Goal: Task Accomplishment & Management: Use online tool/utility

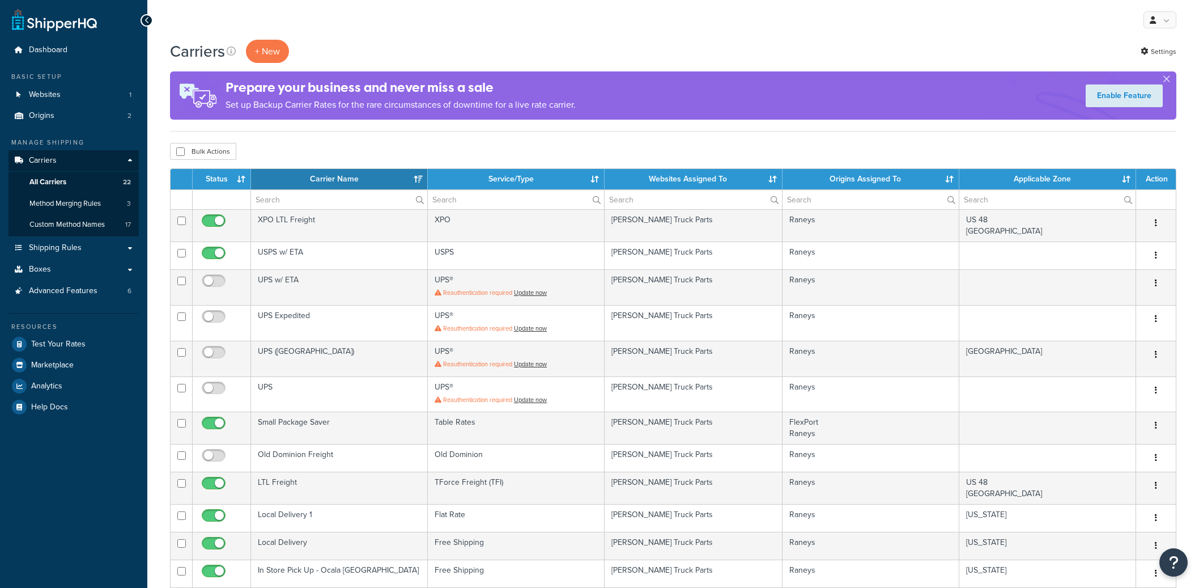
select select "15"
click at [91, 294] on span "Advanced Features" at bounding box center [63, 291] width 69 height 10
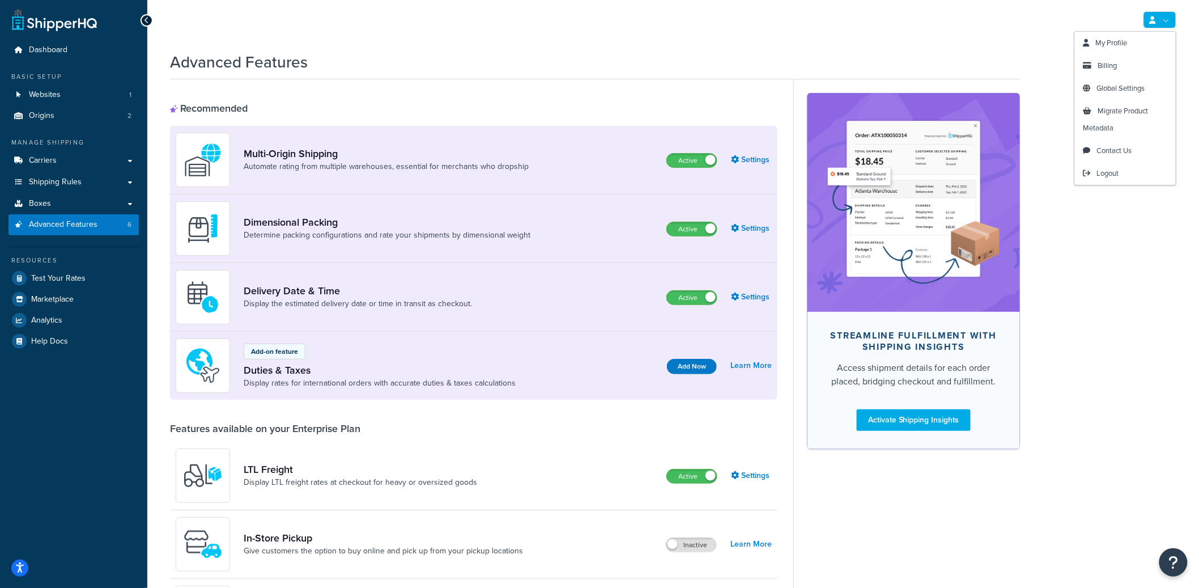
click at [1154, 14] on link at bounding box center [1160, 19] width 33 height 17
click at [1110, 67] on span "Billing" at bounding box center [1107, 65] width 19 height 11
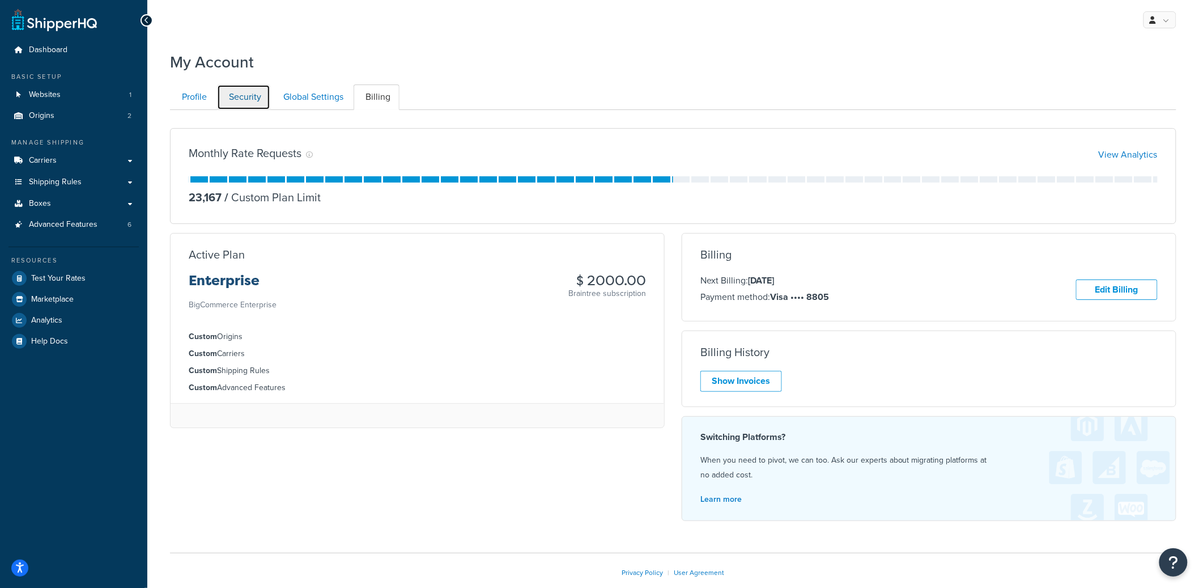
click at [224, 104] on link "Security" at bounding box center [243, 97] width 53 height 26
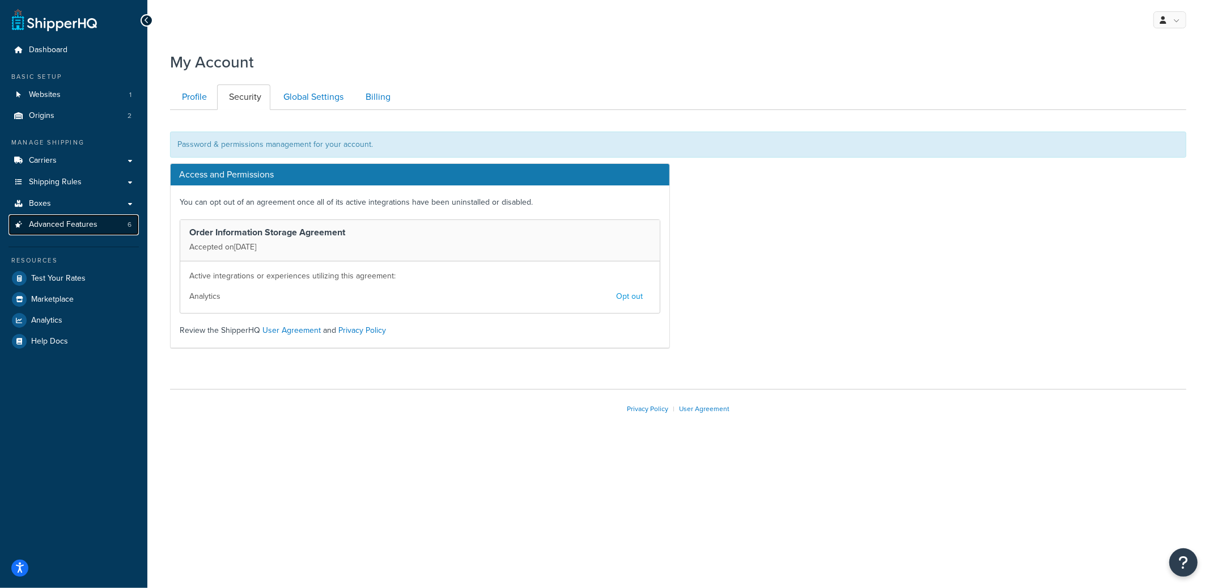
click at [91, 231] on link "Advanced Features 6" at bounding box center [74, 224] width 130 height 21
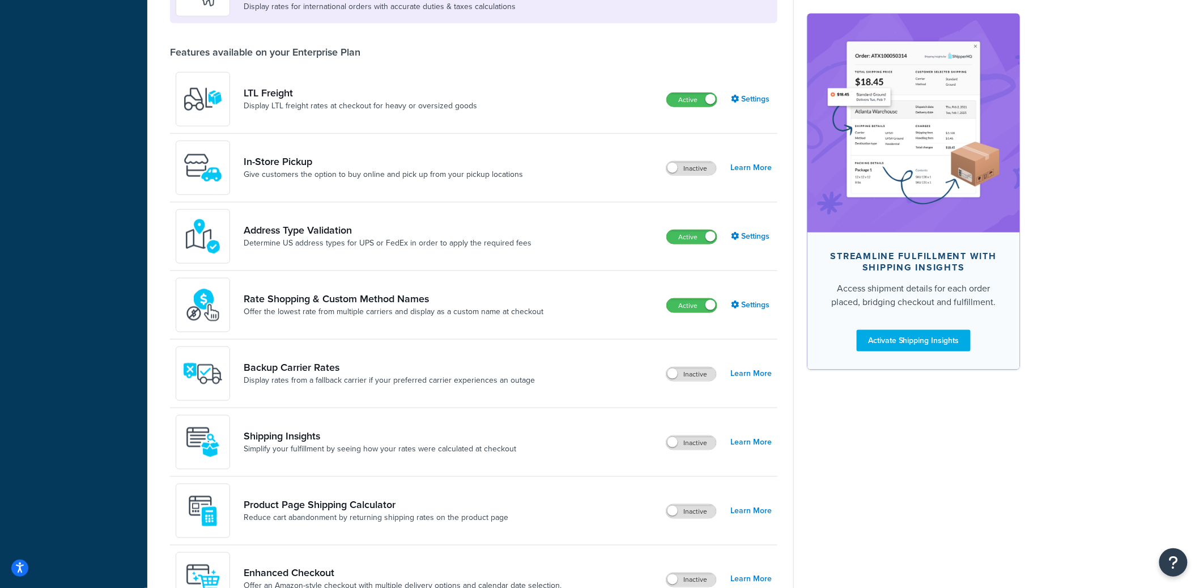
scroll to position [374, 0]
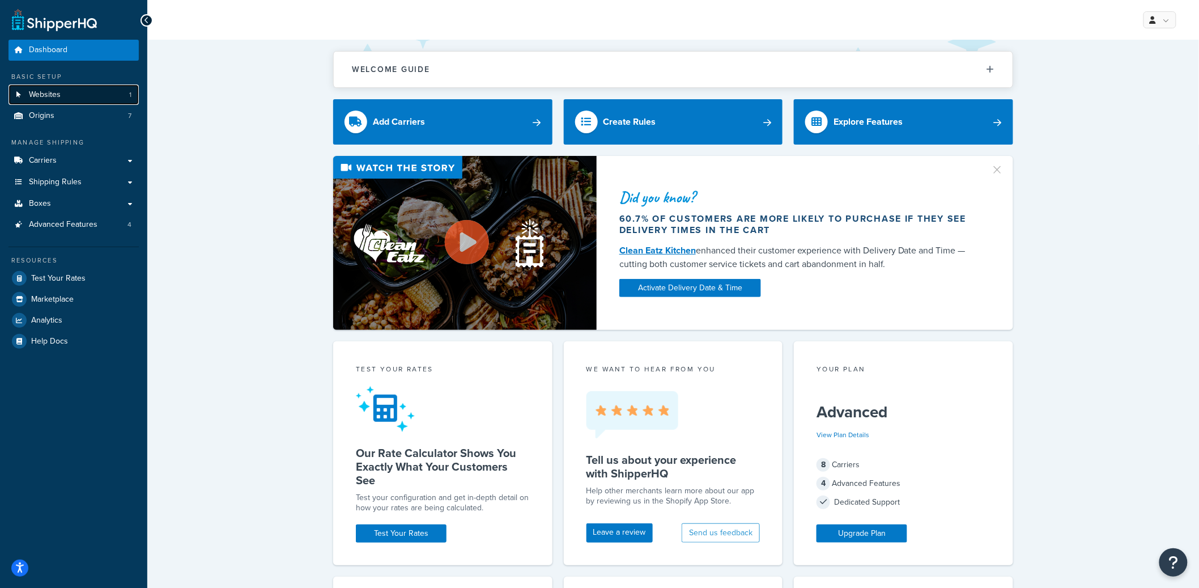
click at [126, 96] on link "Websites 1" at bounding box center [74, 94] width 130 height 21
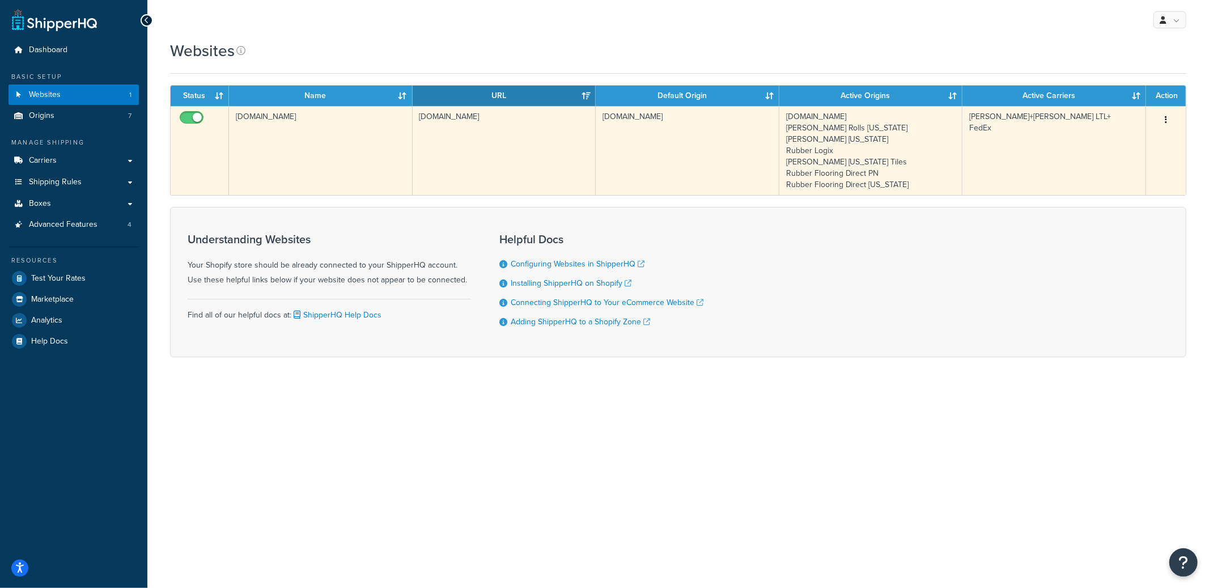
click at [542, 175] on td "[DOMAIN_NAME]" at bounding box center [505, 150] width 184 height 89
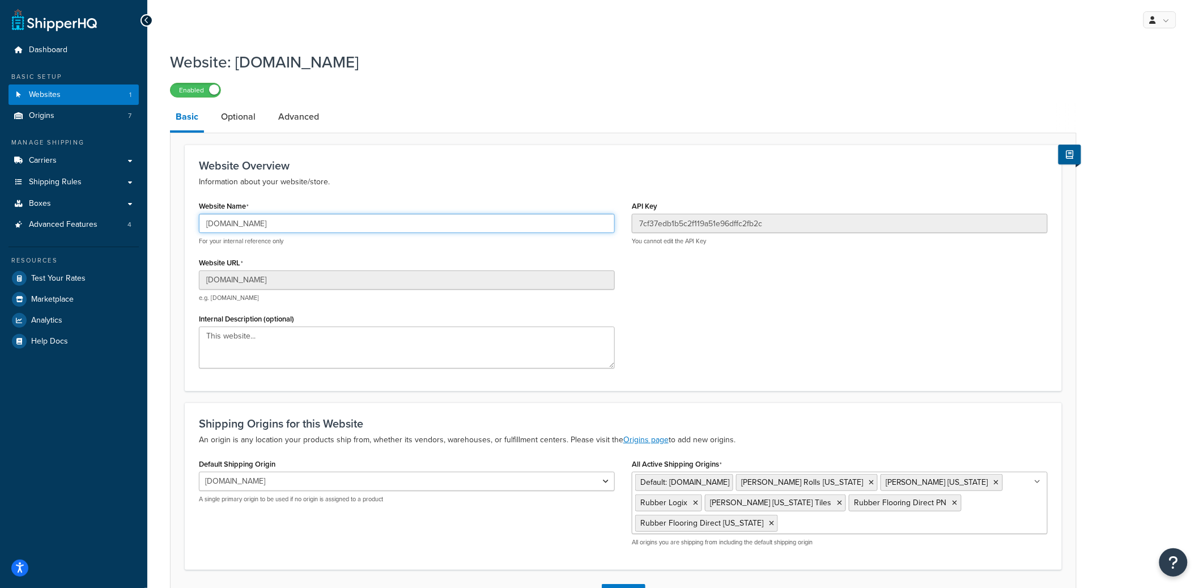
click at [268, 230] on input "[DOMAIN_NAME]" at bounding box center [407, 223] width 416 height 19
click at [280, 216] on input "[DOMAIN_NAME]" at bounding box center [407, 223] width 416 height 19
click at [277, 220] on input "[DOMAIN_NAME]" at bounding box center [407, 223] width 416 height 19
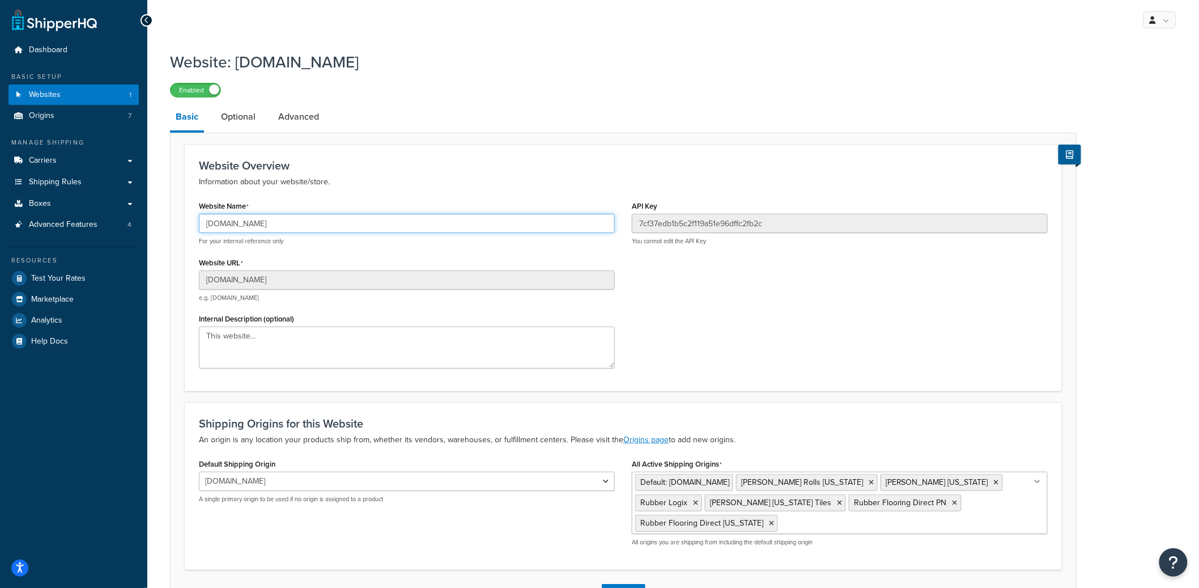
click at [277, 220] on input "livingfitstore123.myshopify.com" at bounding box center [407, 223] width 416 height 19
click at [277, 219] on input "livingfitstore123.myshopify.com" at bounding box center [407, 223] width 416 height 19
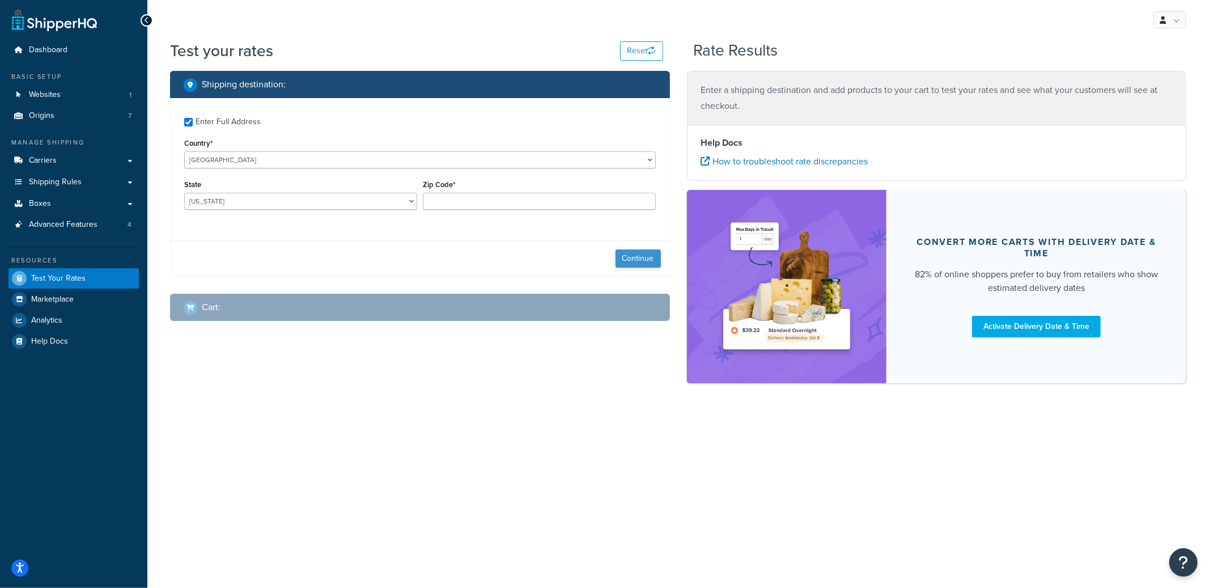
checkbox input "true"
type input "74132-2853"
select select "OK"
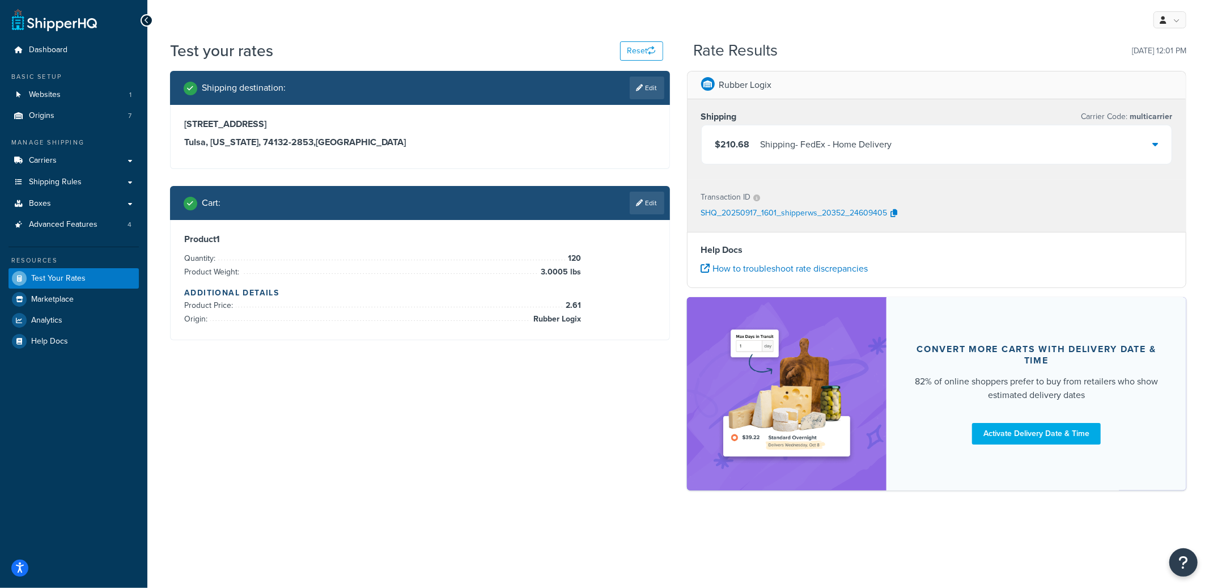
click at [789, 144] on div "Shipping - FedEx - Home Delivery" at bounding box center [826, 145] width 131 height 16
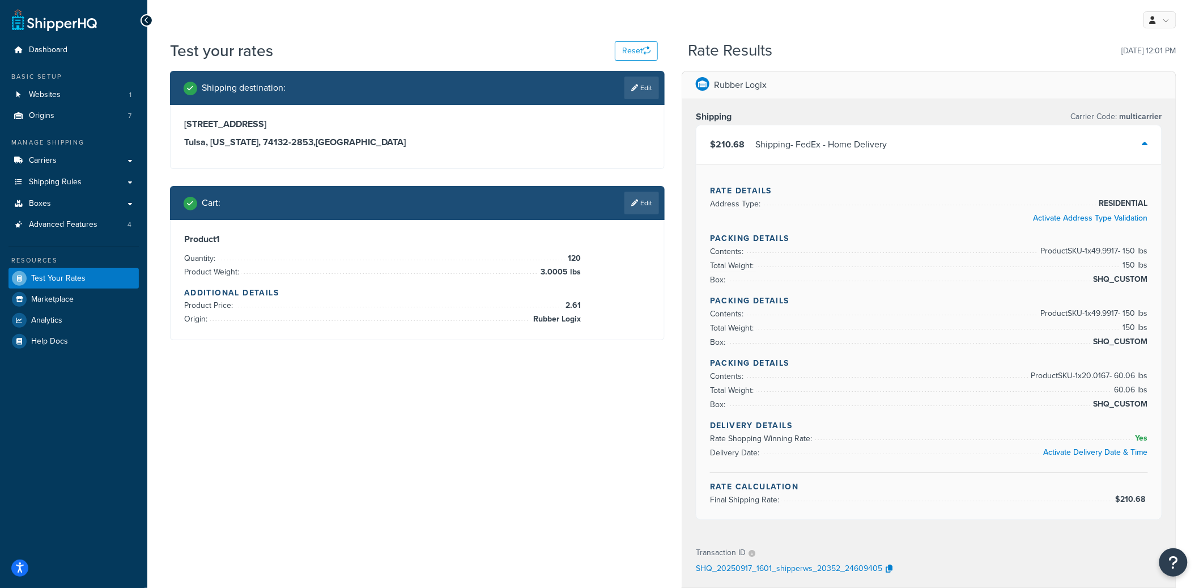
click at [833, 140] on div "Shipping - FedEx - Home Delivery" at bounding box center [821, 145] width 131 height 16
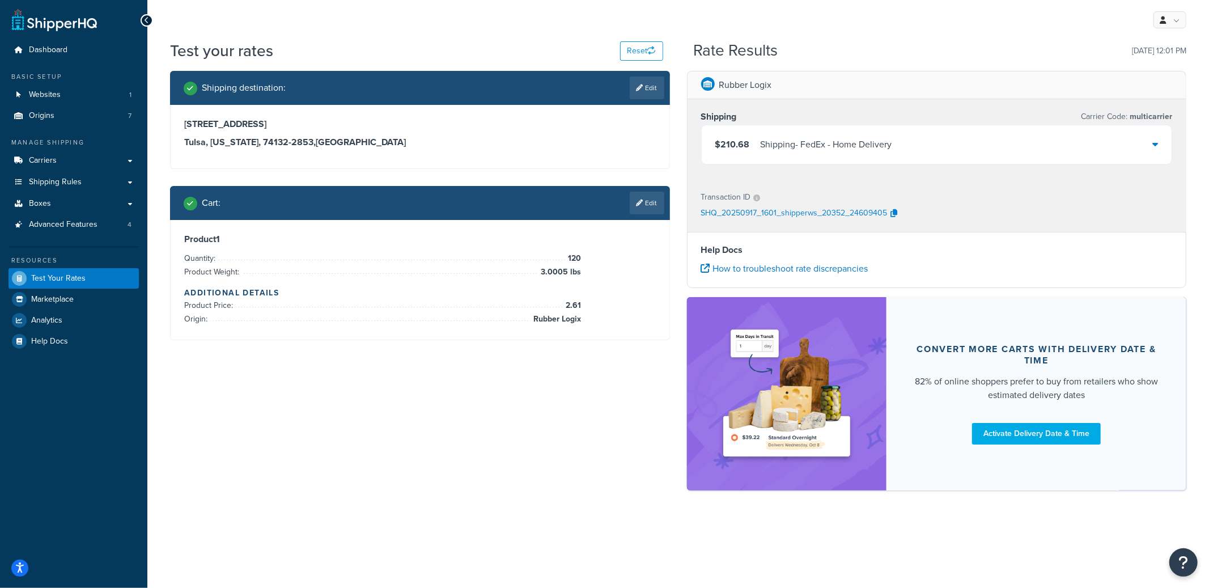
click at [847, 156] on div "$210.68 Shipping - FedEx - Home Delivery" at bounding box center [937, 144] width 470 height 39
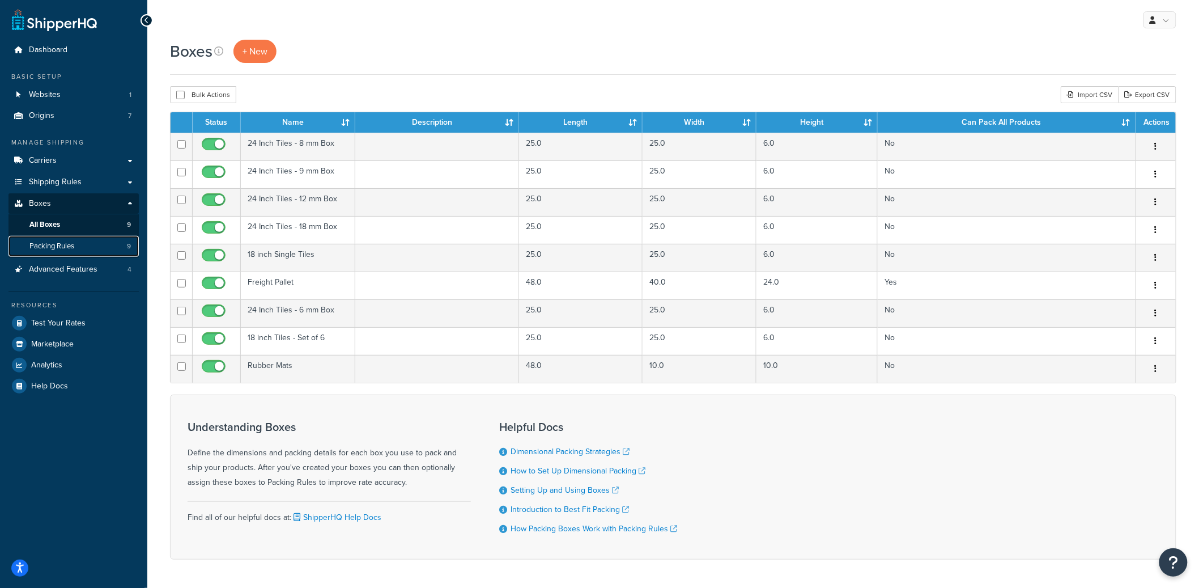
click at [115, 249] on link "Packing Rules 9" at bounding box center [74, 246] width 130 height 21
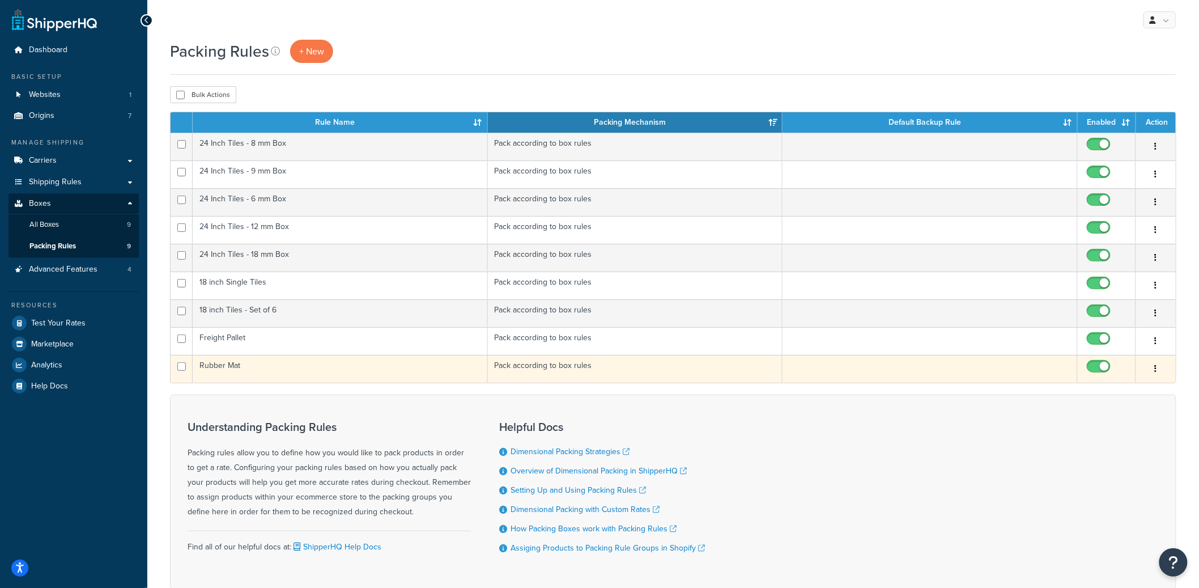
click at [328, 363] on td "Rubber Mat" at bounding box center [340, 369] width 295 height 28
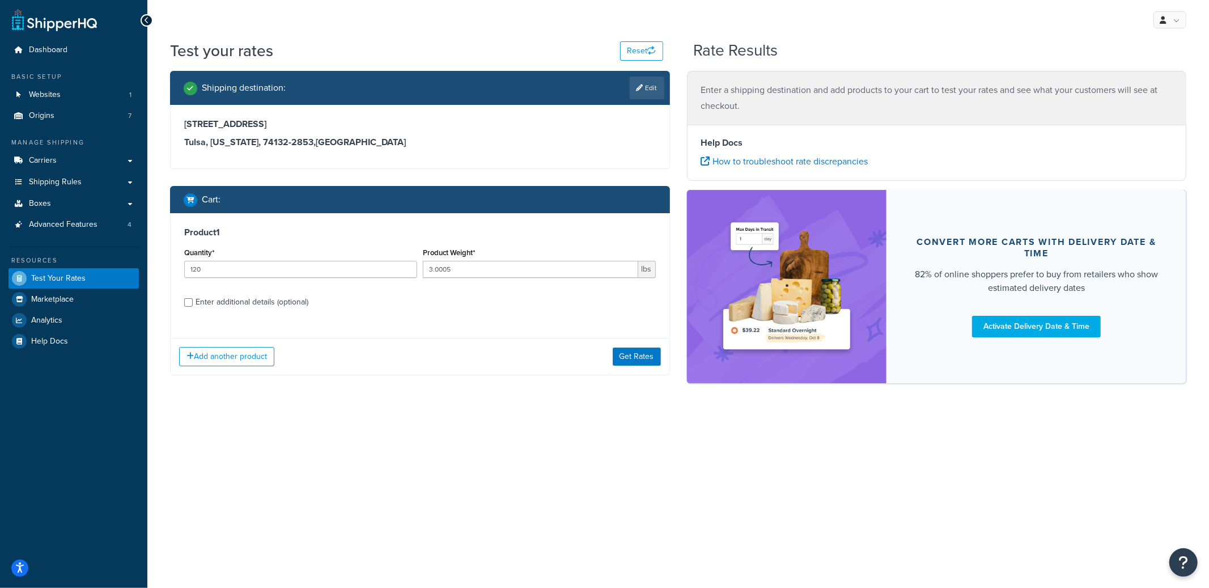
click at [231, 305] on div "Enter additional details (optional)" at bounding box center [252, 302] width 113 height 16
click at [193, 305] on input "Enter additional details (optional)" at bounding box center [188, 302] width 9 height 9
checkbox input "true"
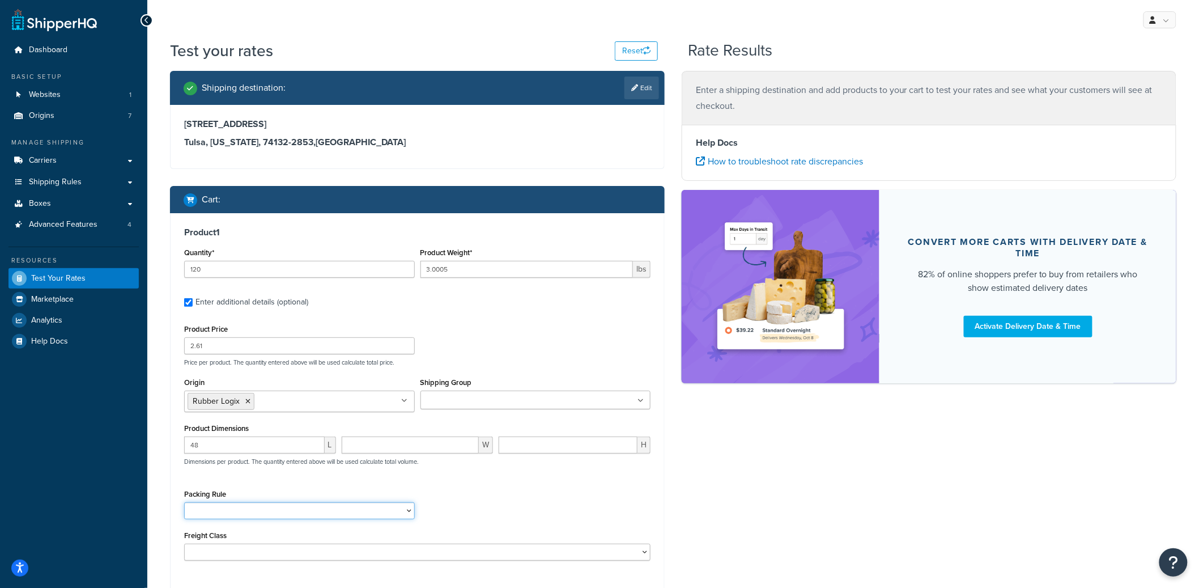
click at [243, 513] on select "18 inch Single Tiles 18 inch Tiles - Set of 6 24 Inch Tiles - 12 mm Box 24 Inch…" at bounding box center [299, 510] width 231 height 17
select select "87651"
click at [184, 503] on select "18 inch Single Tiles 18 inch Tiles - Set of 6 24 Inch Tiles - 12 mm Box 24 Inch…" at bounding box center [299, 510] width 231 height 17
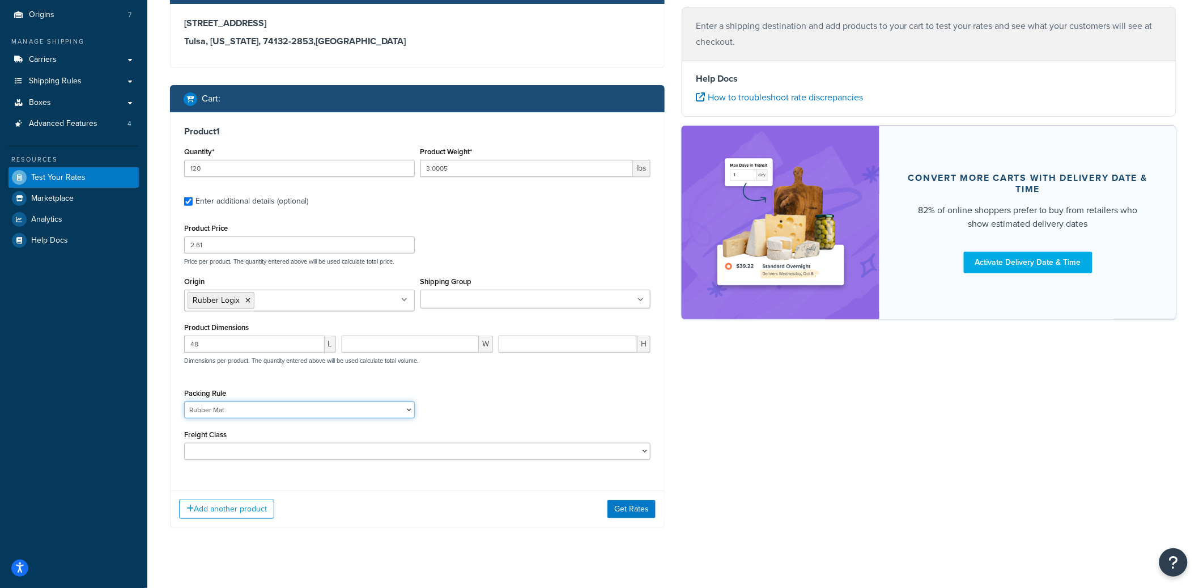
scroll to position [116, 0]
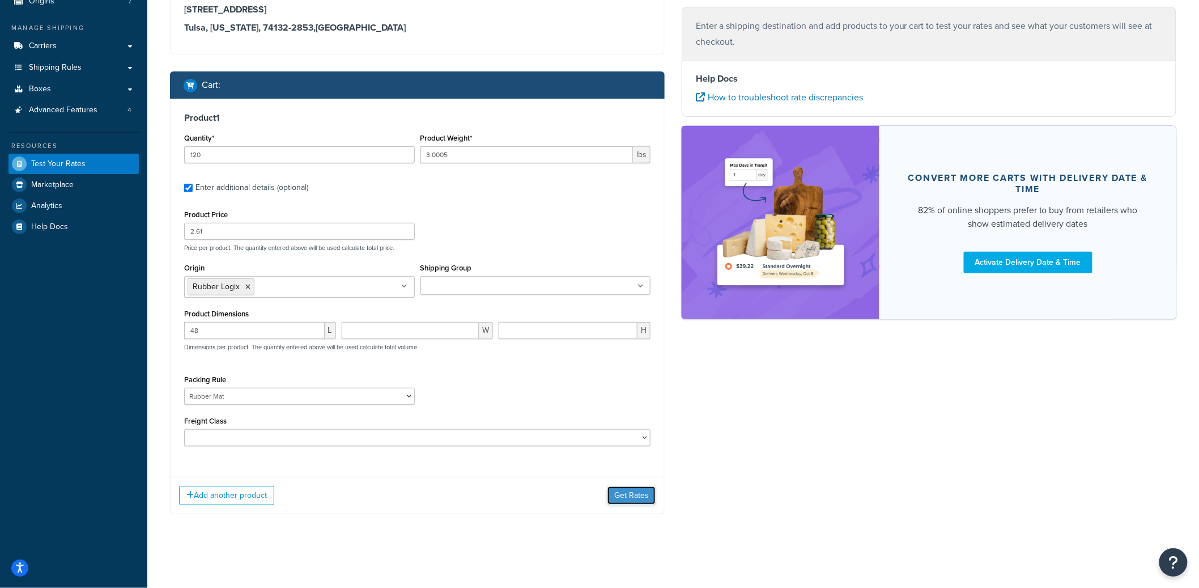
click at [629, 497] on button "Get Rates" at bounding box center [632, 495] width 48 height 18
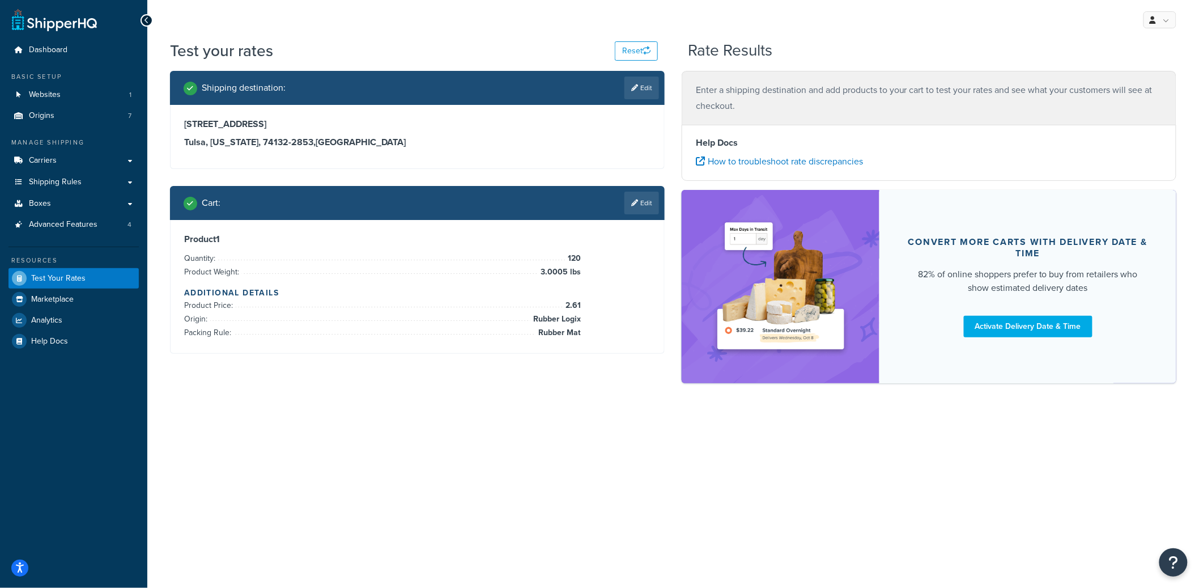
scroll to position [0, 0]
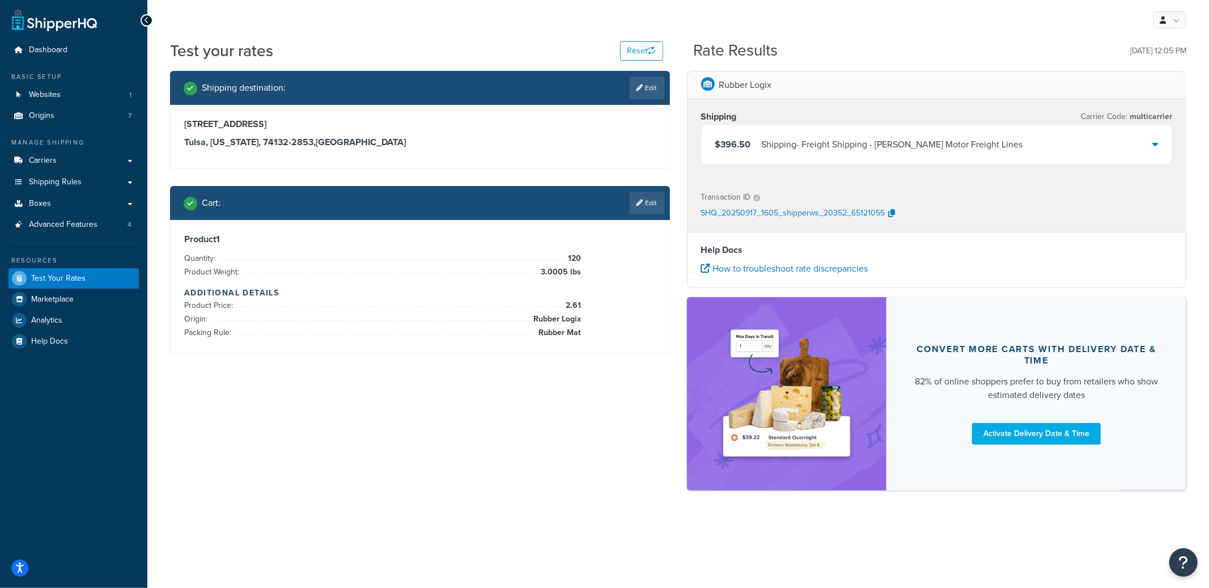
click at [861, 132] on div "$396.50 Shipping - Freight Shipping - Saia Motor Freight Lines" at bounding box center [937, 144] width 470 height 39
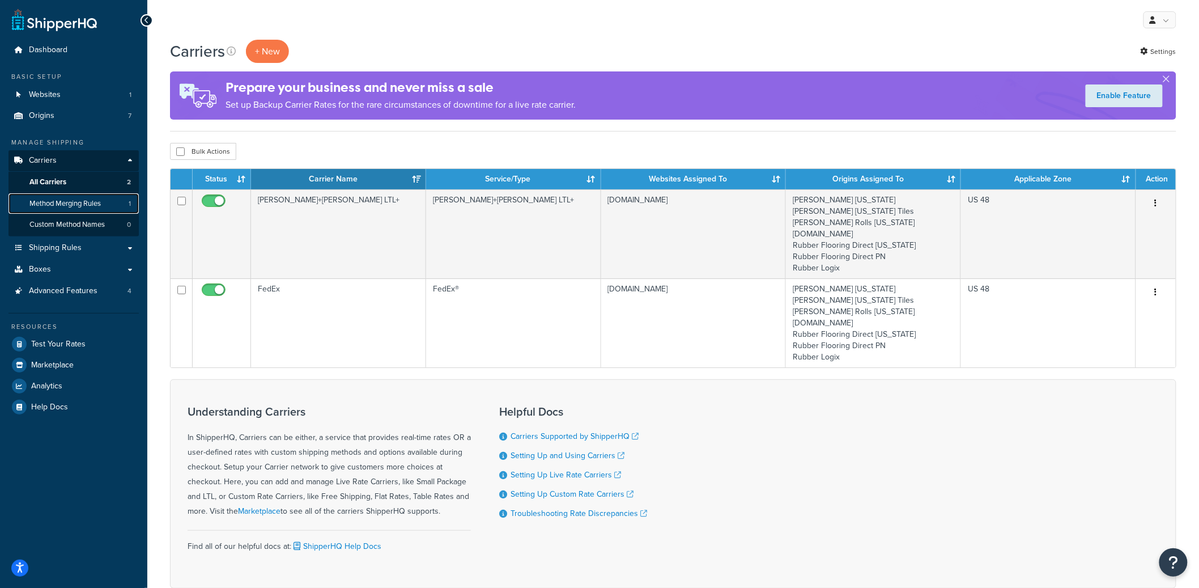
click at [113, 206] on link "Method Merging Rules 1" at bounding box center [74, 203] width 130 height 21
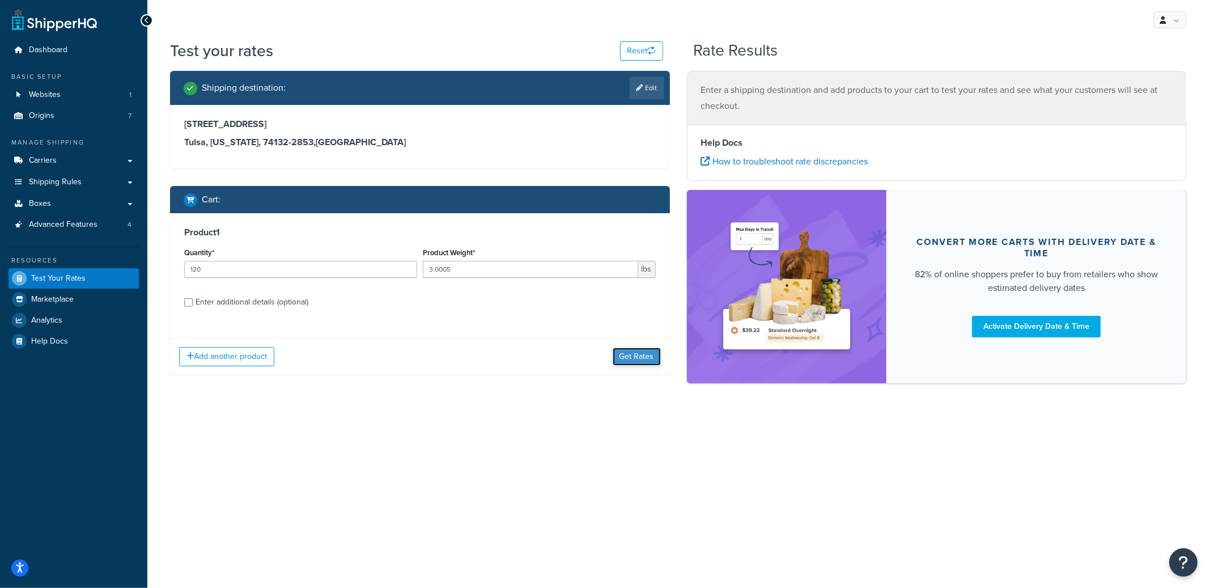
click at [650, 354] on button "Get Rates" at bounding box center [637, 356] width 48 height 18
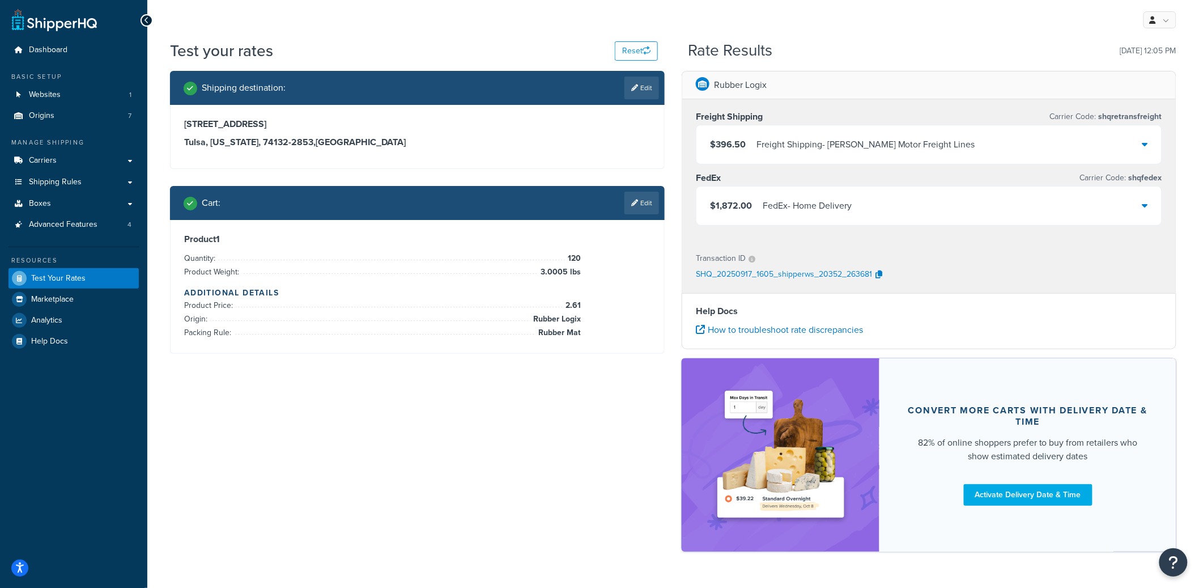
click at [944, 212] on div "$1,872.00 FedEx - Home Delivery" at bounding box center [929, 205] width 465 height 39
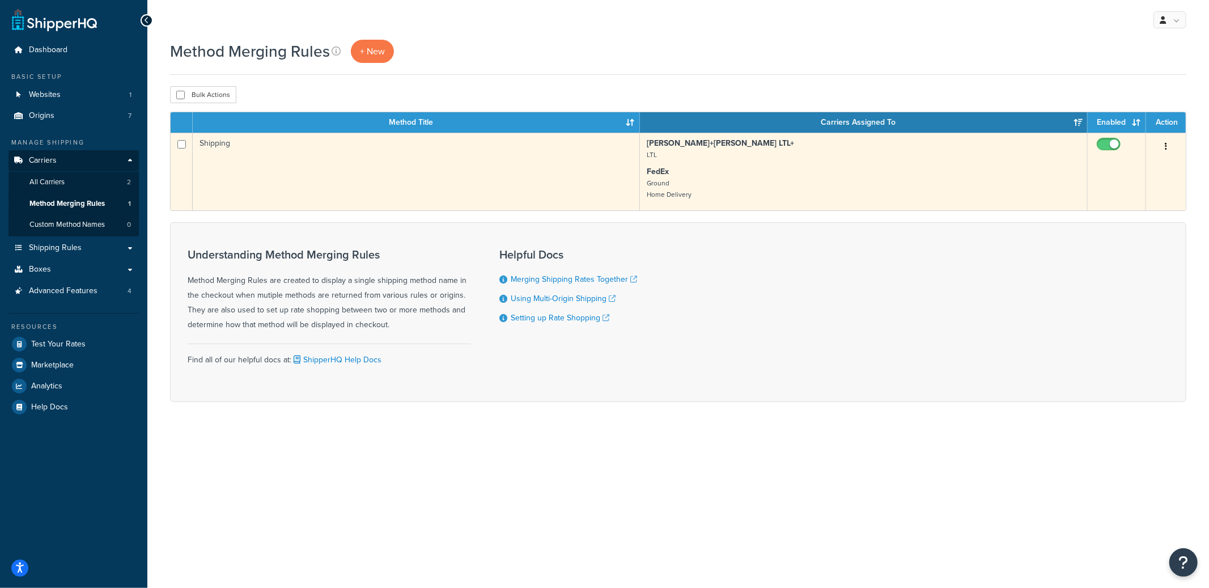
click at [1110, 143] on input "checkbox" at bounding box center [1109, 147] width 31 height 14
click at [1115, 146] on input "checkbox" at bounding box center [1109, 147] width 31 height 14
checkbox input "true"
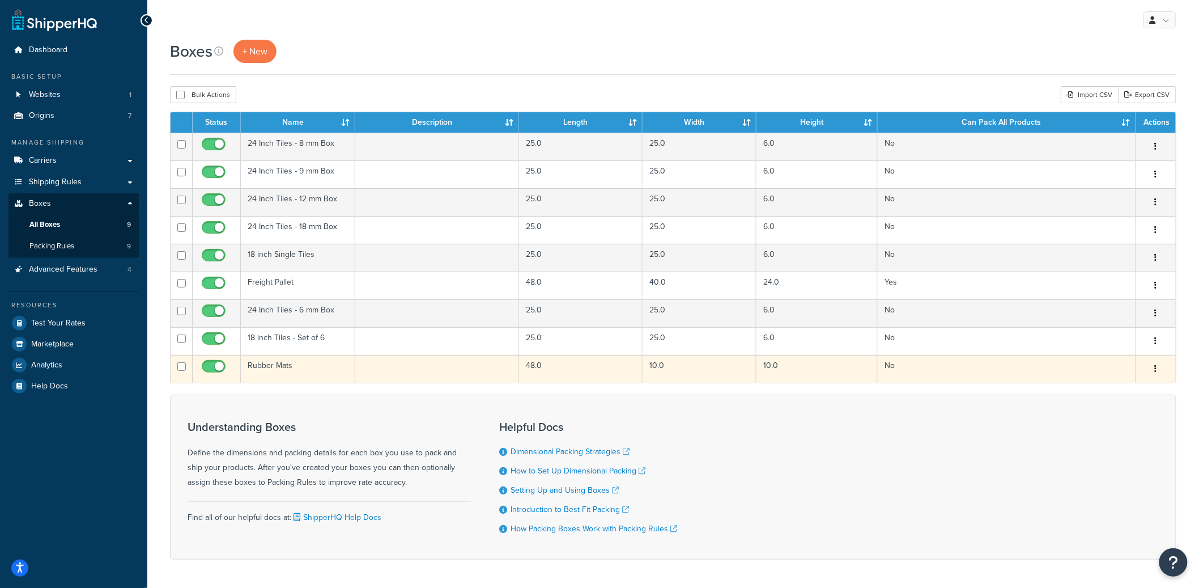
click at [306, 380] on td "Rubber Mats" at bounding box center [298, 369] width 114 height 28
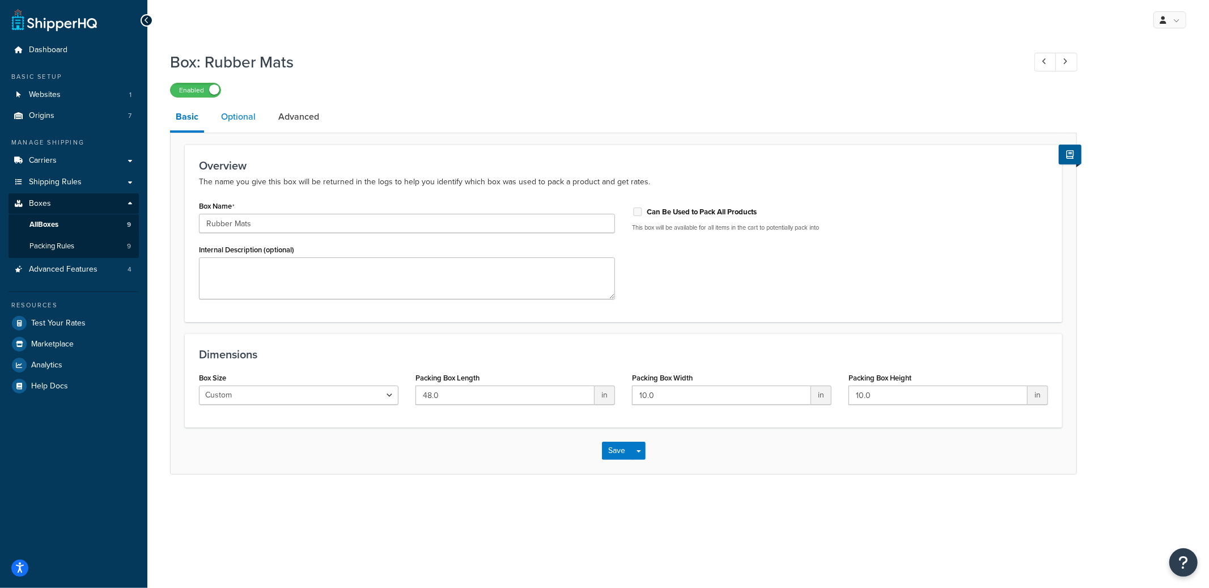
click at [226, 108] on link "Optional" at bounding box center [238, 116] width 46 height 27
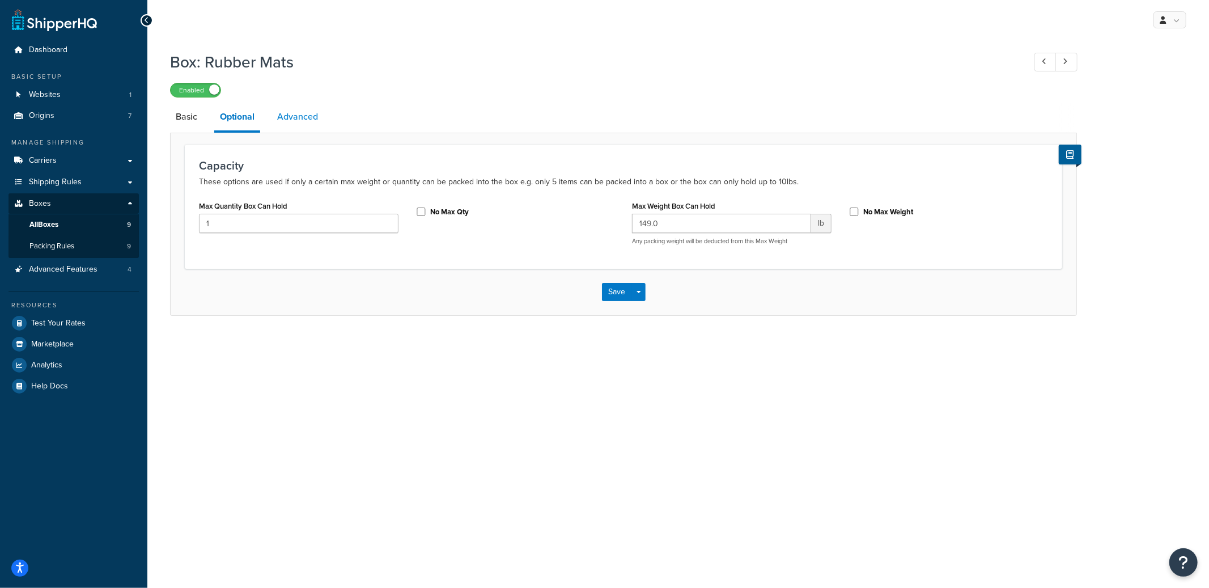
click at [305, 122] on link "Advanced" at bounding box center [297, 116] width 52 height 27
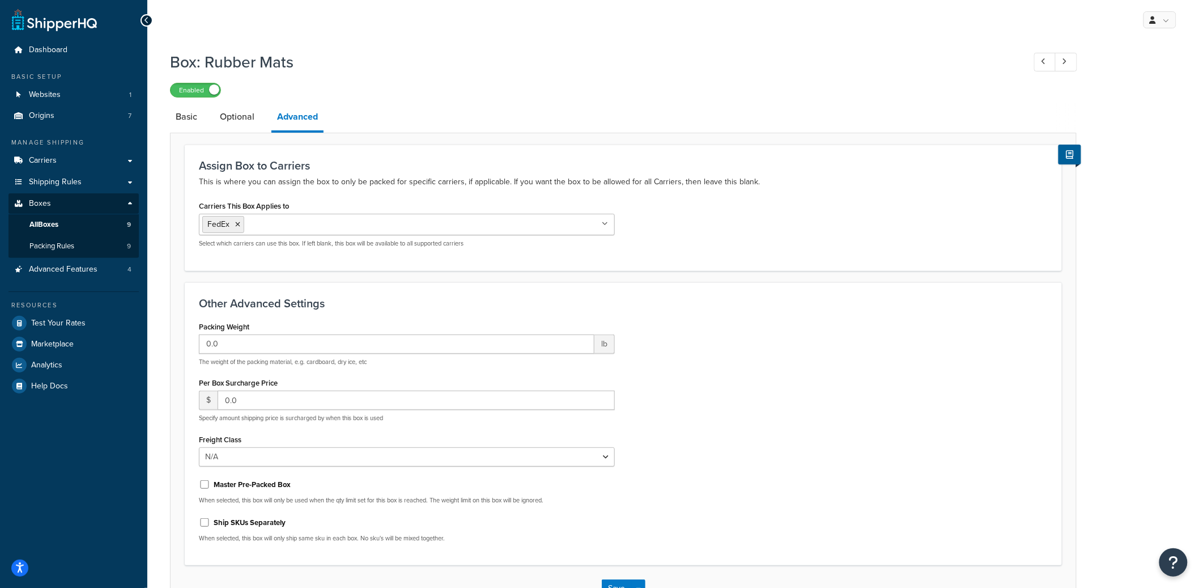
click at [261, 121] on li "Optional" at bounding box center [242, 116] width 57 height 27
click at [253, 122] on link "Optional" at bounding box center [237, 116] width 46 height 27
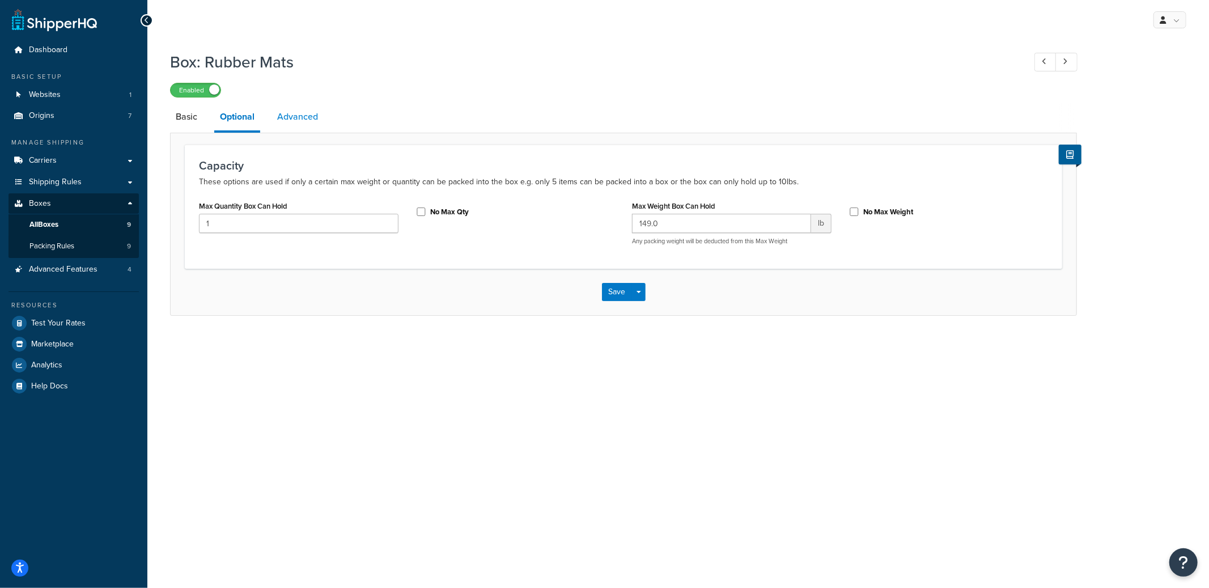
click at [299, 120] on link "Advanced" at bounding box center [297, 116] width 52 height 27
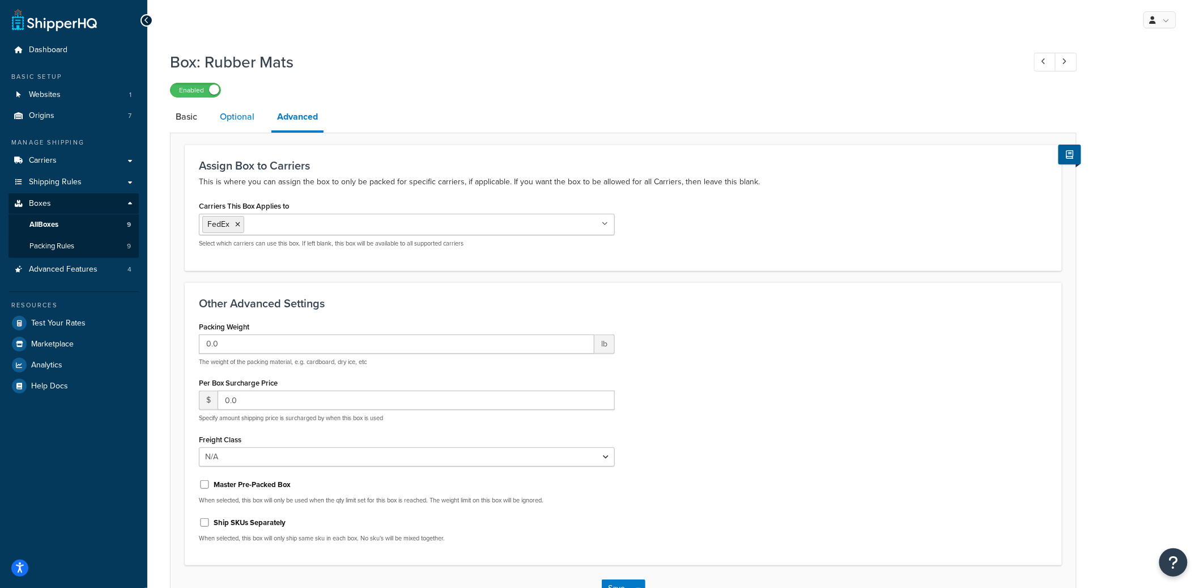
click at [251, 121] on link "Optional" at bounding box center [237, 116] width 46 height 27
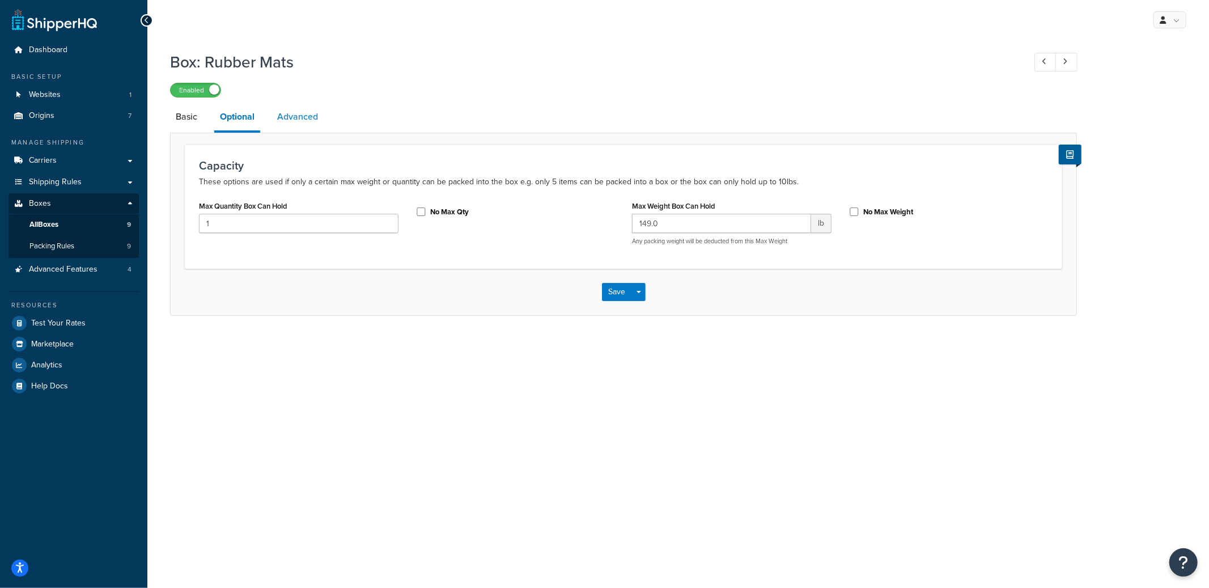
click at [298, 125] on link "Advanced" at bounding box center [297, 116] width 52 height 27
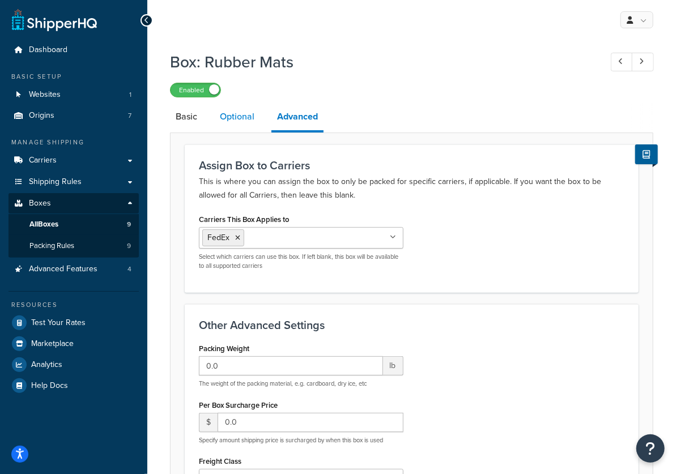
click at [232, 114] on link "Optional" at bounding box center [237, 116] width 46 height 27
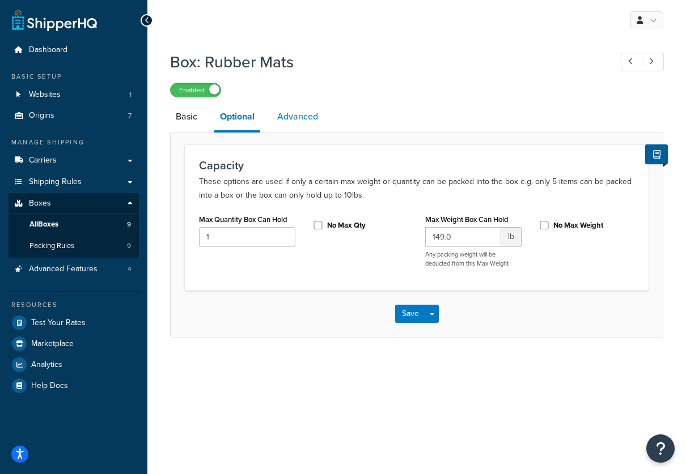
click at [308, 116] on link "Advanced" at bounding box center [297, 116] width 52 height 27
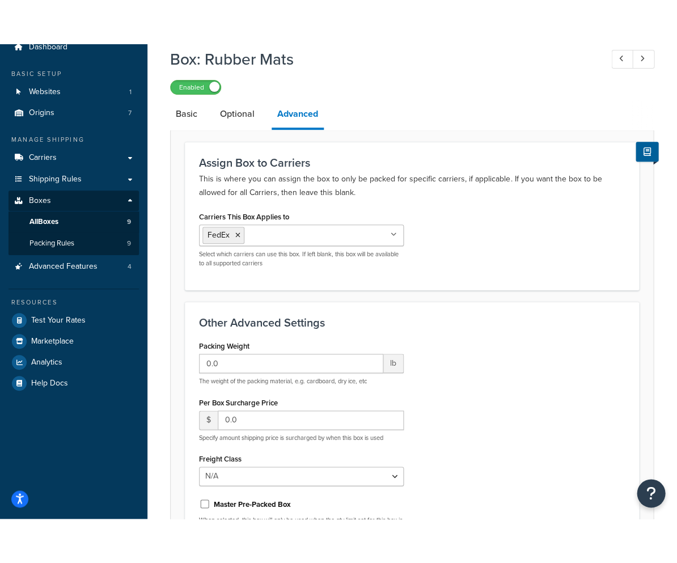
scroll to position [55, 0]
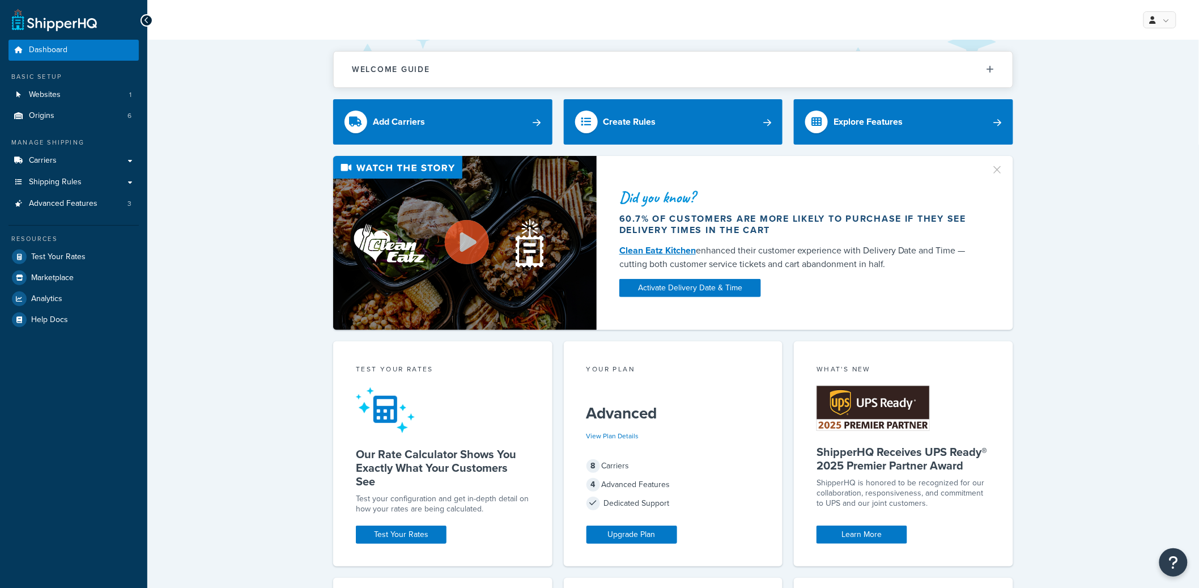
click at [91, 97] on link "Websites 1" at bounding box center [74, 94] width 130 height 21
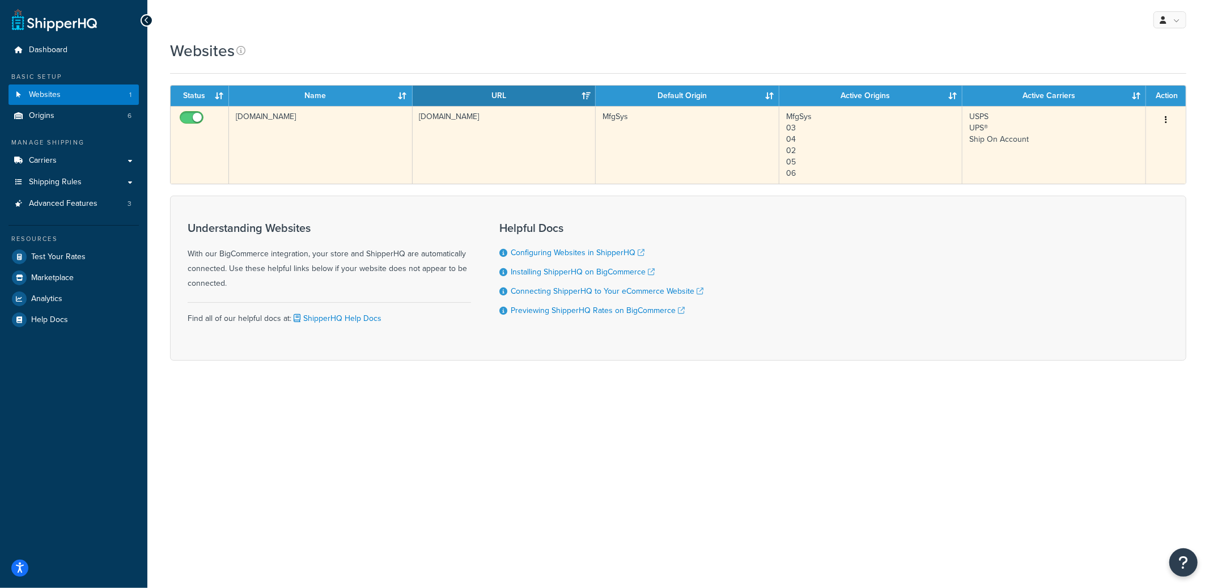
click at [325, 121] on td "austin-hardware-and-supply-inc-b2b-store-1.mybigcommerce.com" at bounding box center [321, 145] width 184 height 78
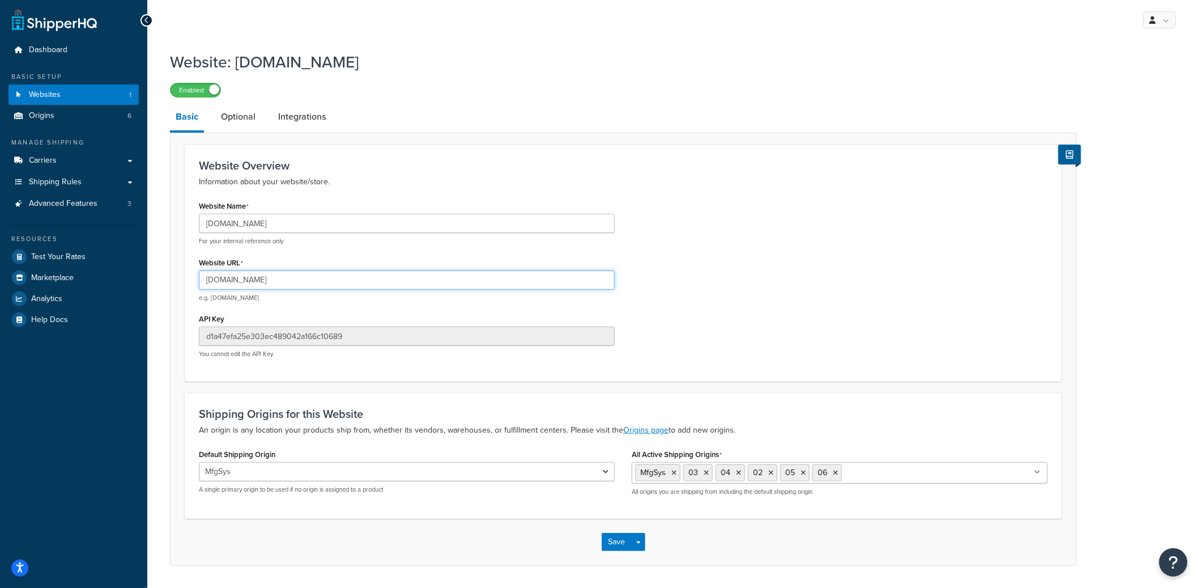
click at [296, 277] on input "[DOMAIN_NAME]" at bounding box center [407, 279] width 416 height 19
click at [296, 277] on input "austin-hardware-and-supply-inc-b2b-store-1.mybigcommerce.com" at bounding box center [407, 279] width 416 height 19
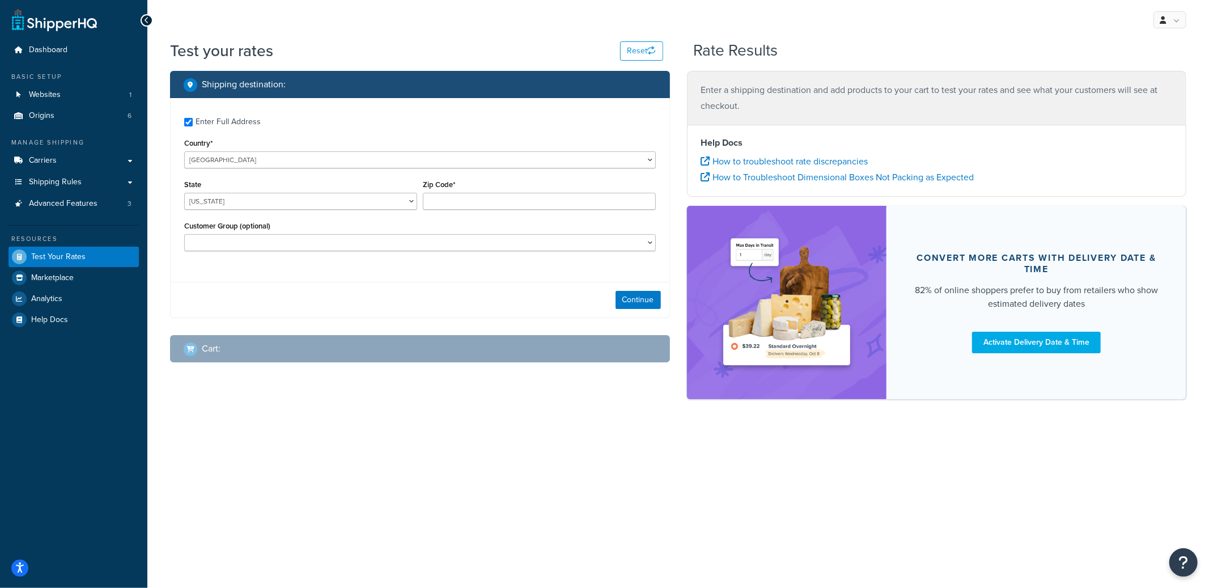
checkbox input "true"
type input "66105"
select select "KS"
select select "Guest Customer"
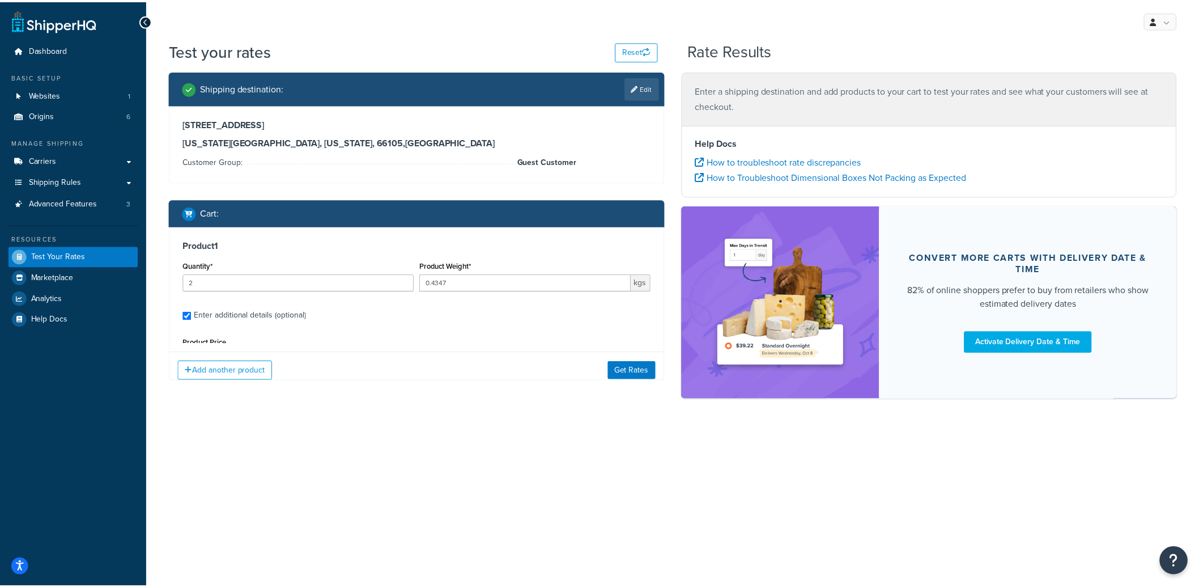
scroll to position [107, 0]
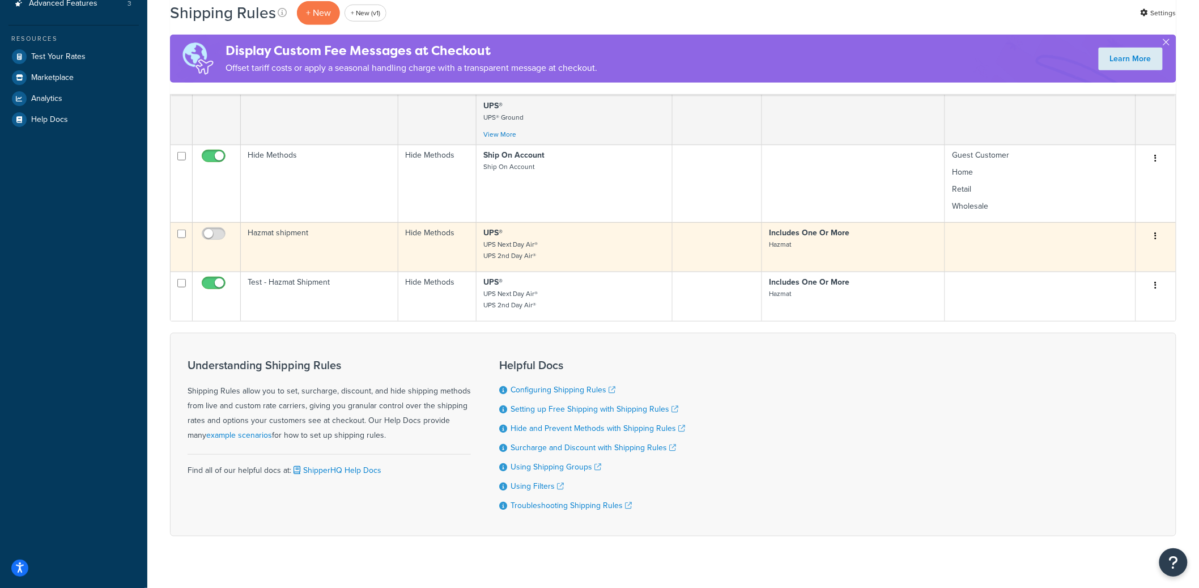
scroll to position [335, 0]
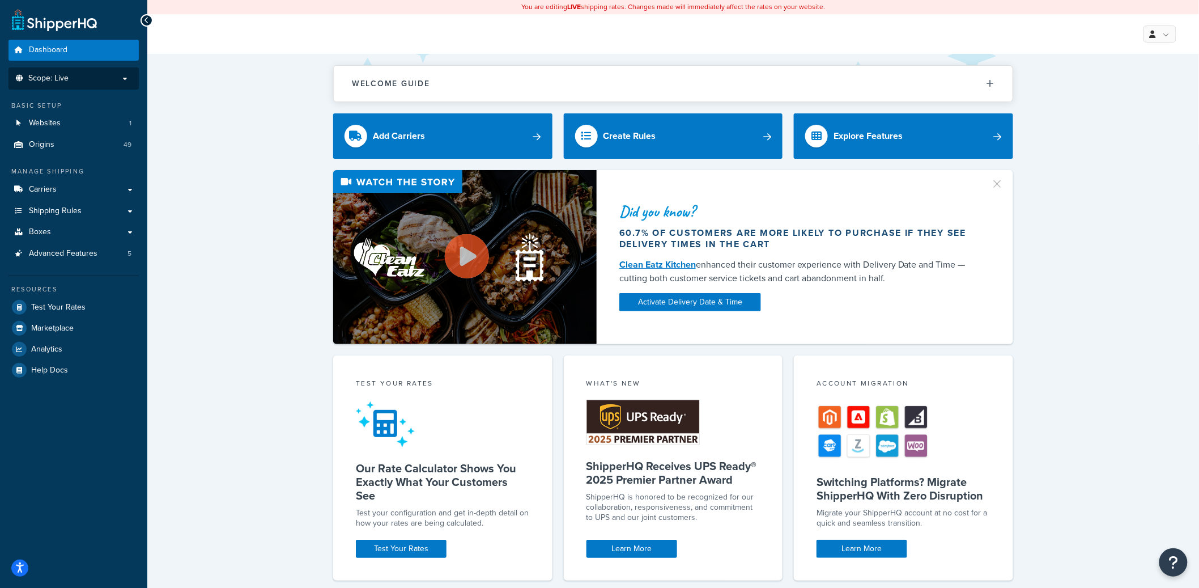
click at [114, 82] on p "Scope: Live" at bounding box center [74, 79] width 120 height 10
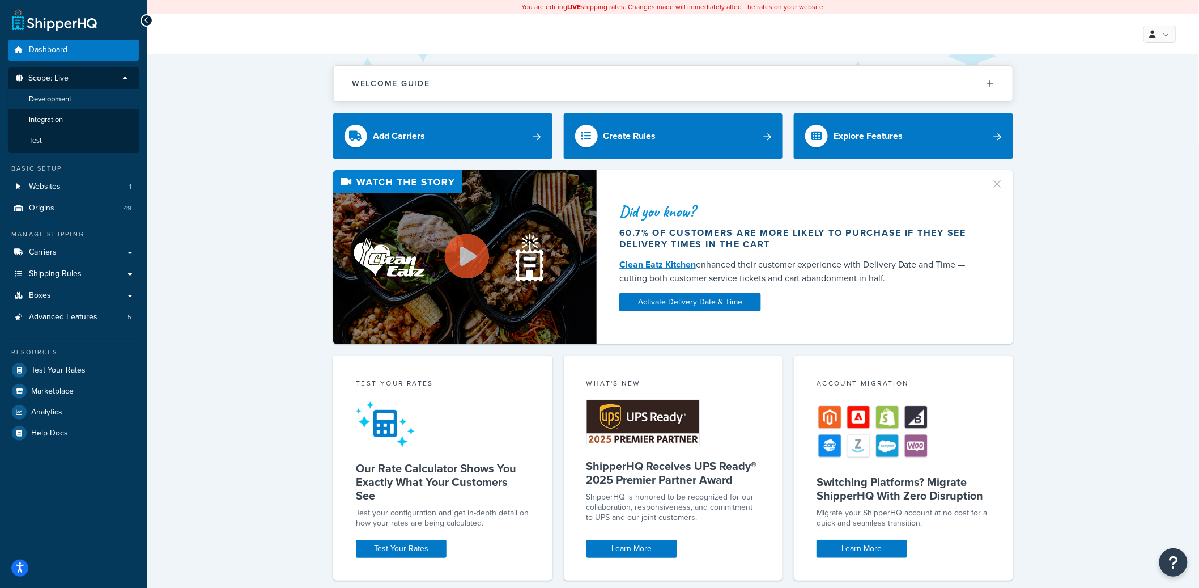
click at [75, 100] on li "Development" at bounding box center [73, 99] width 131 height 21
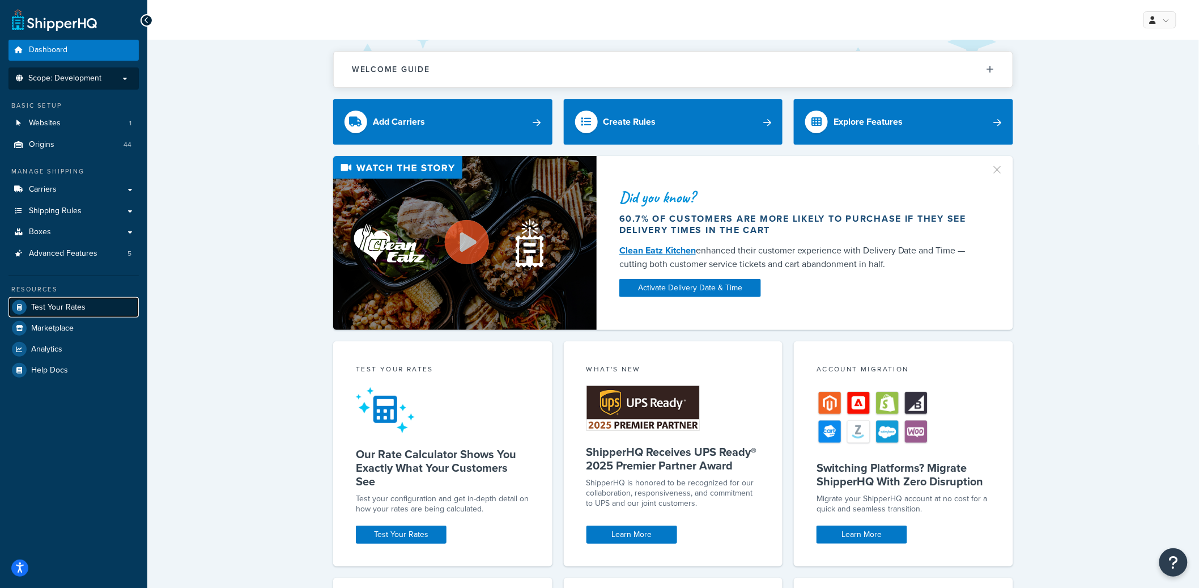
click at [76, 316] on link "Test Your Rates" at bounding box center [74, 307] width 130 height 20
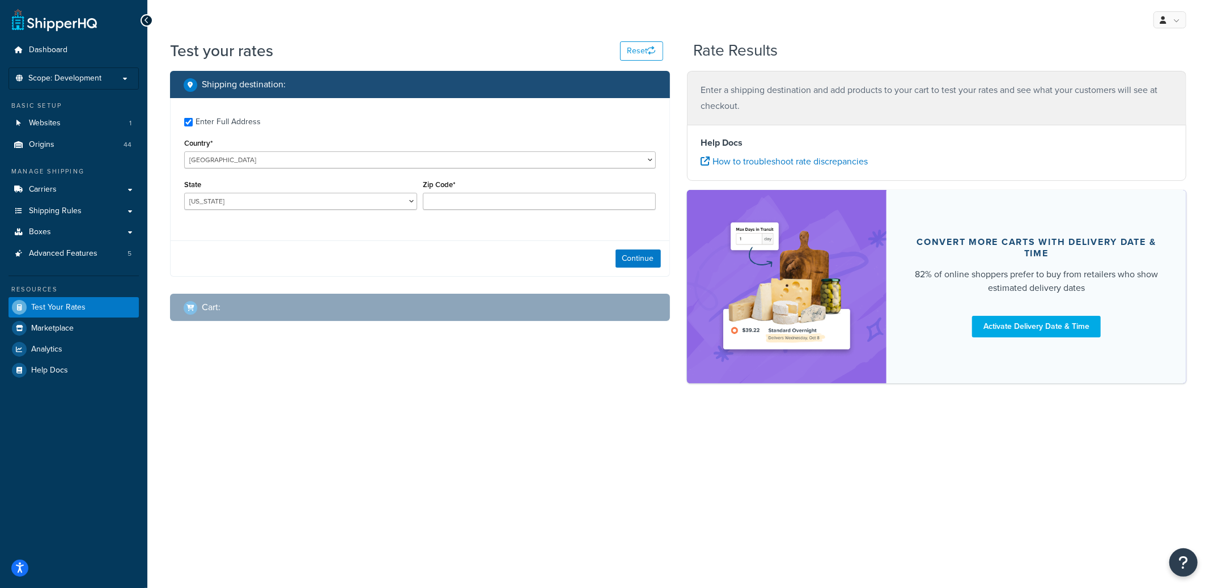
checkbox input "true"
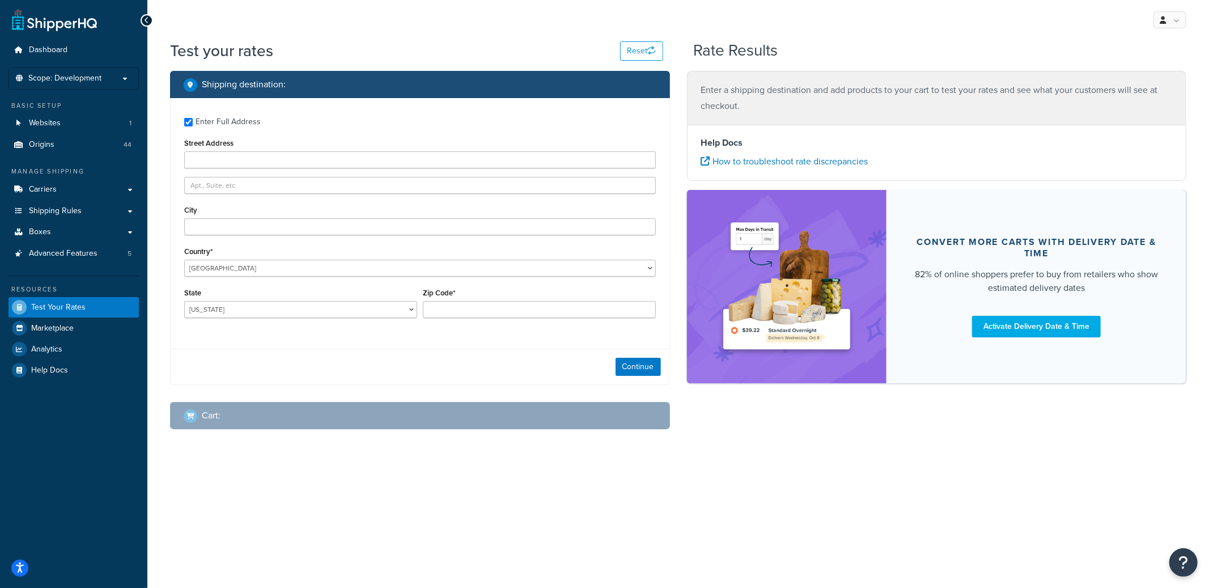
type input "5610 Carnegie Blvd"
type input "Charlotte"
type input "28209"
select select "NC"
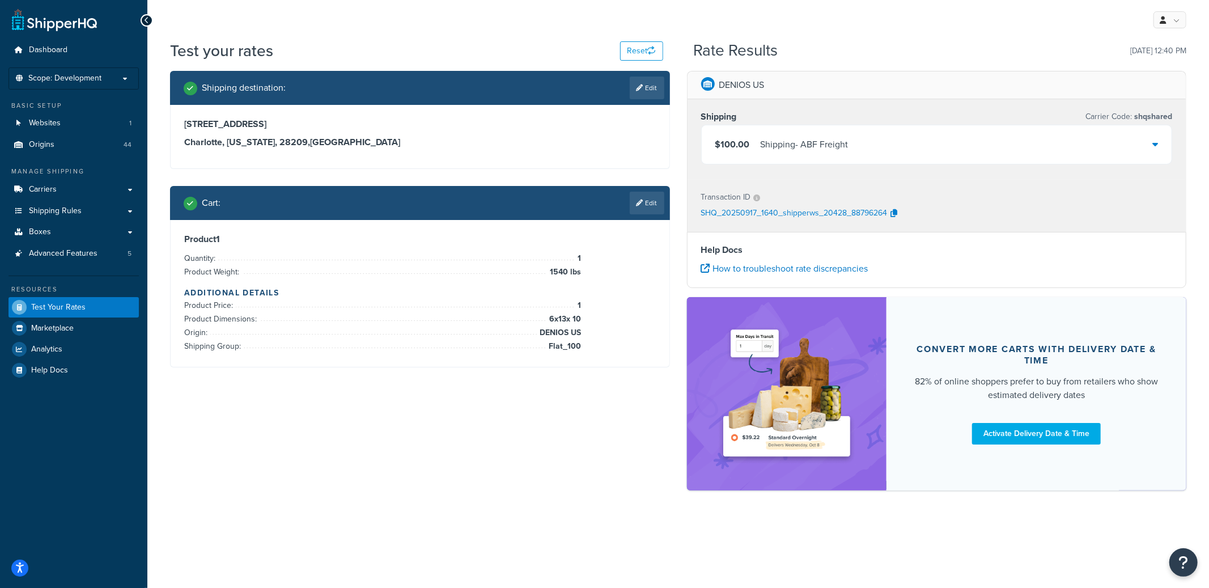
click at [807, 144] on div "Shipping - ABF Freight" at bounding box center [805, 145] width 88 height 16
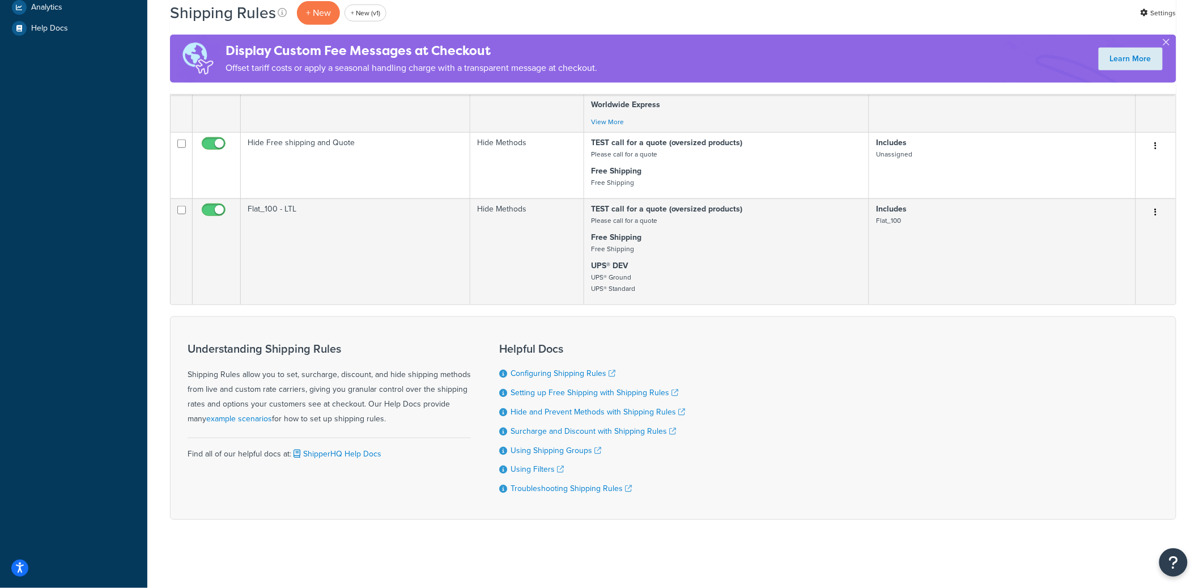
scroll to position [443, 0]
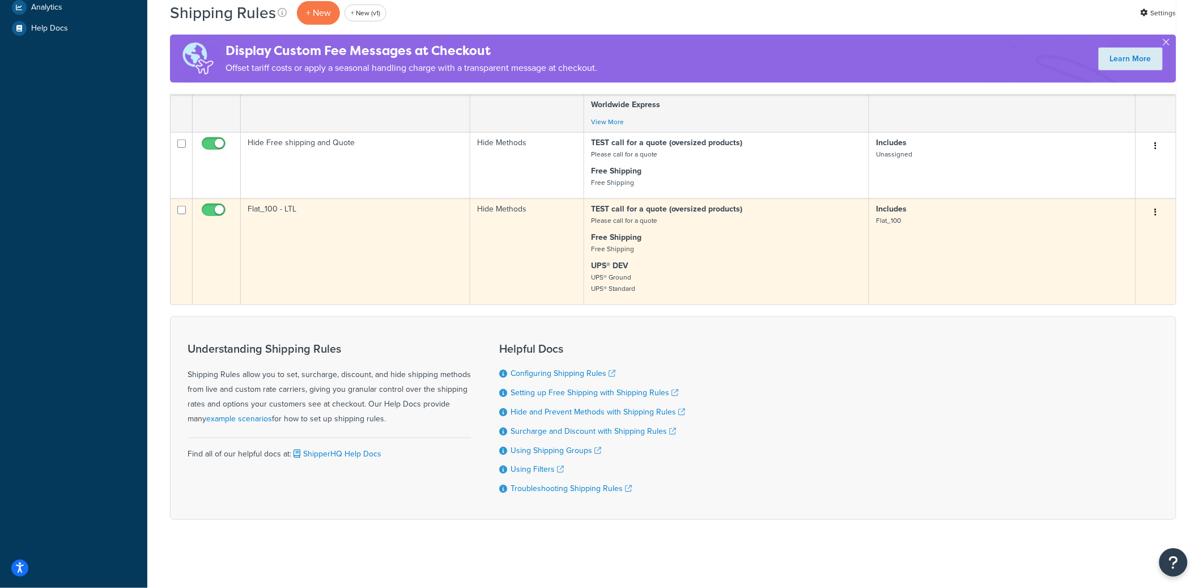
click at [360, 275] on td "Flat_100 - LTL" at bounding box center [356, 251] width 230 height 106
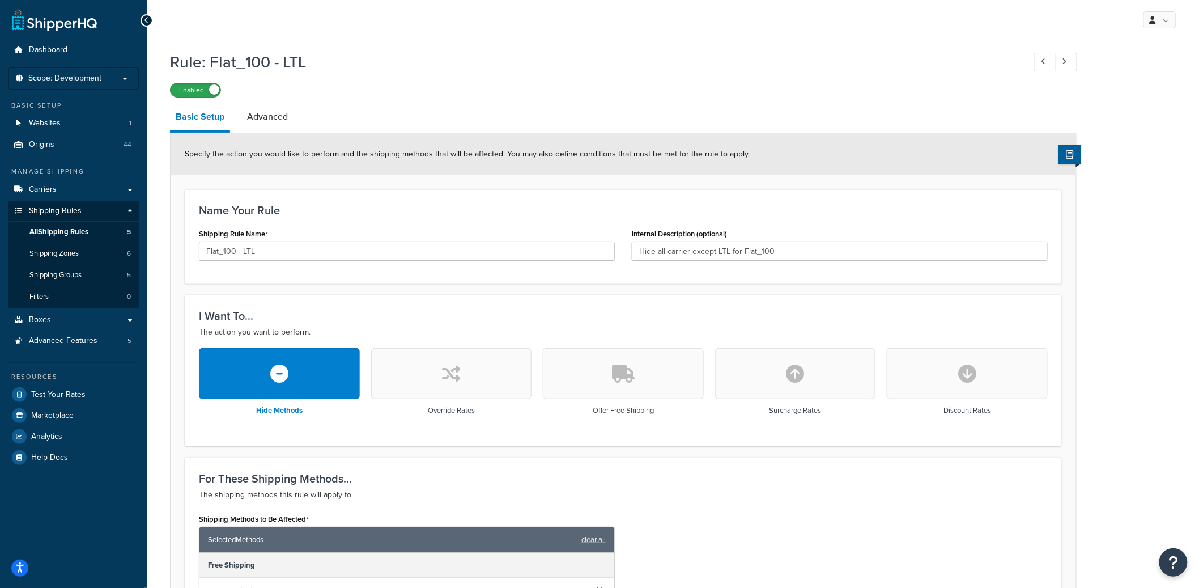
click at [190, 90] on label "Enabled" at bounding box center [196, 90] width 50 height 14
click at [217, 98] on div "Rule: Flat_100 - LTL Disabled Basic Setup Advanced Specify the action you would…" at bounding box center [623, 533] width 907 height 977
click at [206, 96] on label "Disabled" at bounding box center [196, 90] width 50 height 14
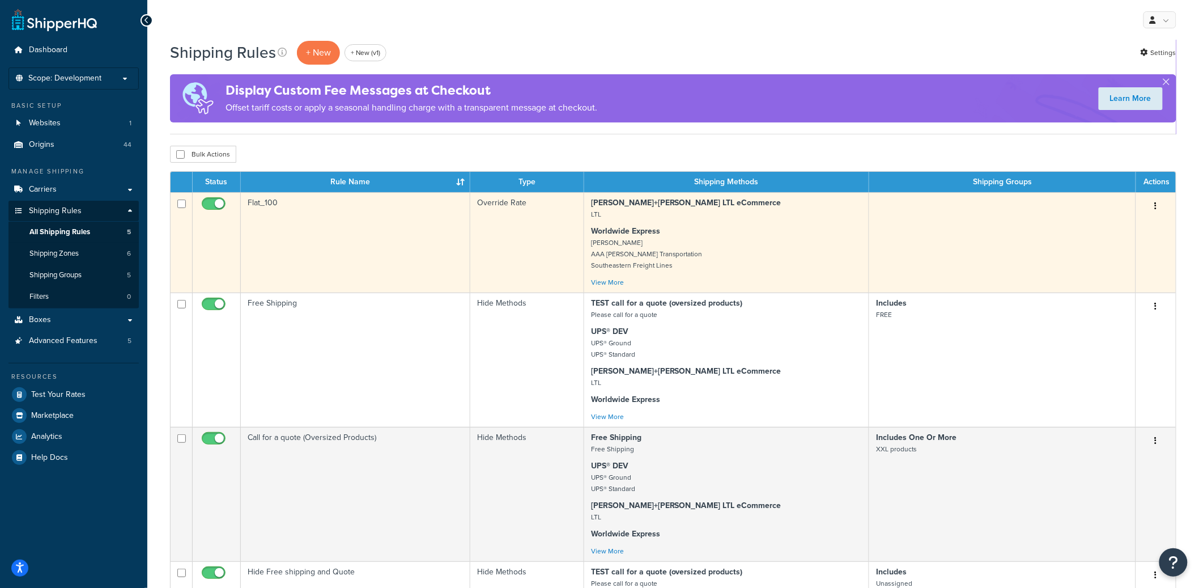
click at [384, 244] on td "Flat_100" at bounding box center [356, 242] width 230 height 100
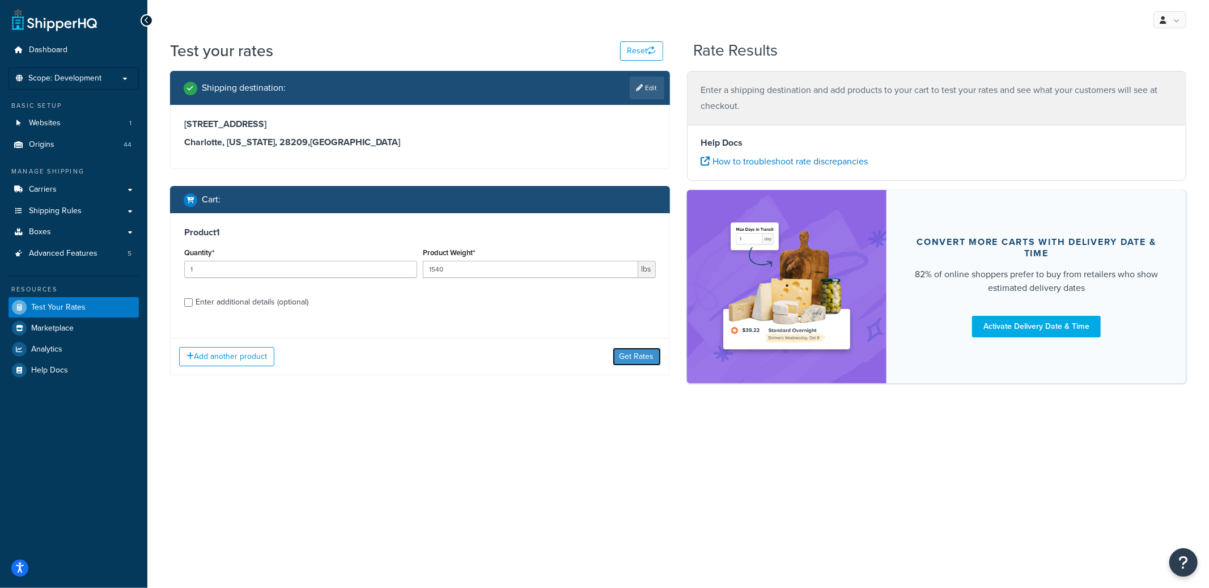
click at [633, 361] on button "Get Rates" at bounding box center [637, 356] width 48 height 18
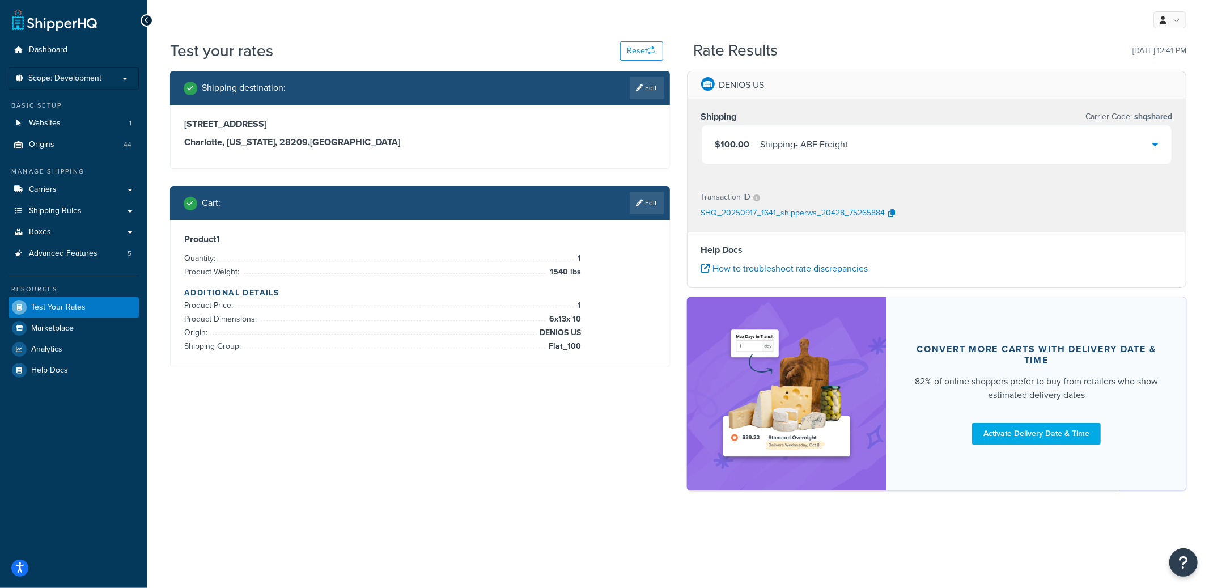
click at [632, 217] on div "Cart : Edit" at bounding box center [420, 203] width 500 height 34
click at [638, 211] on link "Edit" at bounding box center [647, 203] width 35 height 23
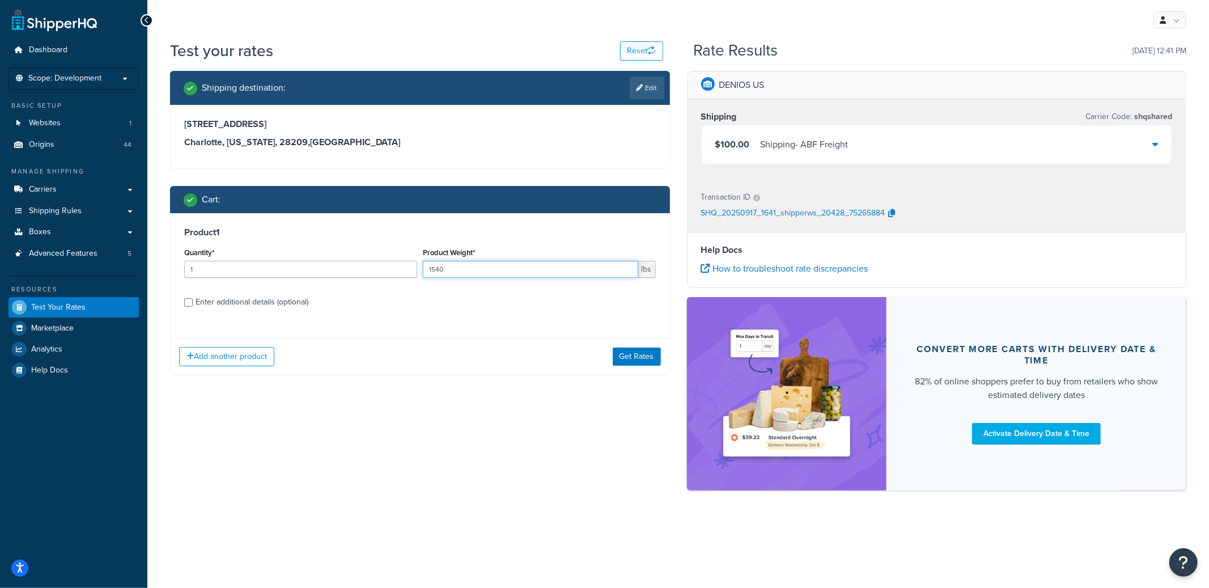
drag, startPoint x: 467, startPoint y: 274, endPoint x: 396, endPoint y: 268, distance: 71.1
click at [396, 268] on div "Quantity* 1 Product Weight* 1540 lbs" at bounding box center [419, 265] width 477 height 41
type input "499"
click at [634, 368] on div "Add another product Get Rates" at bounding box center [420, 356] width 499 height 37
click at [638, 358] on button "Get Rates" at bounding box center [637, 356] width 48 height 18
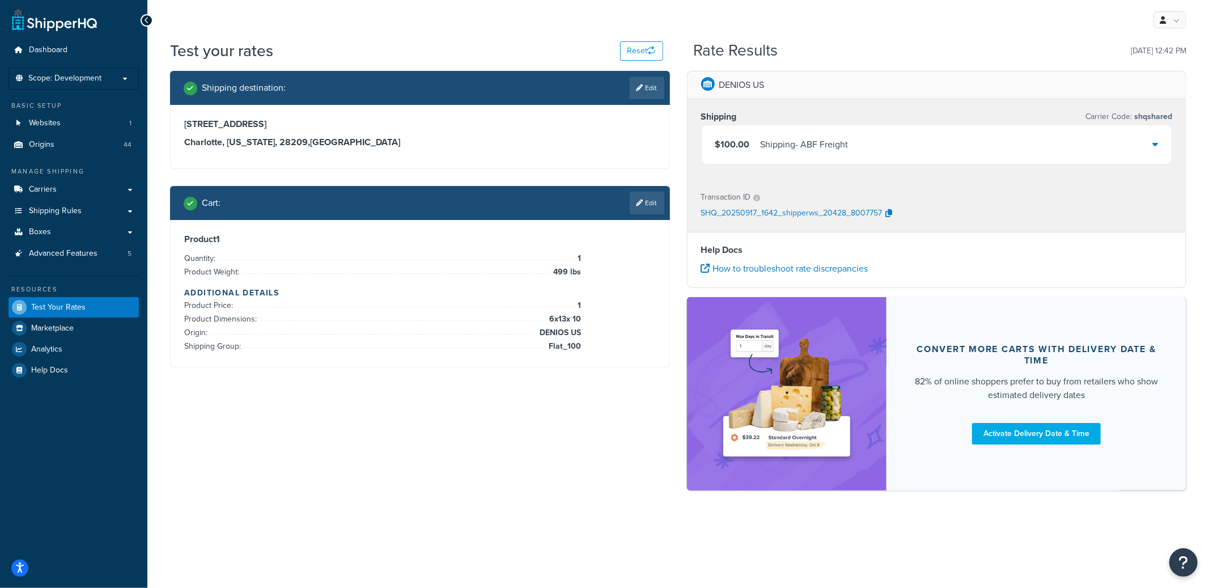
click at [872, 149] on div "$100.00 Shipping - ABF Freight" at bounding box center [937, 144] width 470 height 39
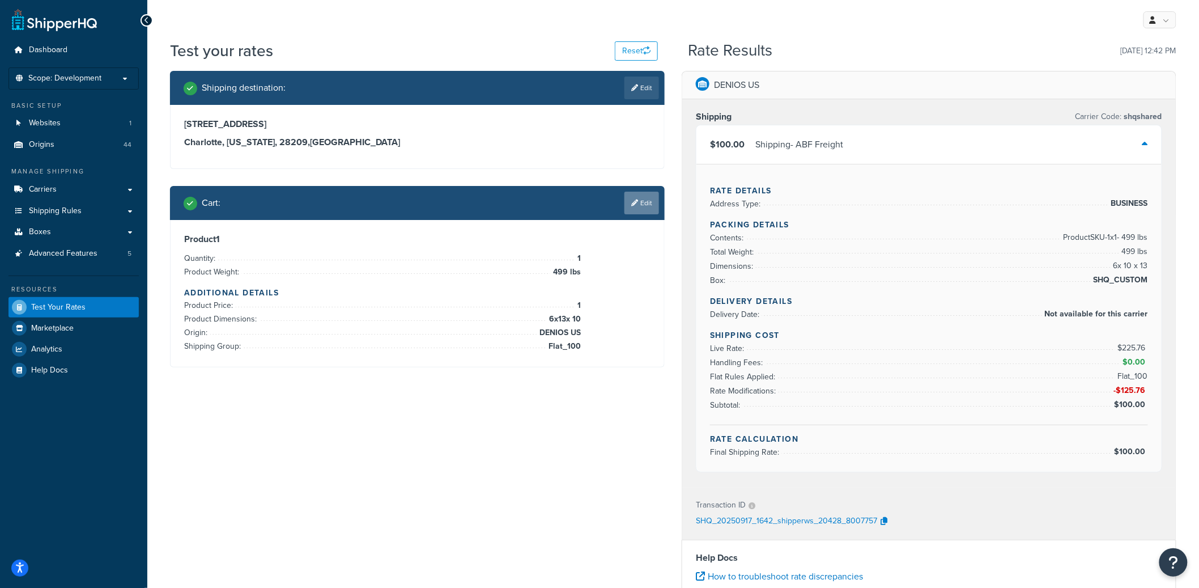
click at [625, 208] on link "Edit" at bounding box center [642, 203] width 35 height 23
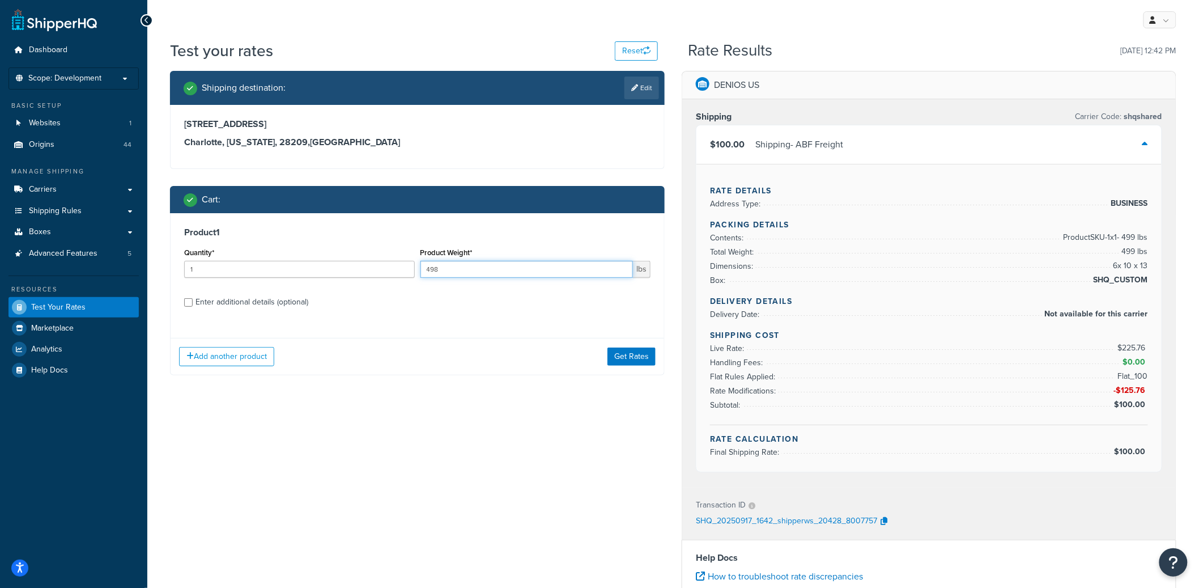
click at [622, 271] on input "498" at bounding box center [527, 269] width 213 height 17
click at [622, 271] on input "497" at bounding box center [527, 269] width 213 height 17
click at [622, 271] on input "496" at bounding box center [527, 269] width 213 height 17
click at [622, 271] on input "495" at bounding box center [527, 269] width 213 height 17
drag, startPoint x: 564, startPoint y: 272, endPoint x: 401, endPoint y: 271, distance: 163.2
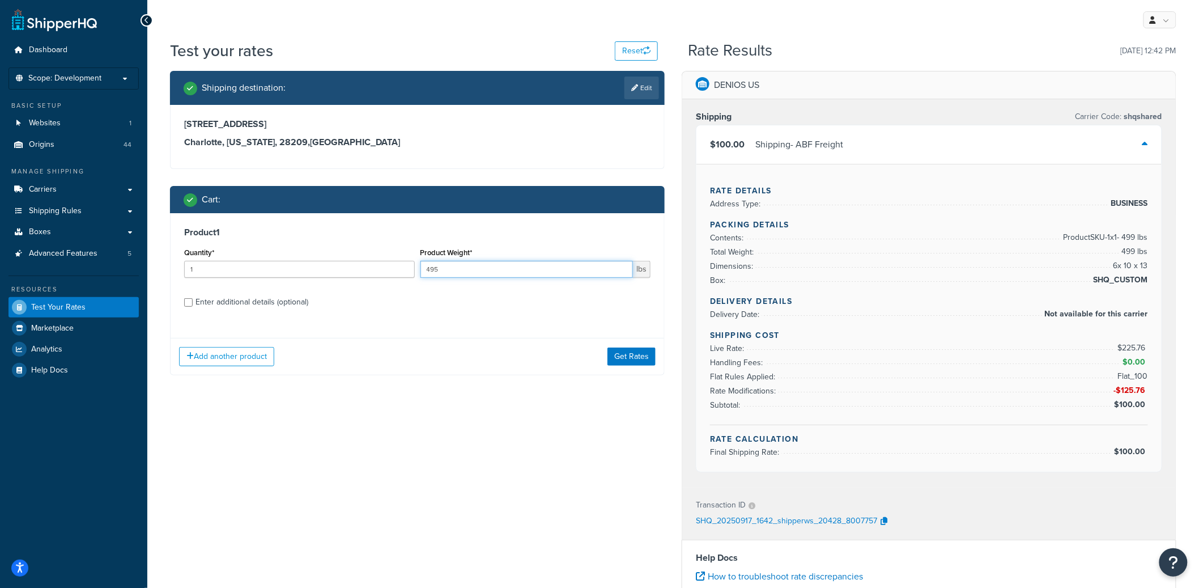
click at [401, 271] on div "Quantity* 1 Product Weight* 495 lbs" at bounding box center [417, 265] width 472 height 41
type input "3"
type input "149"
click at [642, 366] on div "Add another product Get Rates" at bounding box center [418, 356] width 494 height 37
click at [642, 361] on button "Get Rates" at bounding box center [632, 356] width 48 height 18
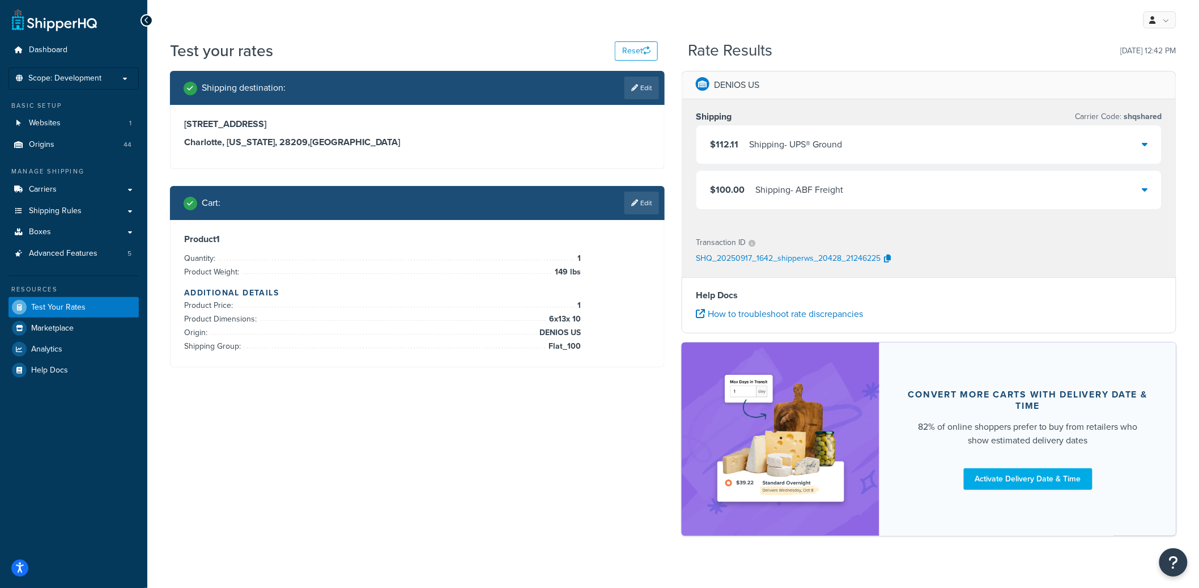
click at [865, 196] on div "$100.00 Shipping - ABF Freight" at bounding box center [929, 190] width 465 height 39
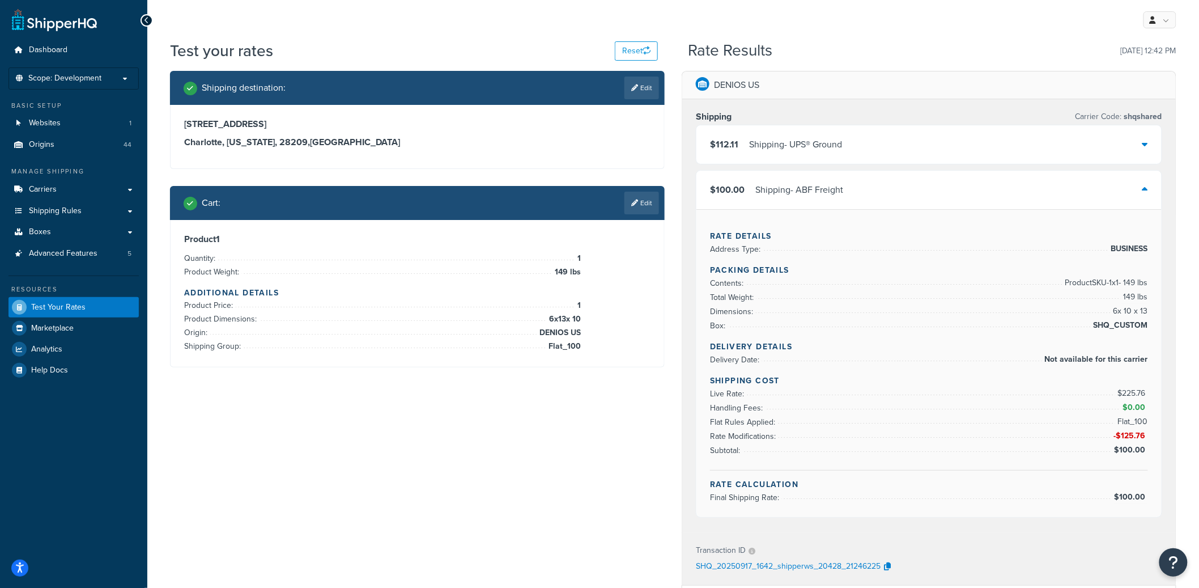
click at [871, 150] on div "$112.11 Shipping - UPS® Ground" at bounding box center [929, 144] width 465 height 39
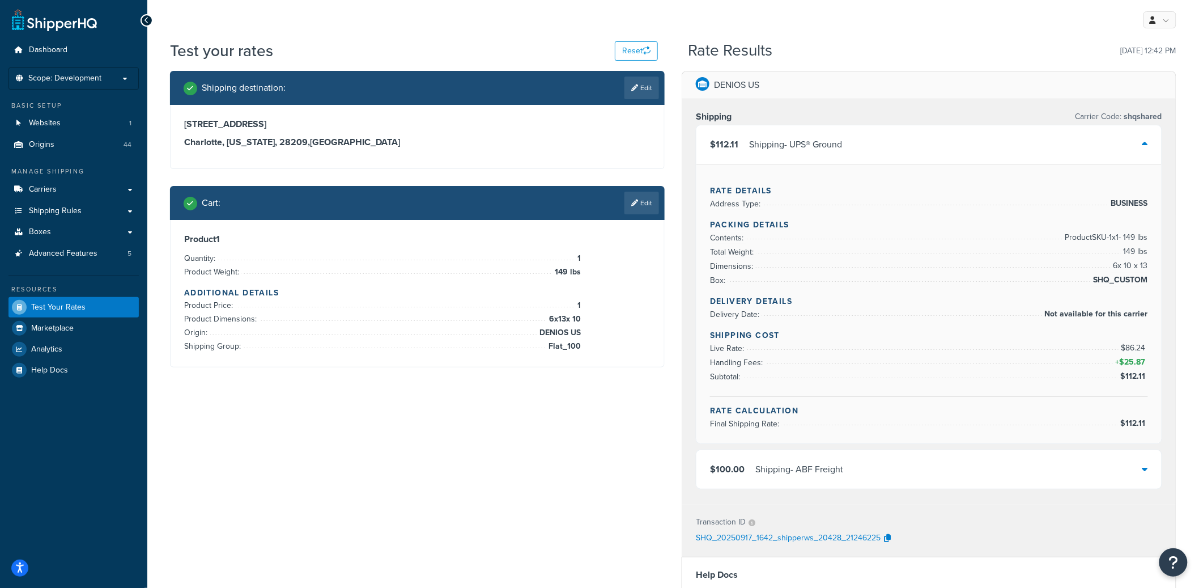
click at [933, 463] on div "$100.00 Shipping - ABF Freight" at bounding box center [929, 469] width 465 height 39
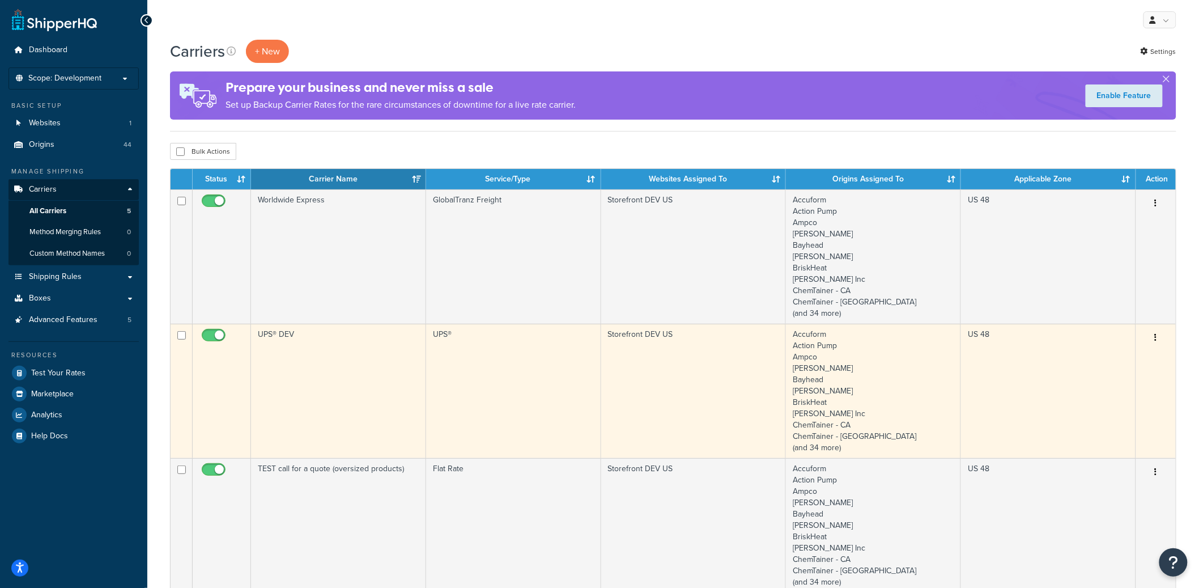
click at [345, 381] on td "UPS® DEV" at bounding box center [338, 391] width 175 height 134
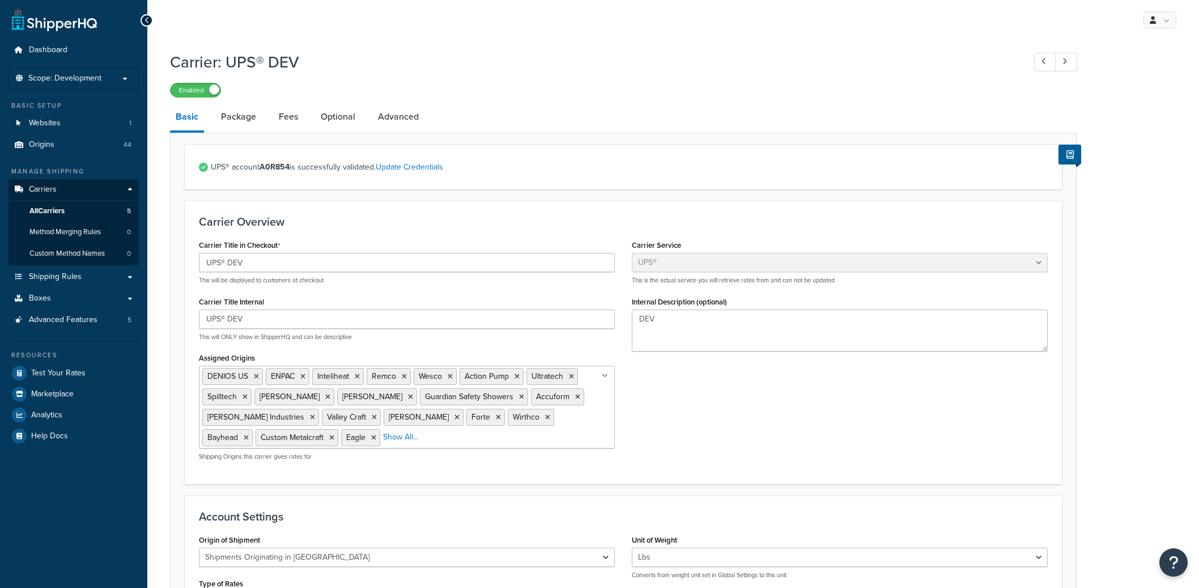
select select "ups"
select select "us"
click at [319, 117] on link "Optional" at bounding box center [338, 116] width 46 height 27
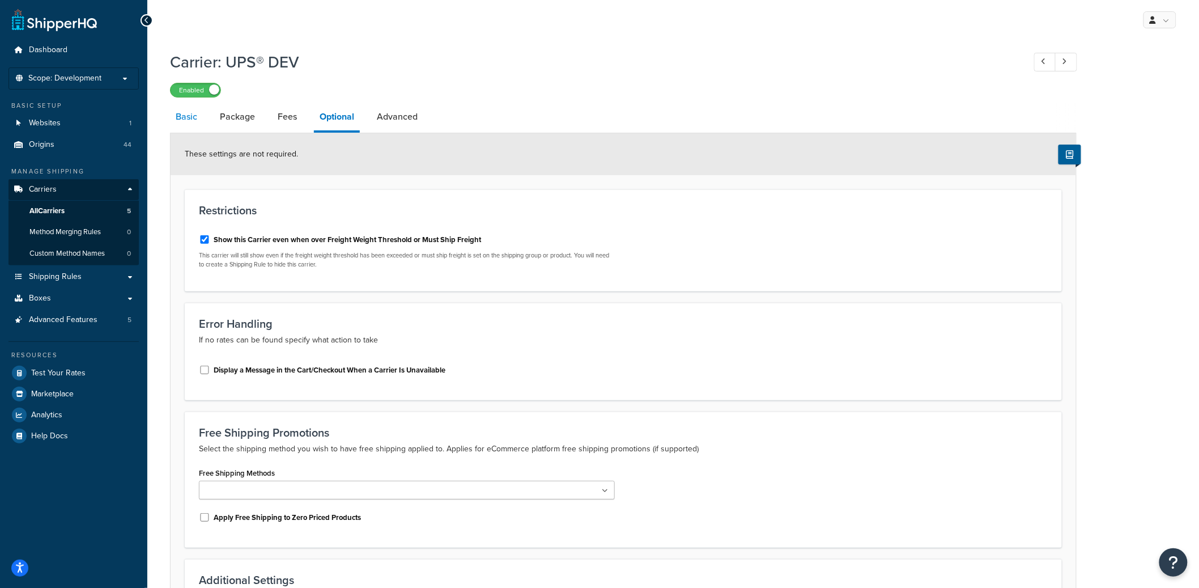
click at [185, 118] on link "Basic" at bounding box center [186, 116] width 33 height 27
select select "ups"
select select "us"
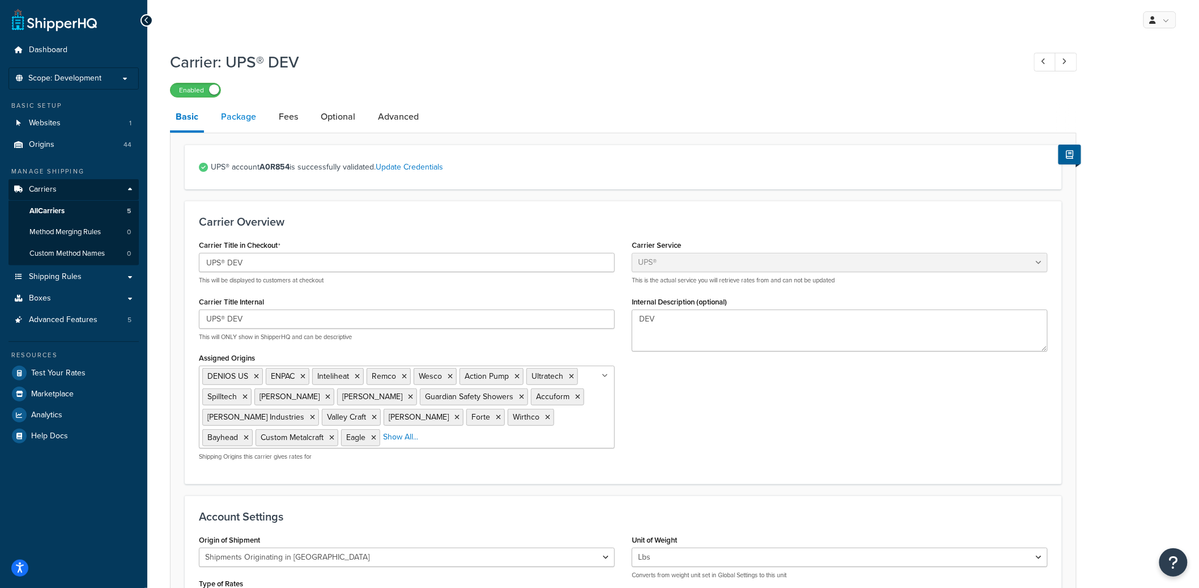
click at [238, 121] on link "Package" at bounding box center [238, 116] width 46 height 27
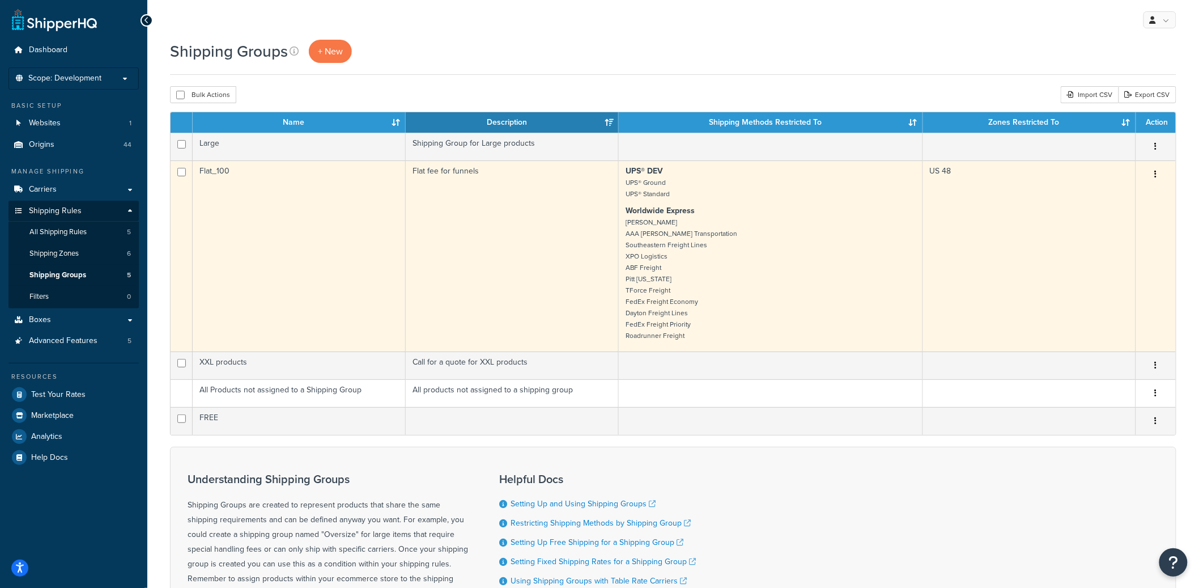
click at [378, 283] on td "Flat_100" at bounding box center [299, 255] width 213 height 191
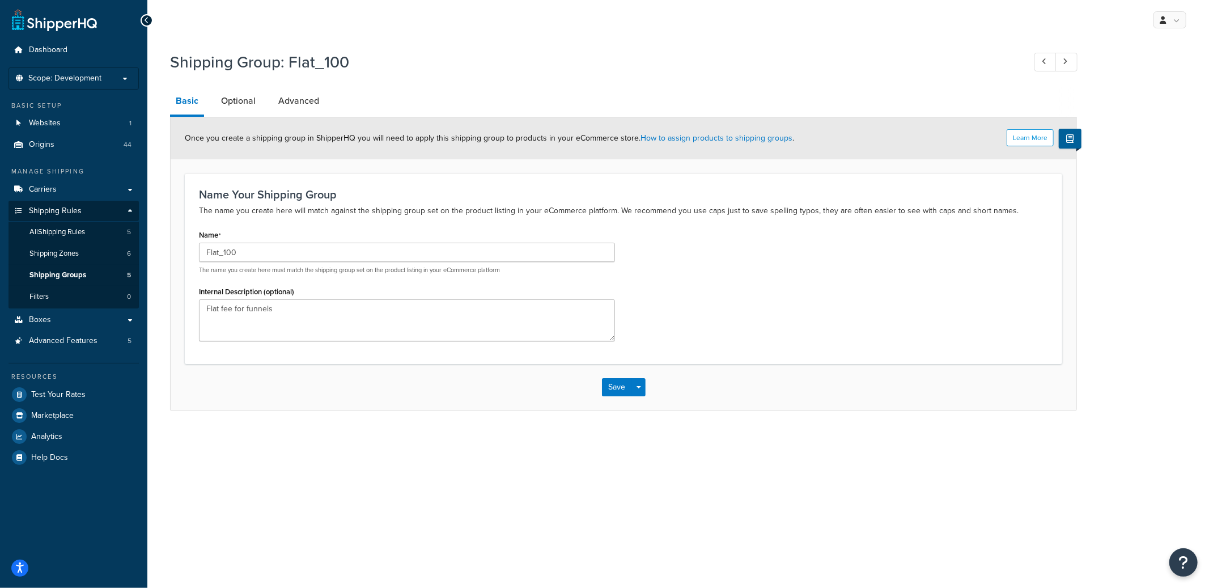
click at [244, 83] on div "Shipping Group: Flat_100 Basic Optional Advanced Learn More Once you create a s…" at bounding box center [623, 228] width 907 height 366
click at [243, 92] on link "Optional" at bounding box center [238, 100] width 46 height 27
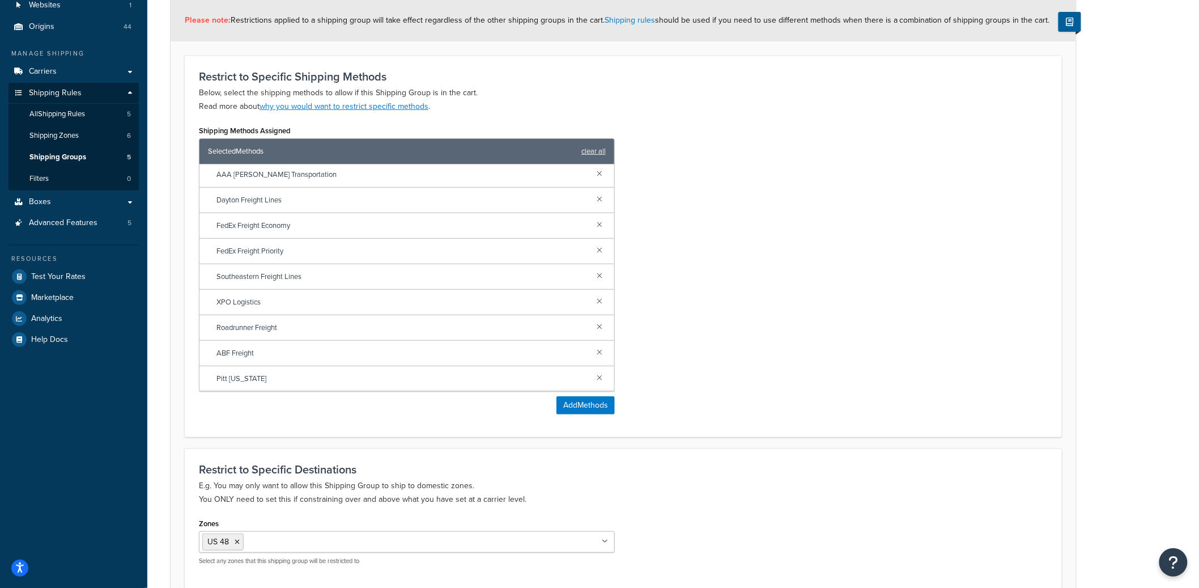
scroll to position [222, 0]
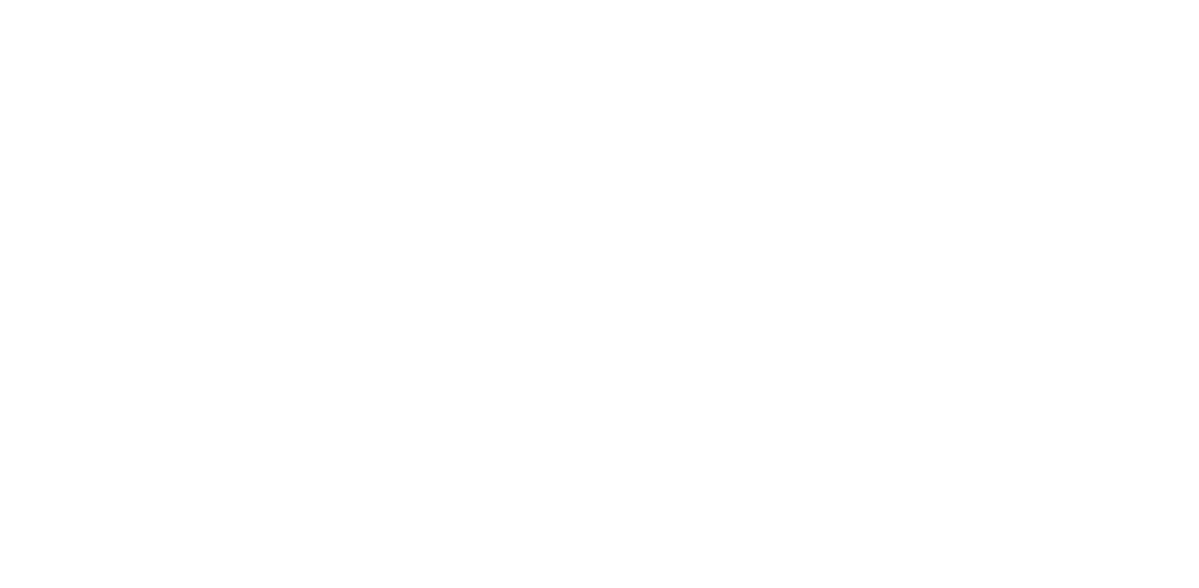
select select "ITEM"
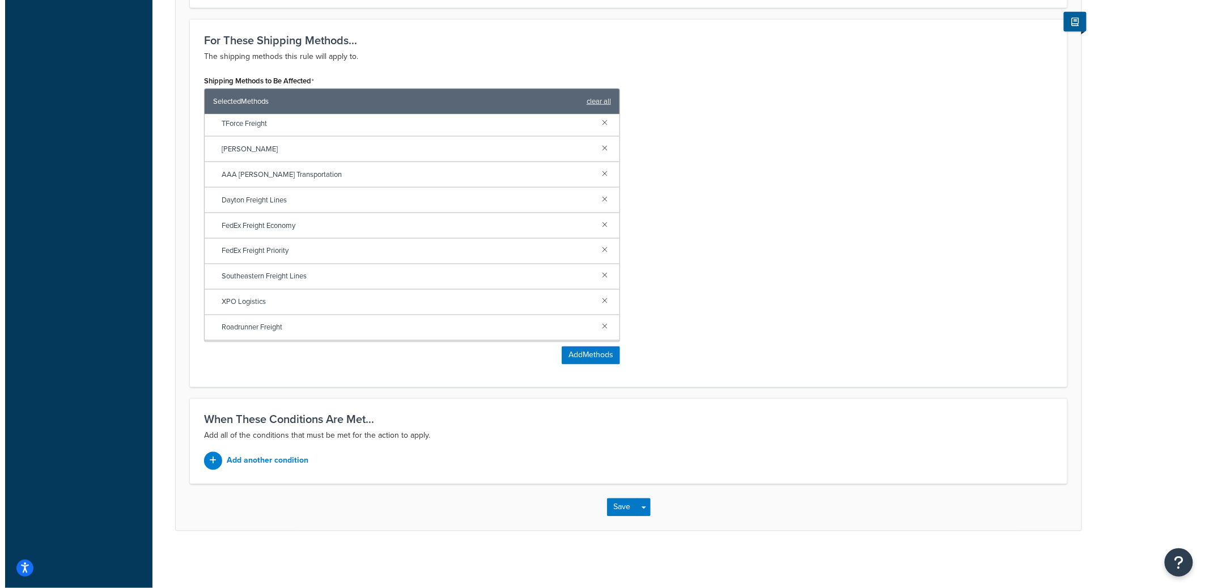
scroll to position [130, 0]
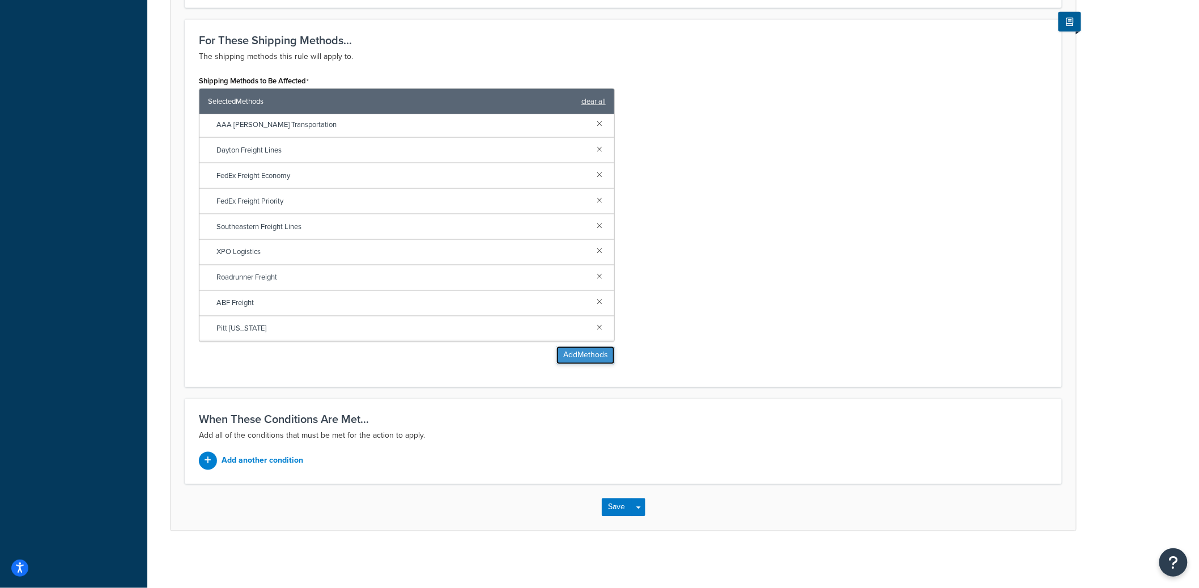
click at [588, 358] on button "Add Methods" at bounding box center [586, 355] width 58 height 18
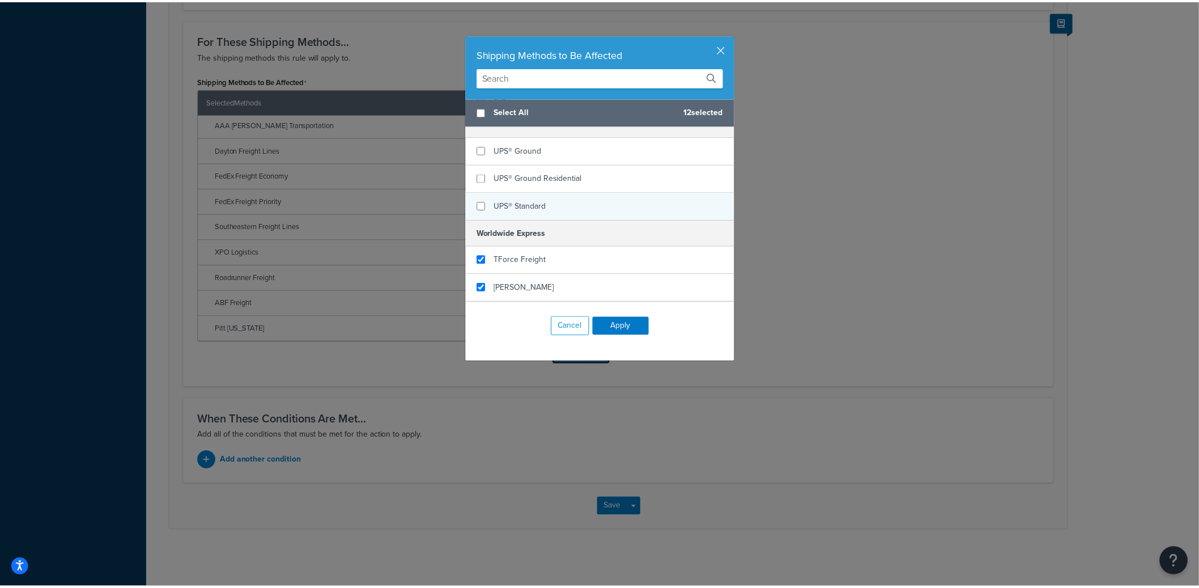
scroll to position [176, 0]
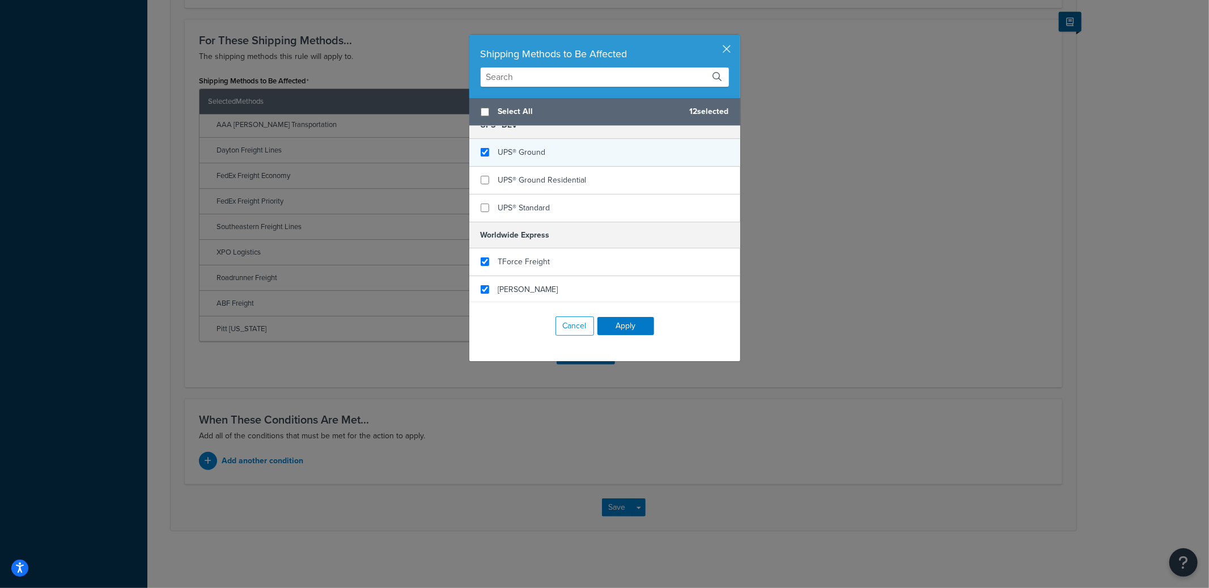
checkbox input "true"
click at [531, 158] on div "UPS® Ground" at bounding box center [522, 153] width 48 height 16
click at [622, 326] on button "Apply" at bounding box center [625, 326] width 57 height 18
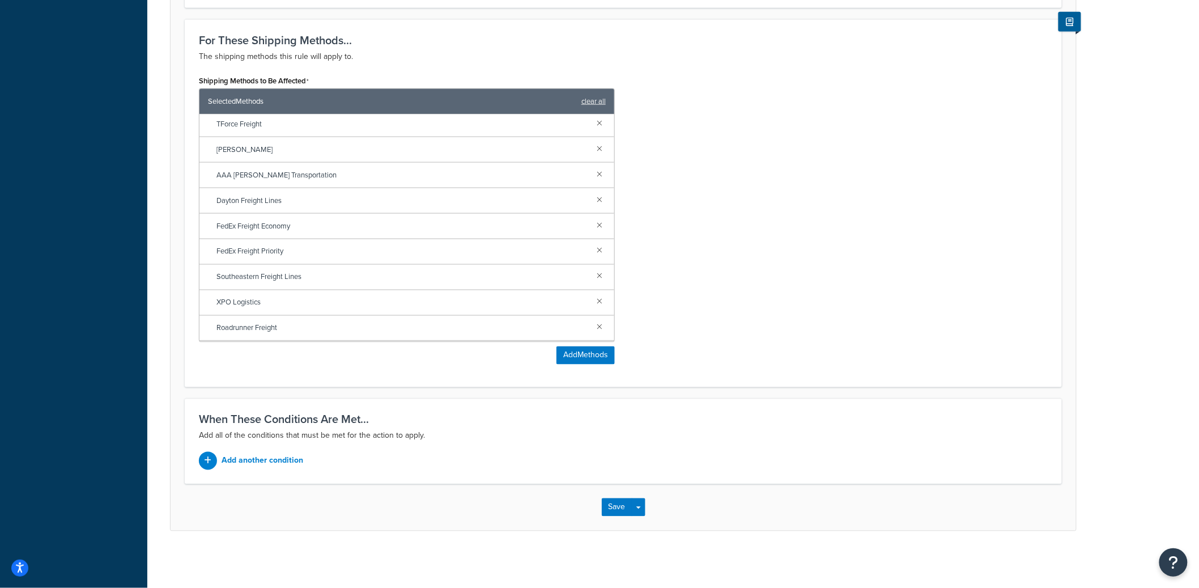
scroll to position [181, 0]
click at [640, 507] on button "Save Dropdown" at bounding box center [639, 507] width 14 height 18
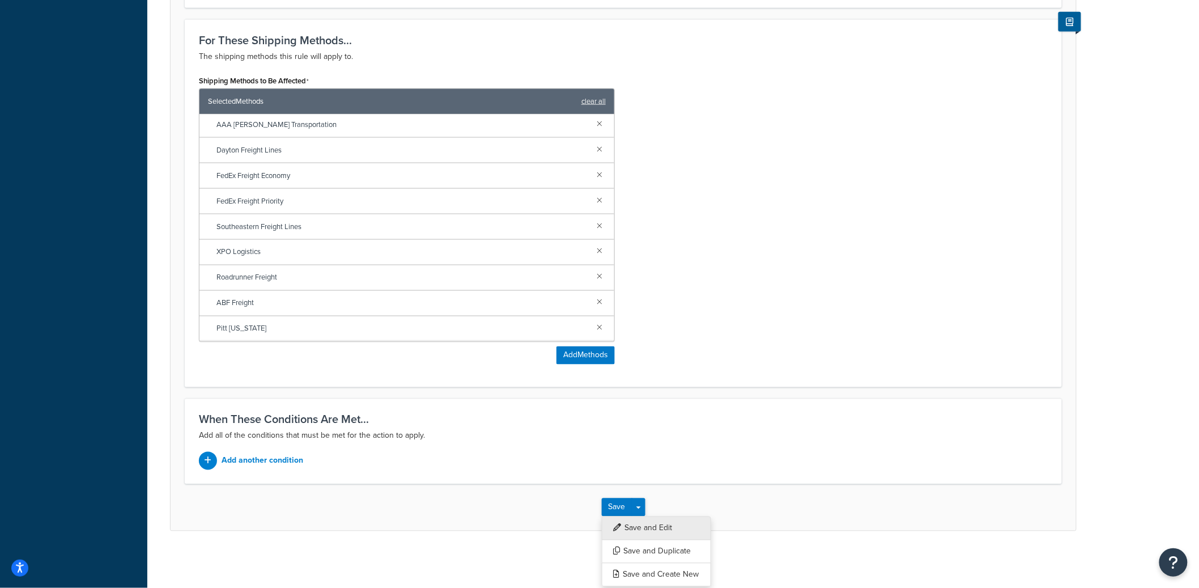
click at [645, 524] on button "Save and Edit" at bounding box center [656, 528] width 109 height 24
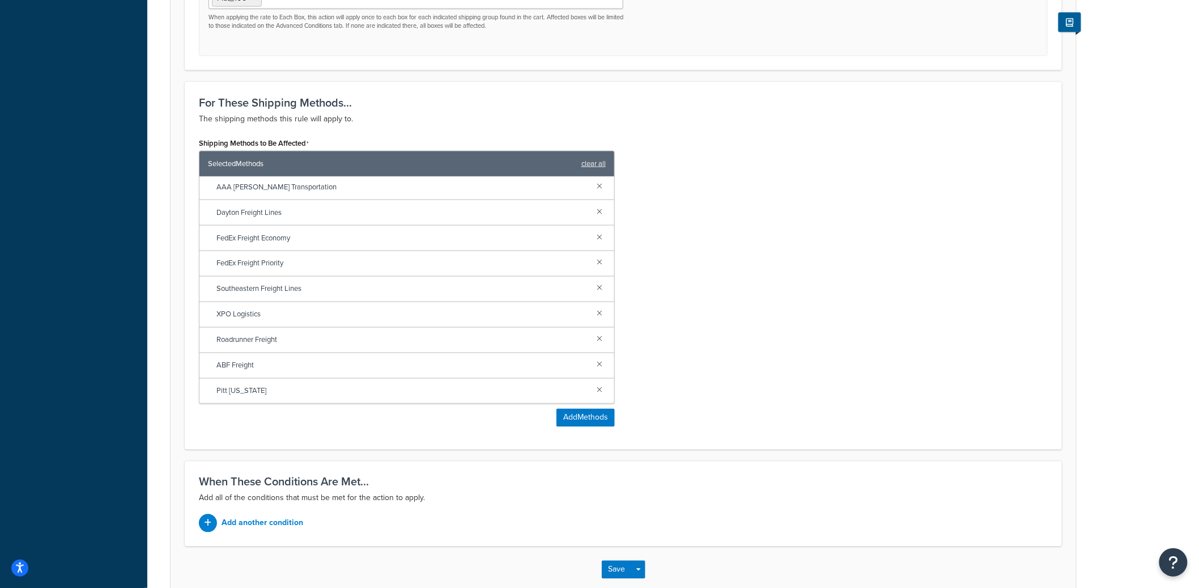
scroll to position [0, 0]
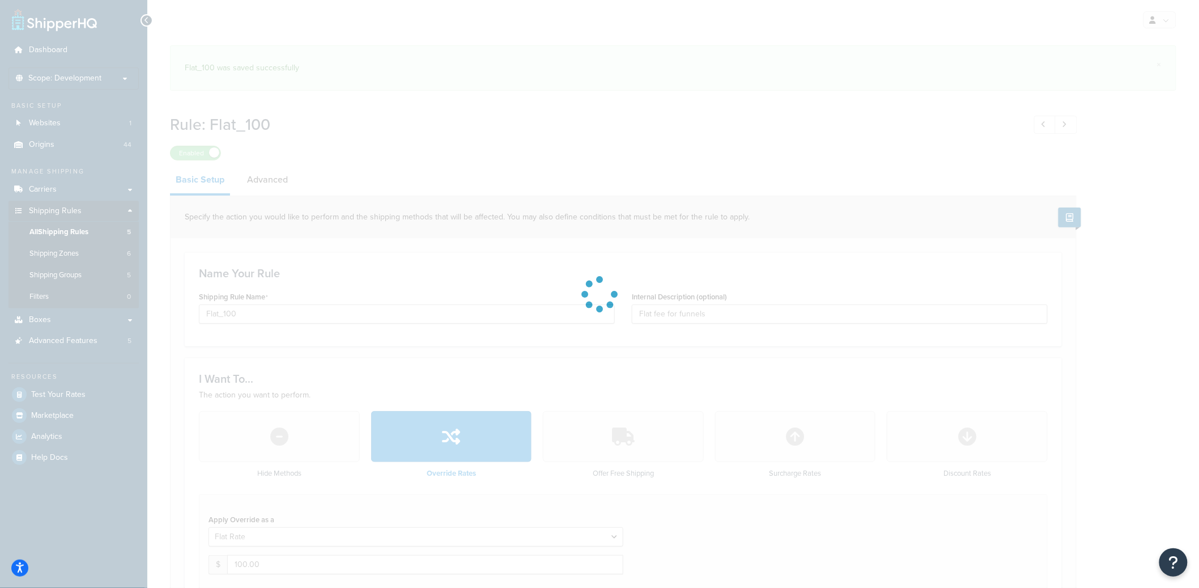
select select "ITEM"
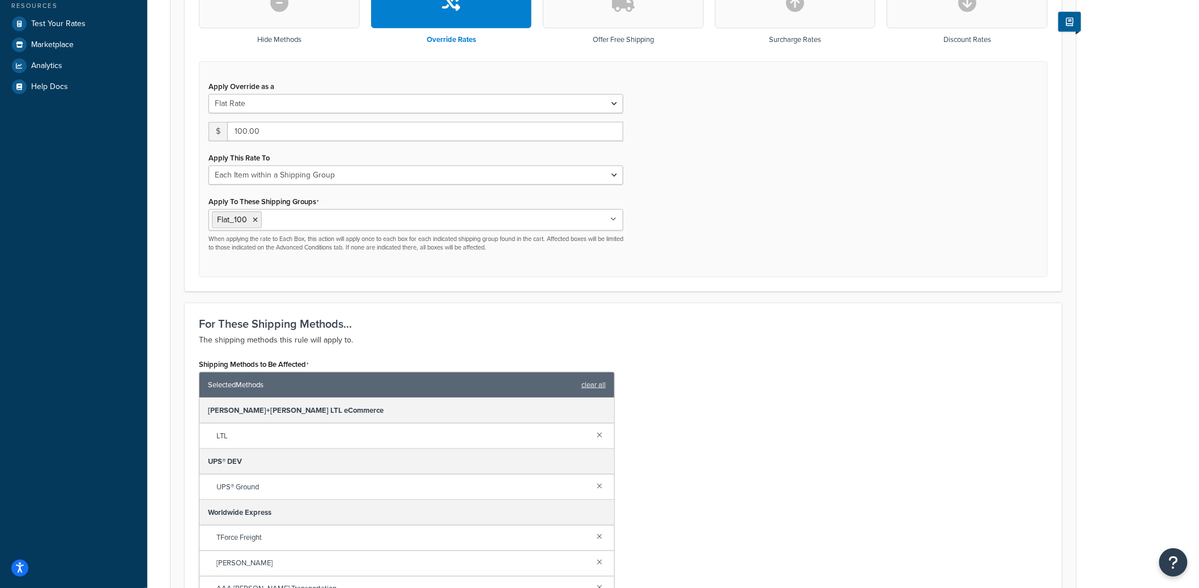
scroll to position [487, 0]
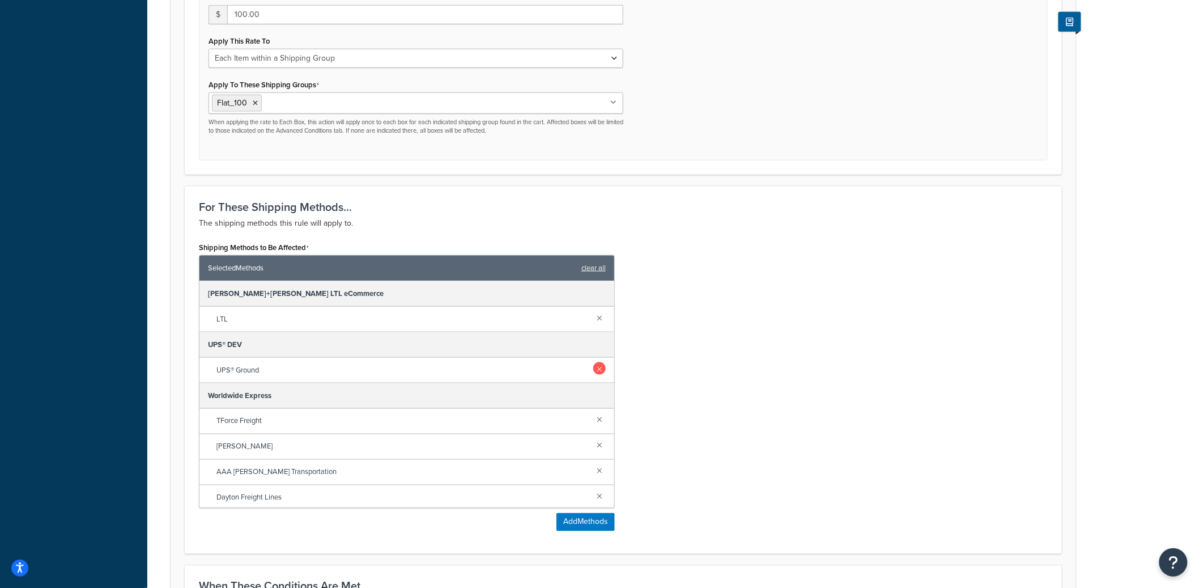
click at [593, 370] on link at bounding box center [599, 368] width 12 height 12
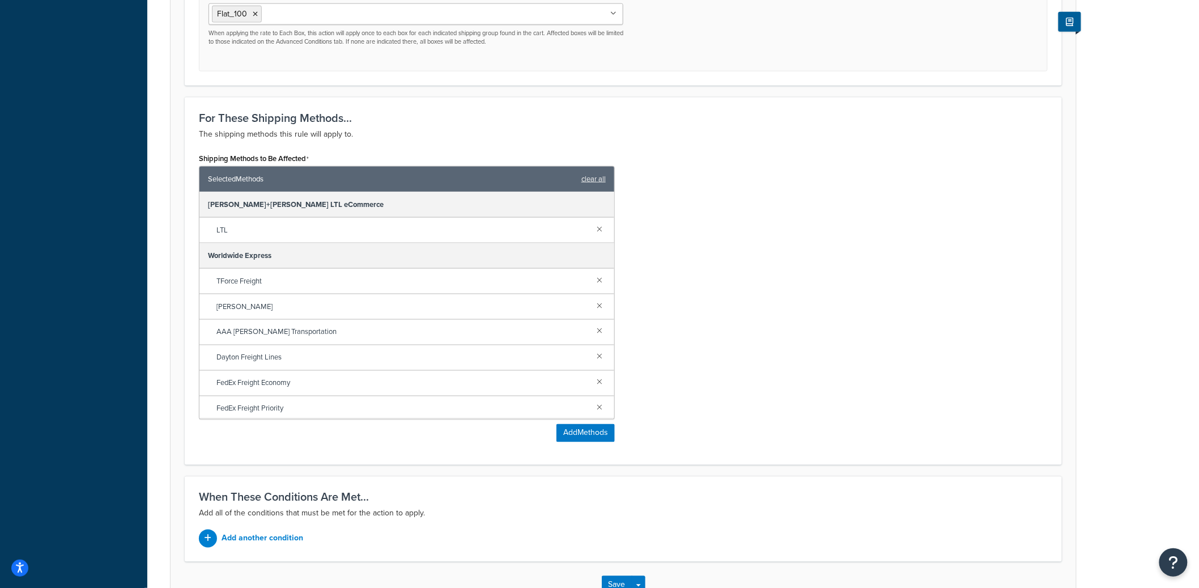
scroll to position [655, 0]
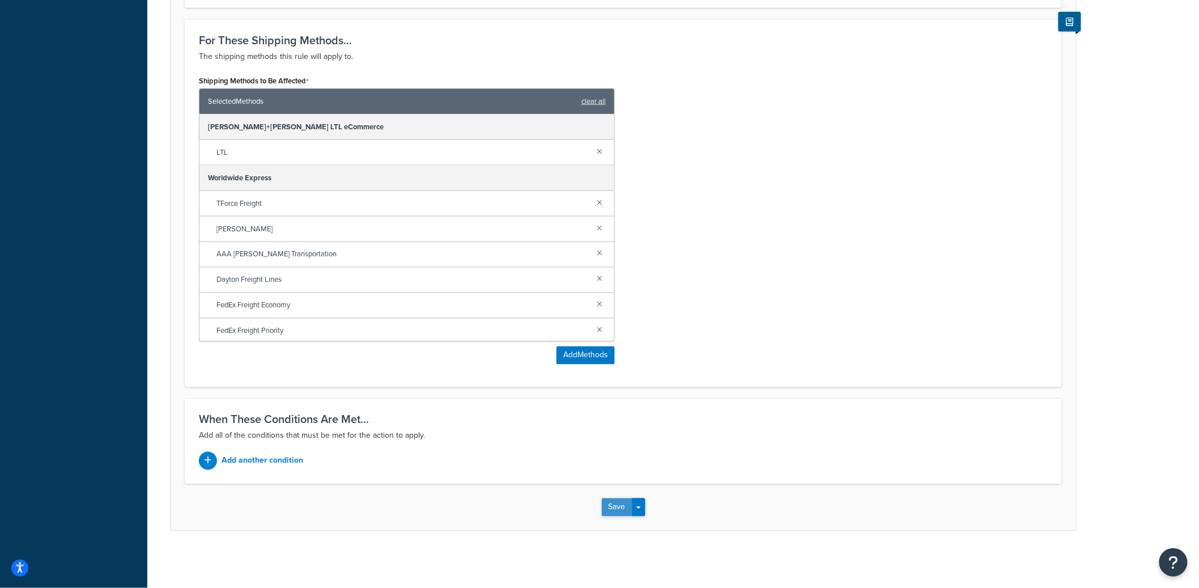
click at [616, 503] on button "Save" at bounding box center [617, 507] width 31 height 18
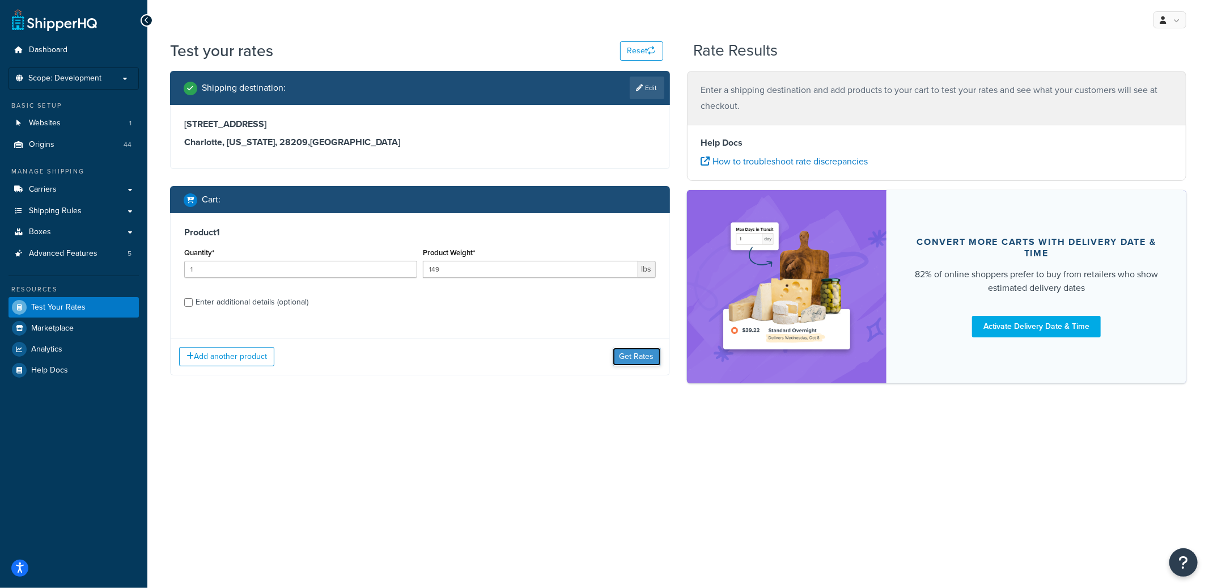
click at [624, 356] on button "Get Rates" at bounding box center [637, 356] width 48 height 18
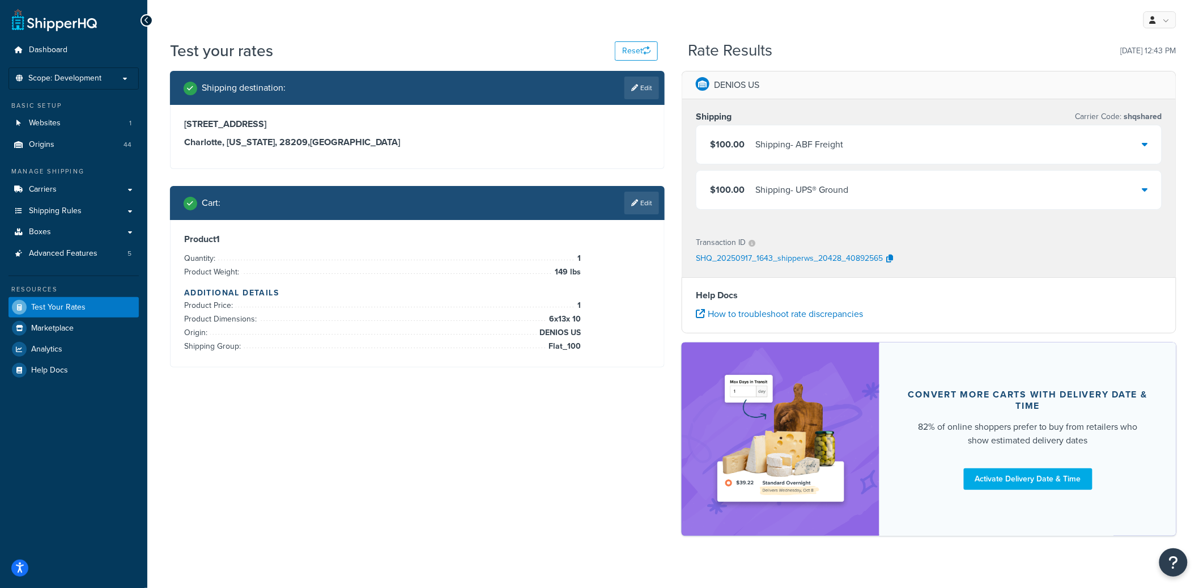
click at [875, 189] on div "$100.00 Shipping - UPS® Ground" at bounding box center [929, 190] width 465 height 39
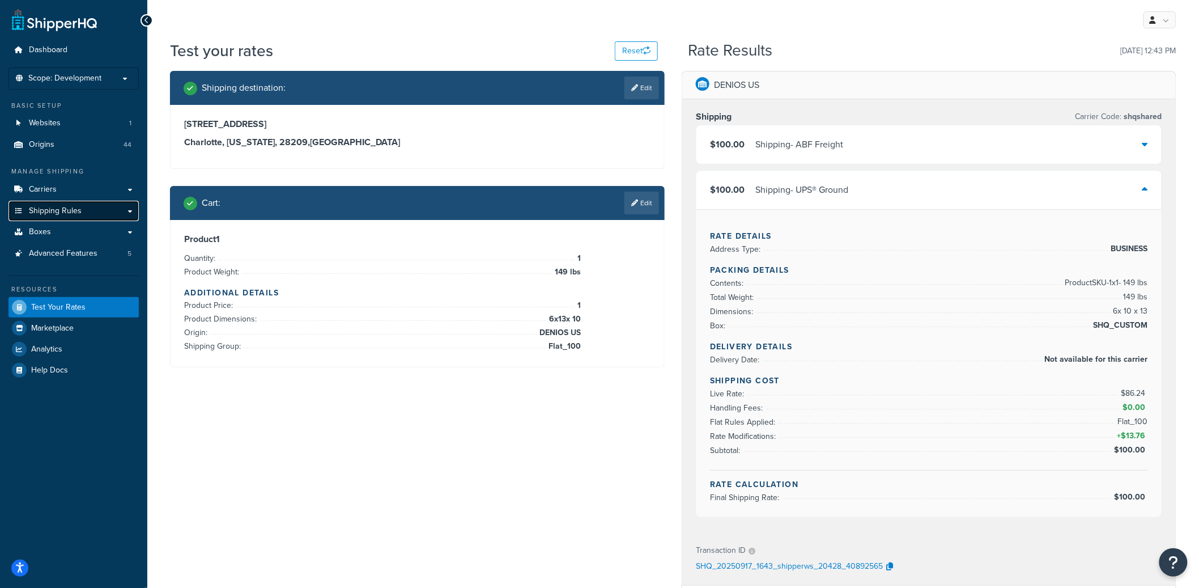
click at [76, 208] on span "Shipping Rules" at bounding box center [55, 211] width 53 height 10
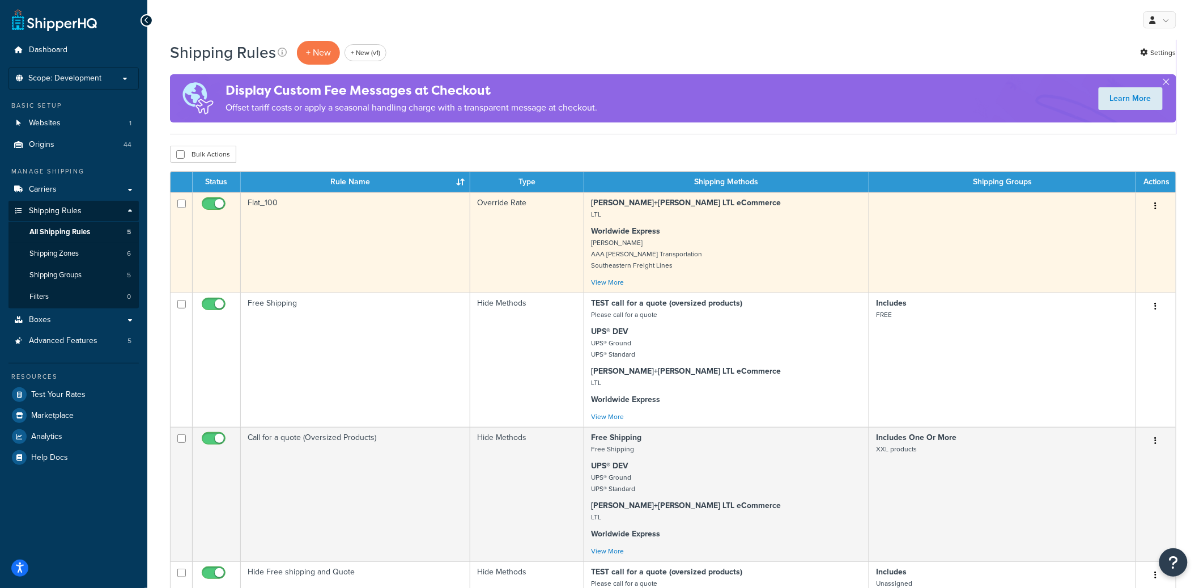
click at [384, 214] on td "Flat_100" at bounding box center [356, 242] width 230 height 100
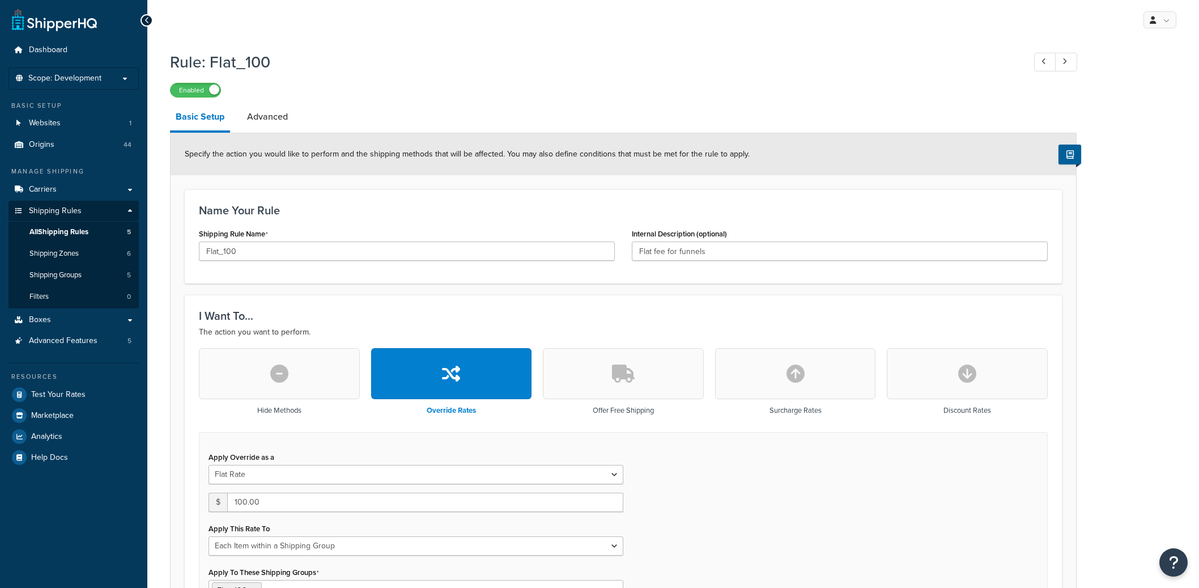
select select "ITEM"
click at [77, 53] on link "Dashboard" at bounding box center [74, 50] width 130 height 21
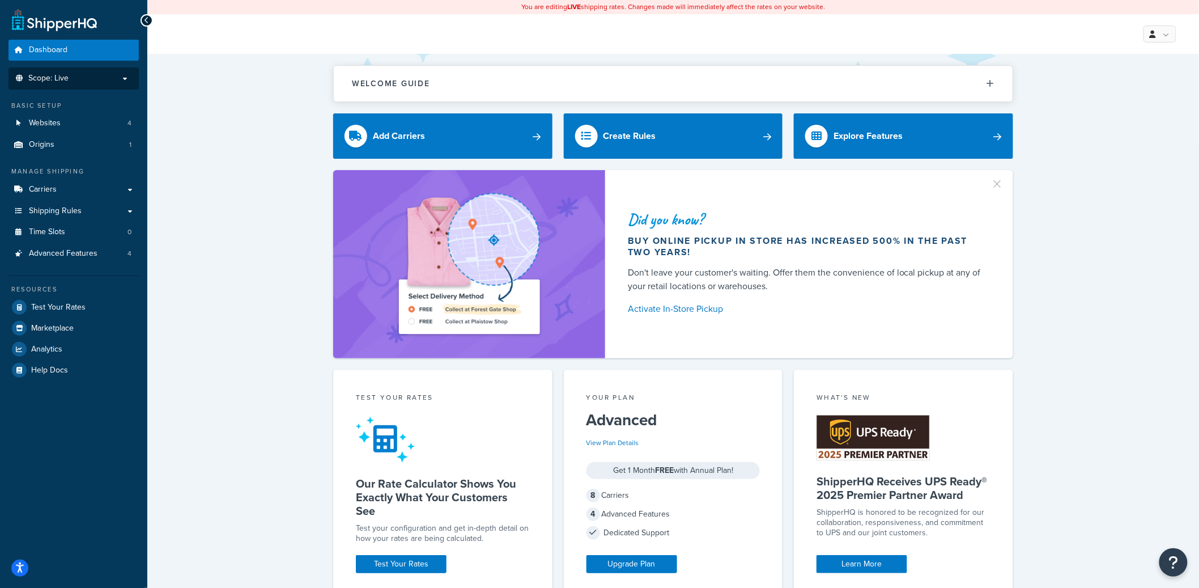
click at [89, 79] on p "Scope: Live" at bounding box center [74, 79] width 120 height 10
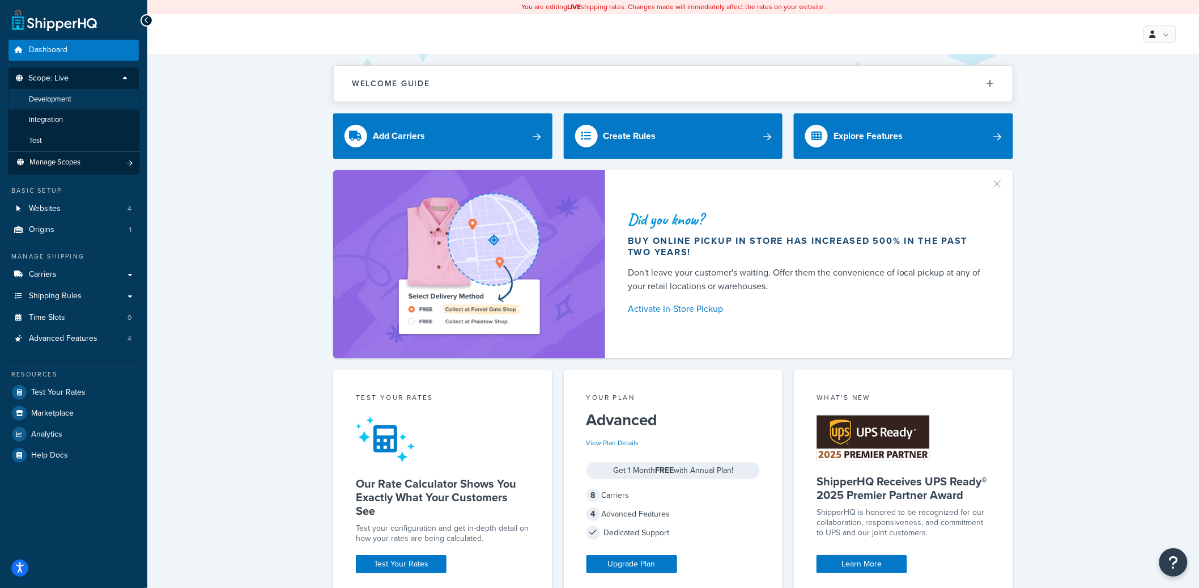
click at [84, 95] on li "Development" at bounding box center [73, 99] width 131 height 21
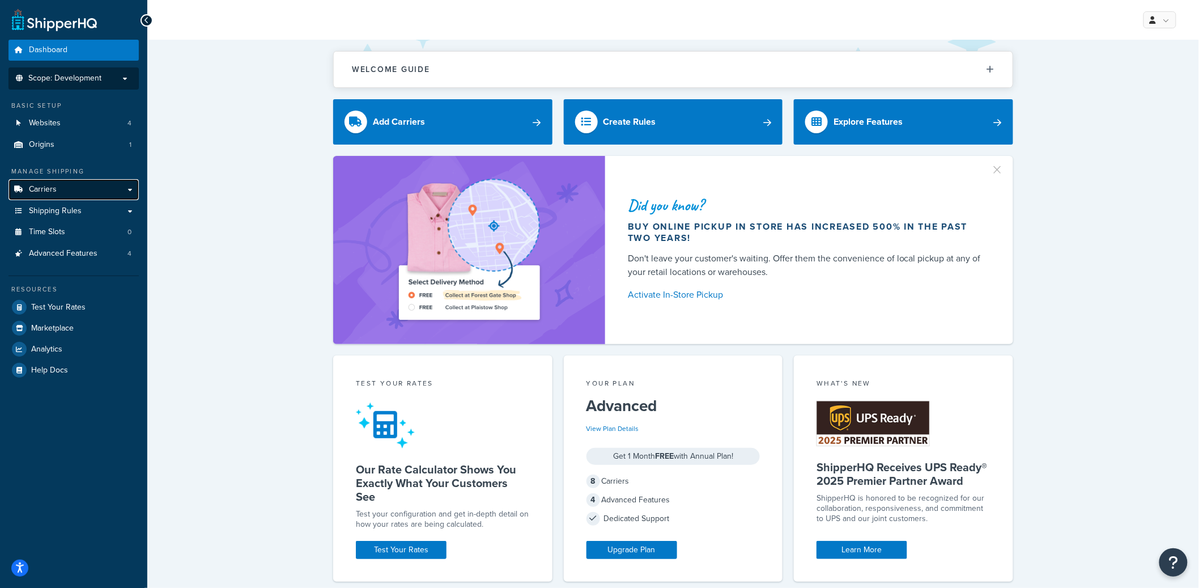
click at [97, 192] on link "Carriers" at bounding box center [74, 189] width 130 height 21
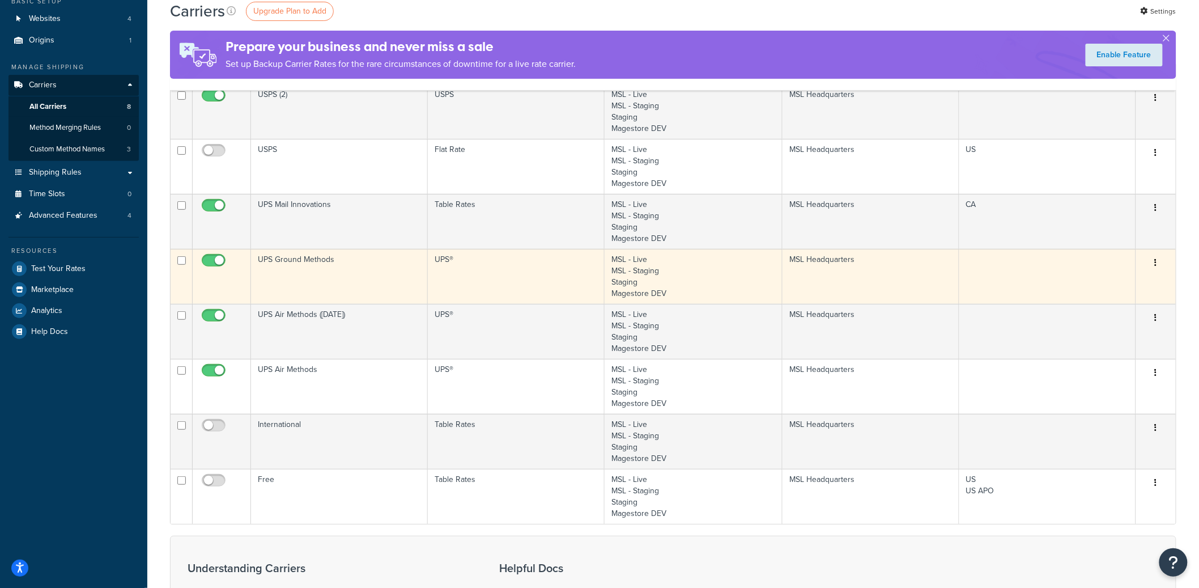
scroll to position [103, 0]
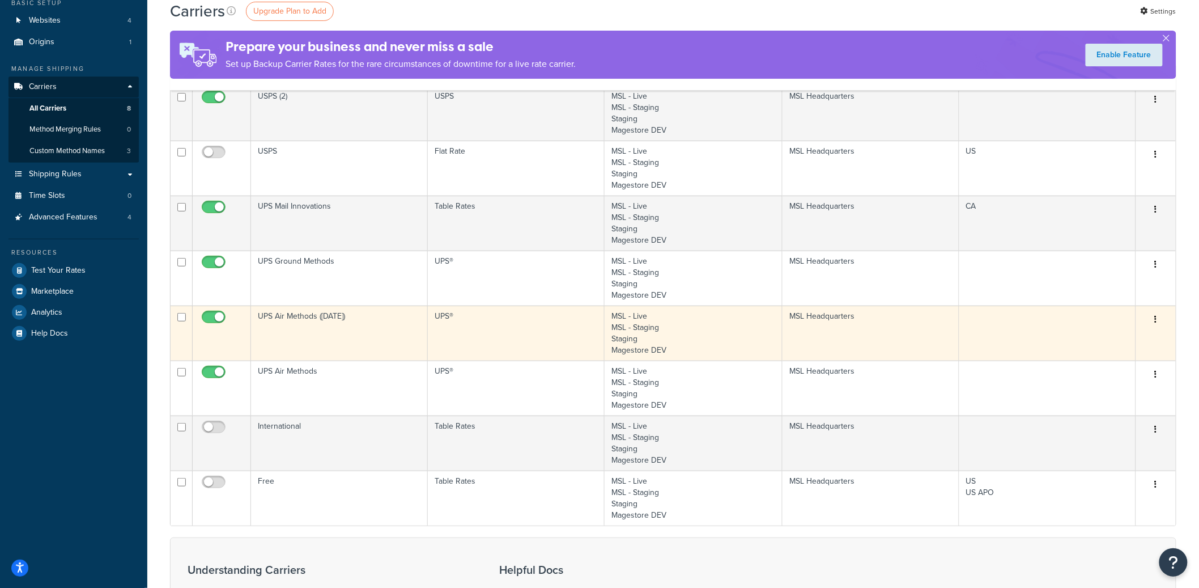
click at [350, 332] on td "UPS Air Methods ([DATE])" at bounding box center [339, 332] width 177 height 55
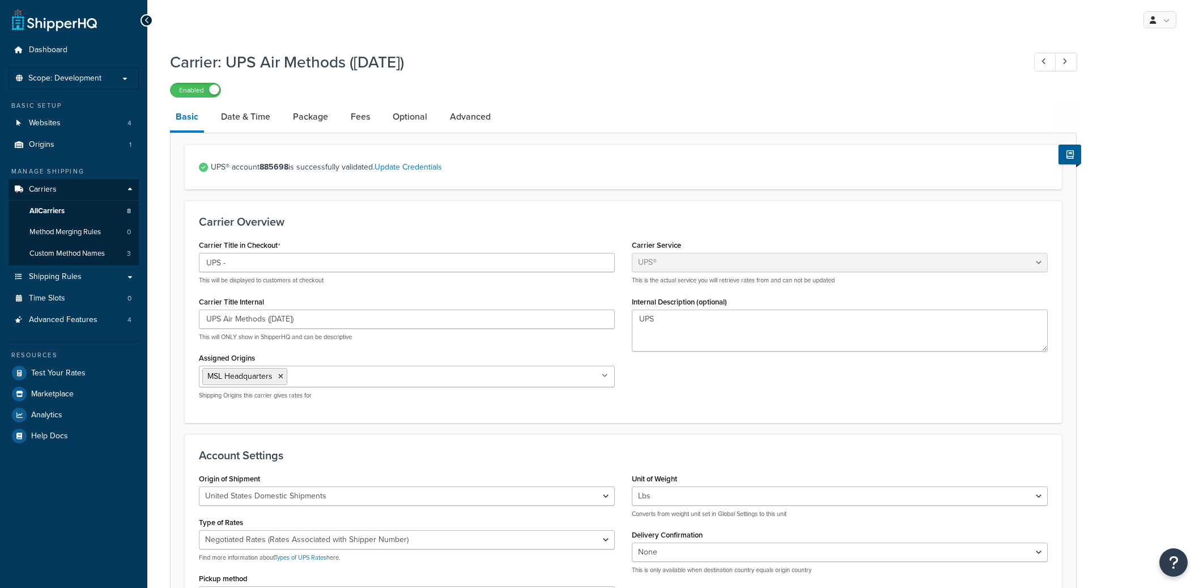
select select "ups"
click at [70, 372] on span "Test Your Rates" at bounding box center [58, 373] width 54 height 10
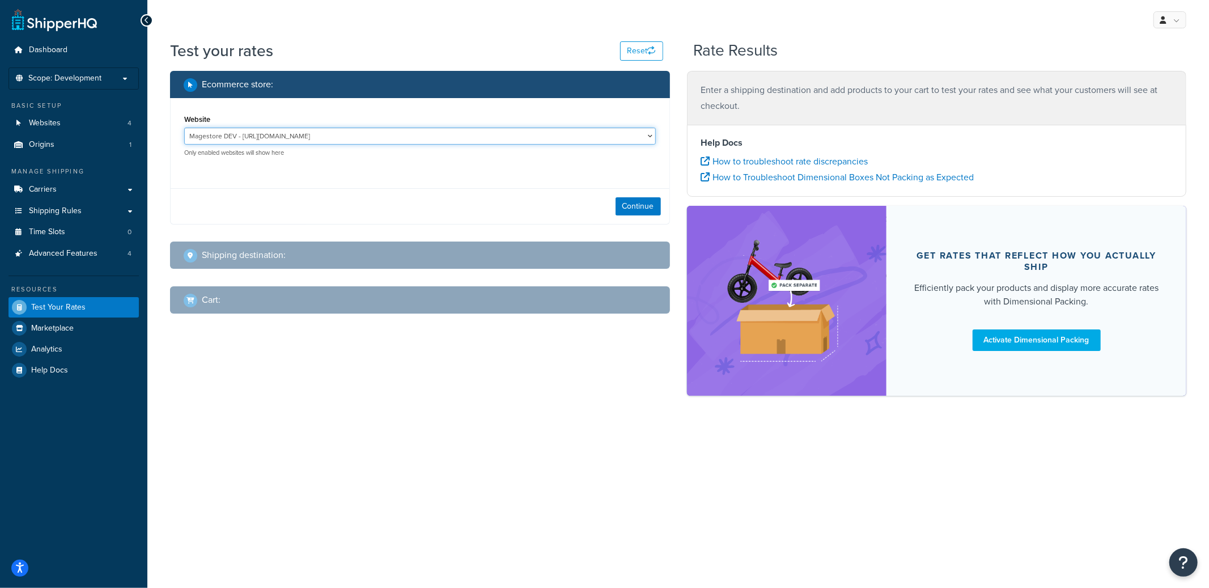
click at [401, 135] on select "Magestore DEV - https://p1054.dev.magestore.com/ MSL - Staging - https://mcstag…" at bounding box center [420, 136] width 472 height 17
select select "bb837055a2efe4766d9f26570ab435fa"
click at [184, 128] on select "Magestore DEV - https://p1054.dev.magestore.com/ MSL - Staging - https://mcstag…" at bounding box center [420, 136] width 472 height 17
click at [629, 213] on button "Continue" at bounding box center [638, 206] width 45 height 18
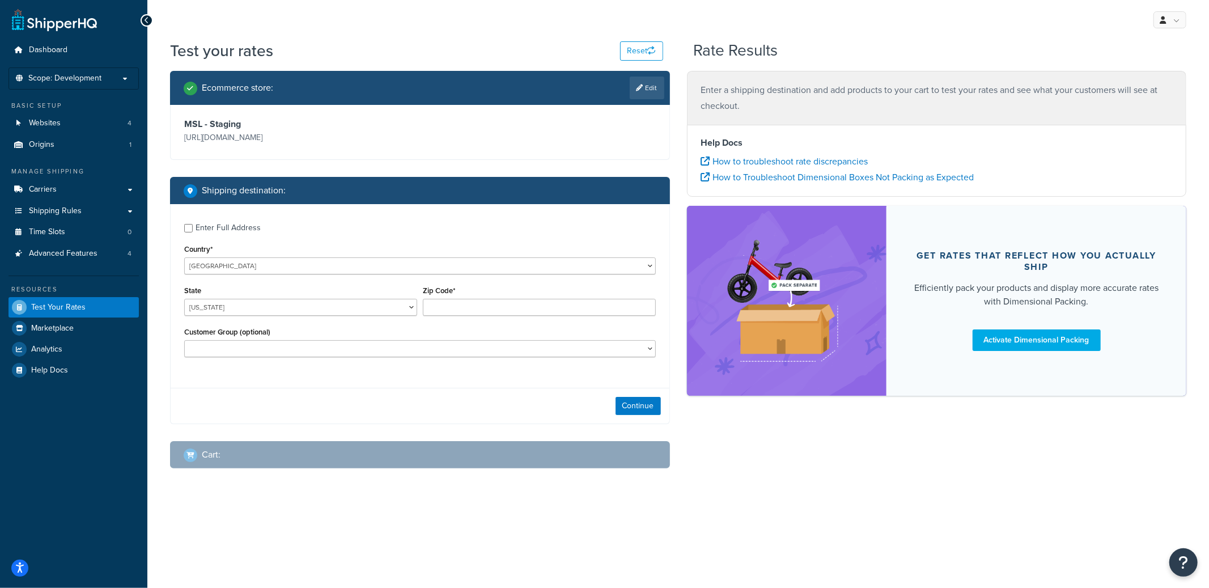
click at [236, 231] on div "Enter Full Address" at bounding box center [228, 228] width 65 height 16
click at [193, 231] on input "Enter Full Address" at bounding box center [188, 228] width 9 height 9
checkbox input "true"
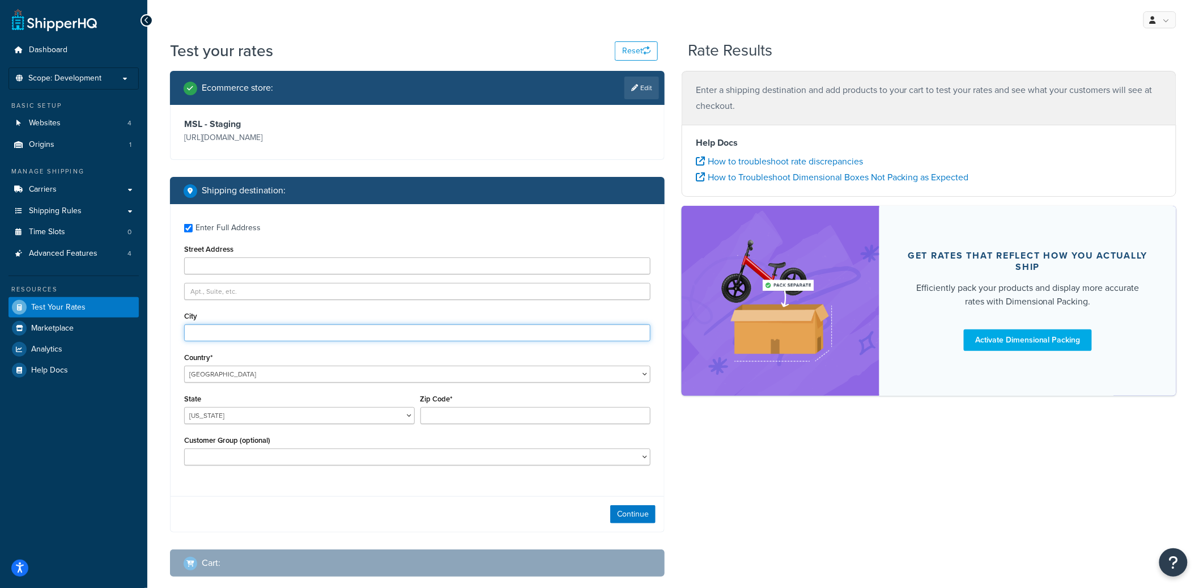
click at [226, 330] on input "City" at bounding box center [417, 332] width 466 height 17
type input "a"
type input "Austin"
select select "TX"
type input "78759"
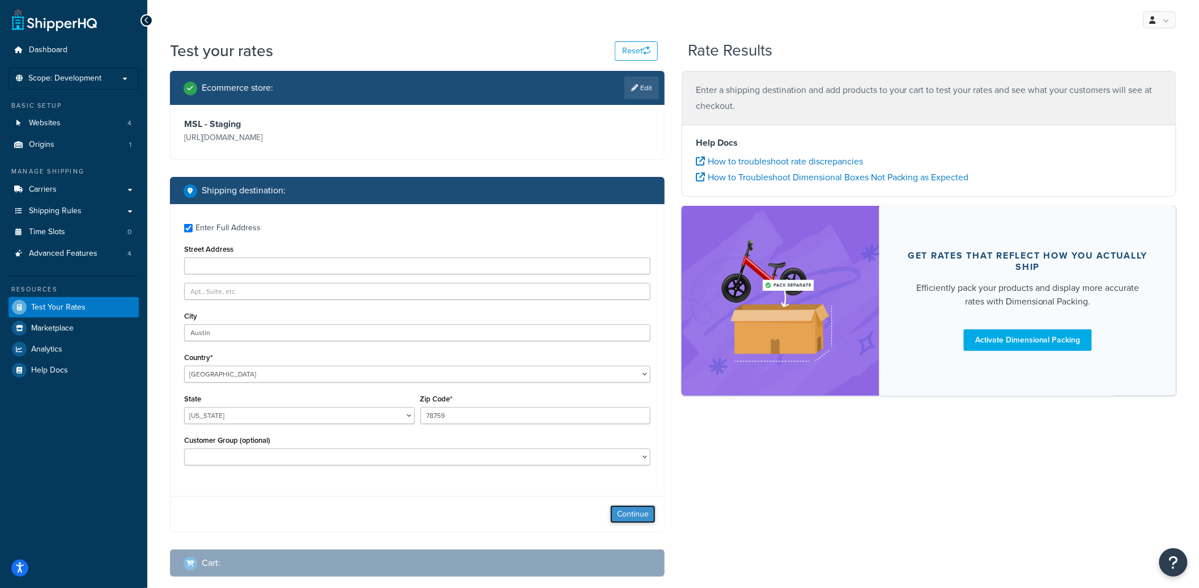
click at [633, 509] on button "Continue" at bounding box center [632, 514] width 45 height 18
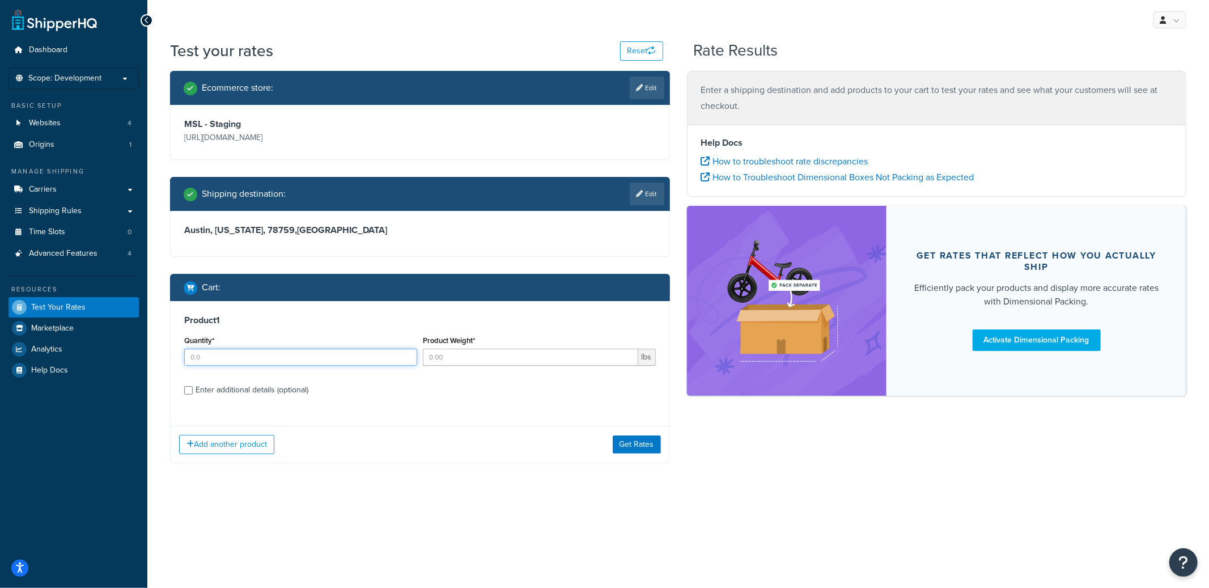
click at [319, 365] on input "Quantity*" at bounding box center [300, 357] width 233 height 17
type input "1"
click at [636, 439] on button "Get Rates" at bounding box center [637, 444] width 48 height 18
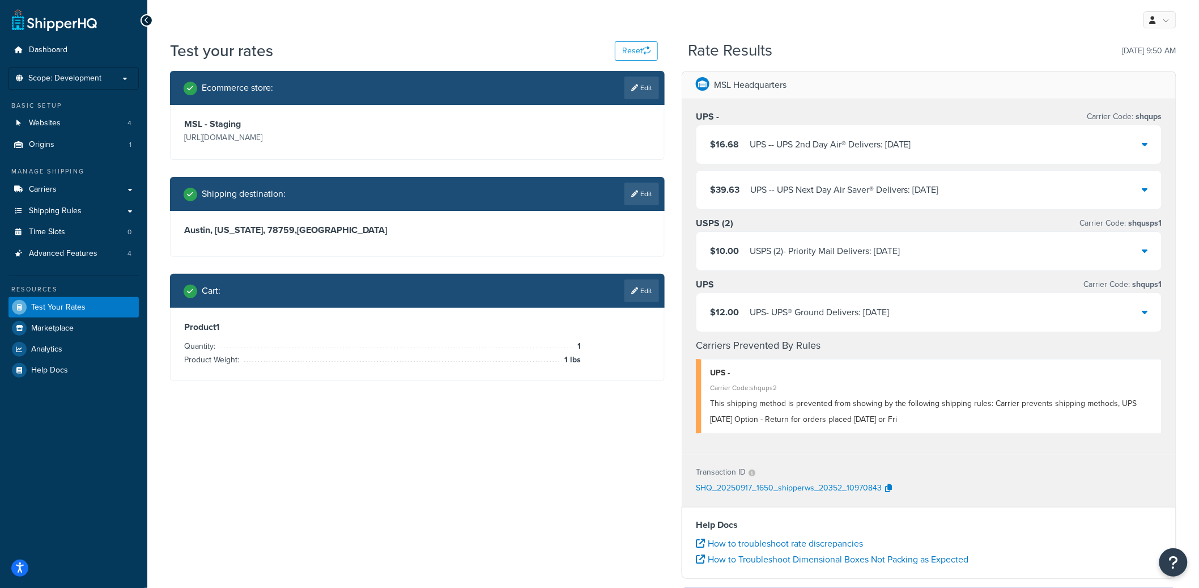
click at [838, 316] on div "UPS - UPS® Ground Delivers: 9/23/2025" at bounding box center [819, 312] width 139 height 16
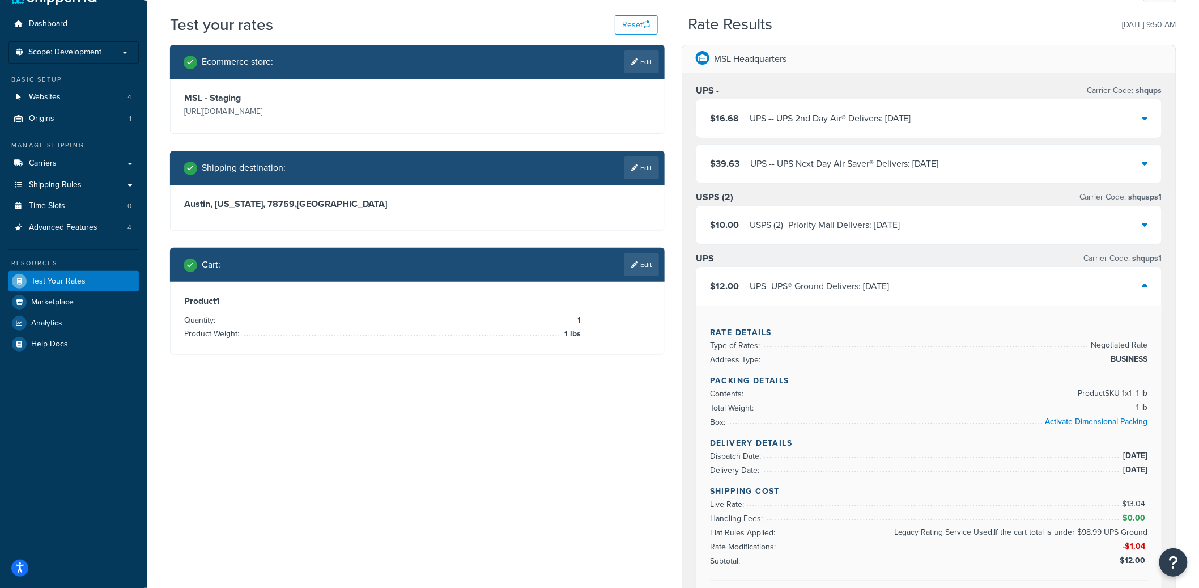
scroll to position [28, 0]
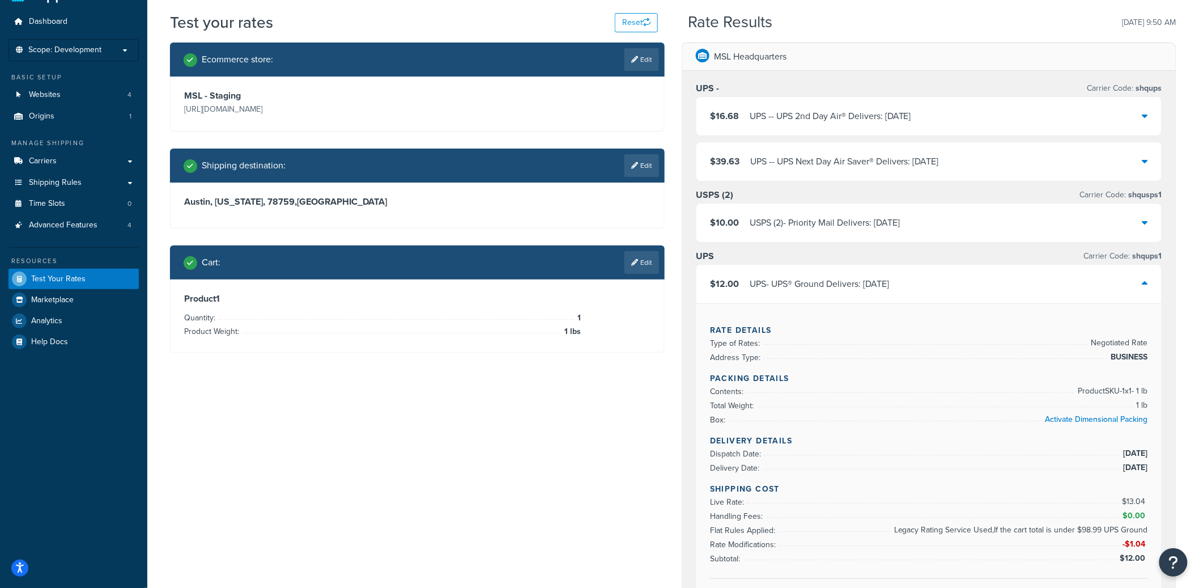
click at [819, 165] on div "UPS - - UPS Next Day Air Saver® Delivers: 9/18/2025" at bounding box center [844, 162] width 189 height 16
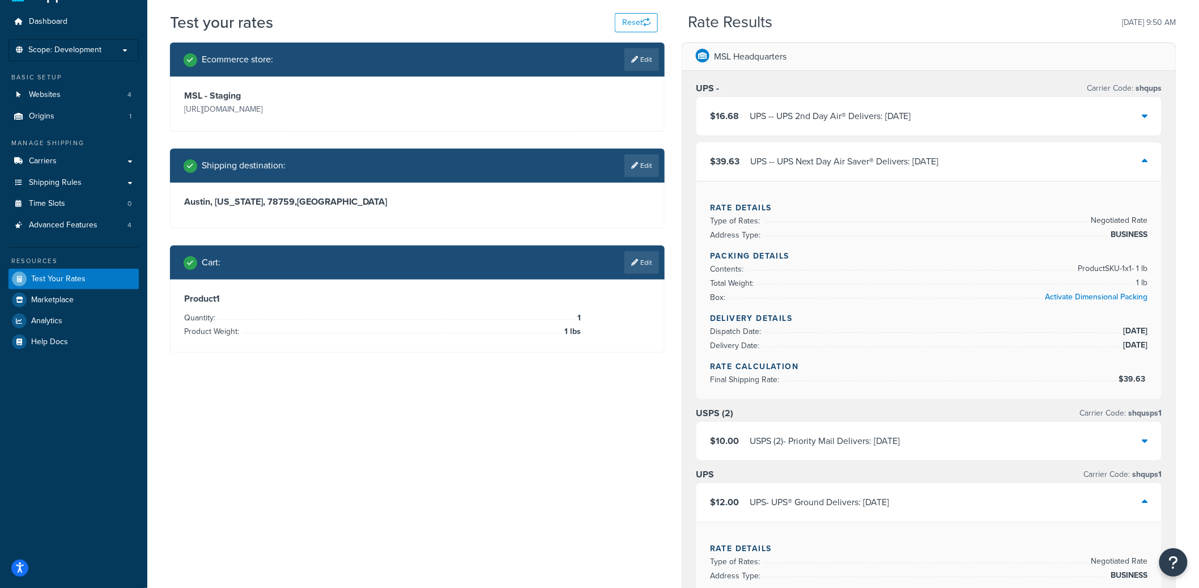
click at [824, 123] on div "UPS - - UPS 2nd Day Air® Delivers: 9/19/2025" at bounding box center [831, 116] width 162 height 16
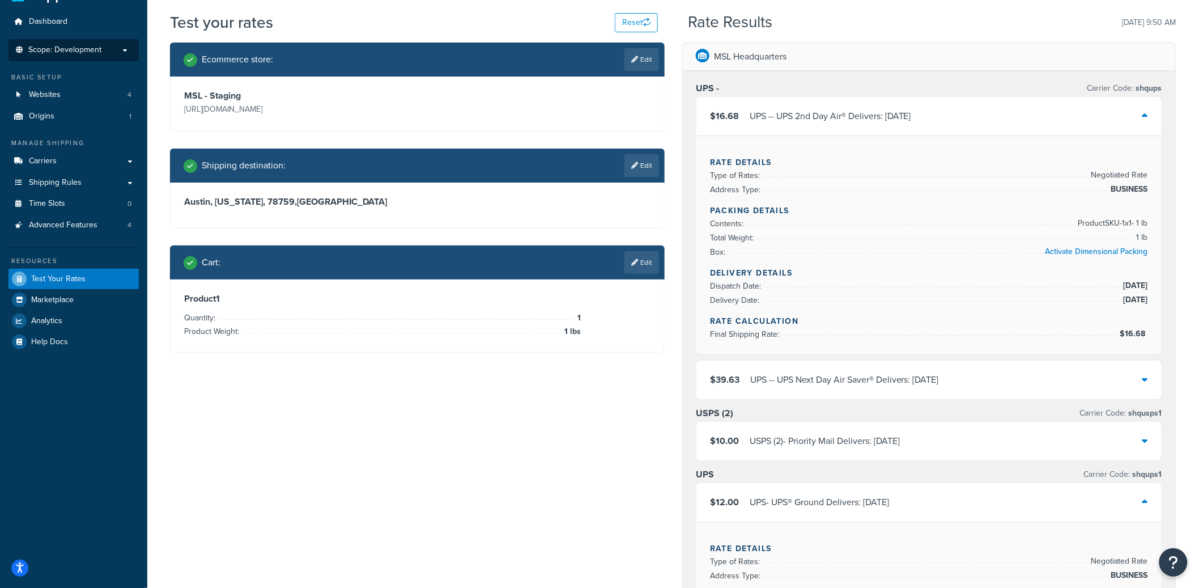
click at [111, 50] on p "Scope: Development" at bounding box center [74, 50] width 120 height 10
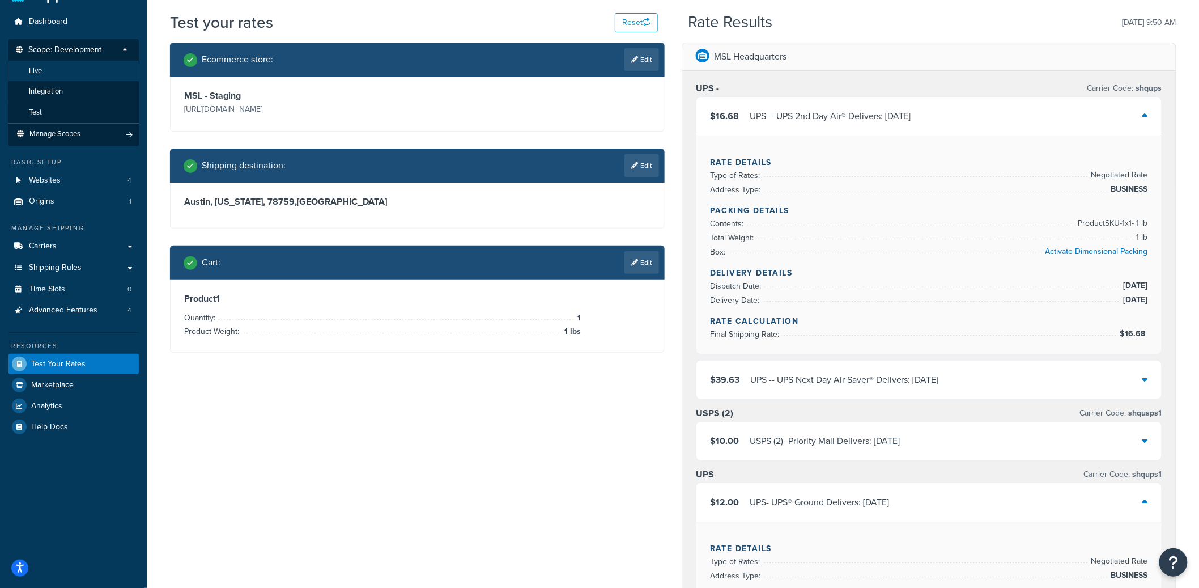
click at [84, 67] on li "Live" at bounding box center [73, 71] width 131 height 21
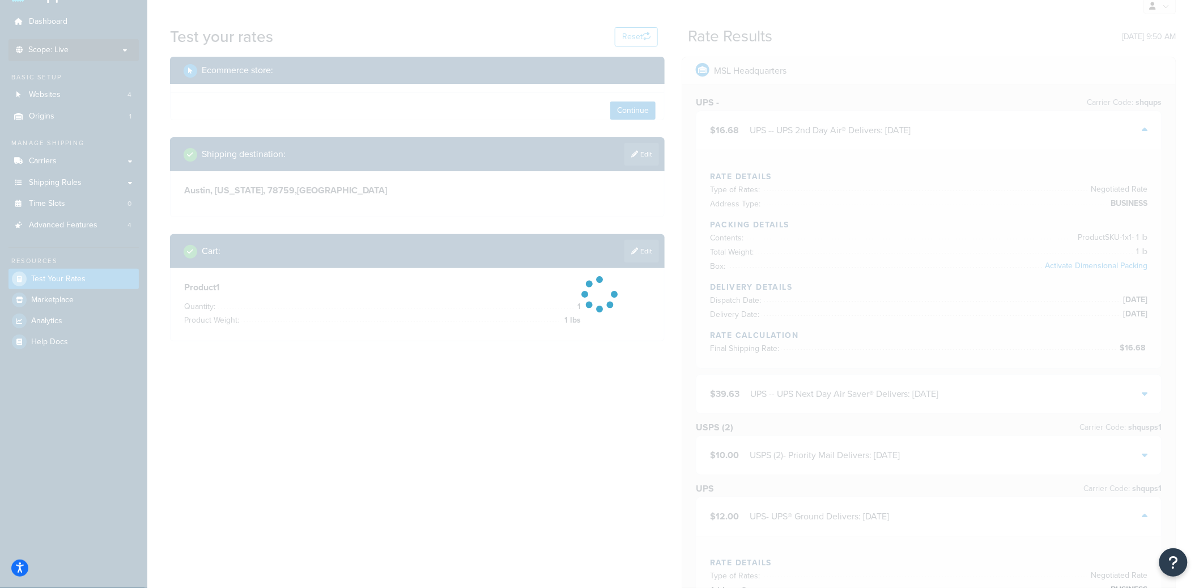
scroll to position [0, 0]
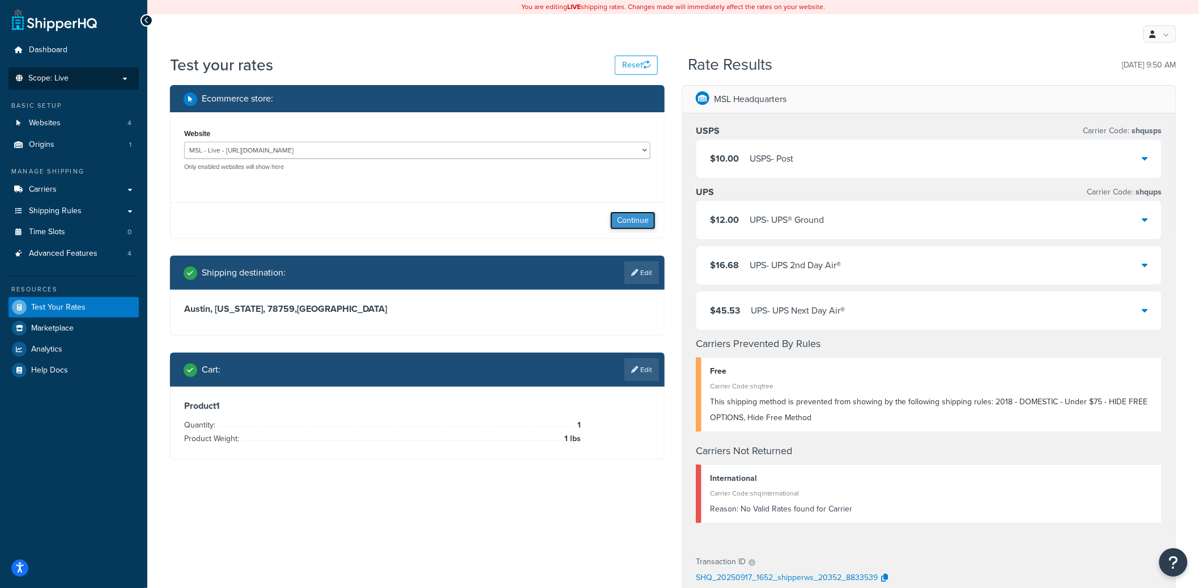
click at [625, 215] on button "Continue" at bounding box center [632, 220] width 45 height 18
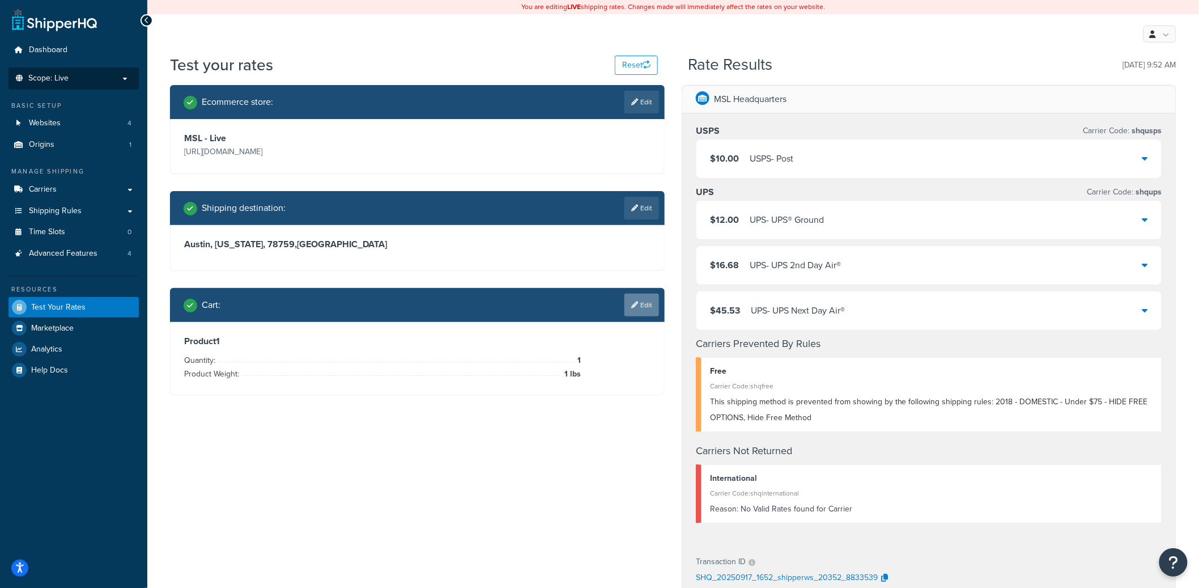
click at [642, 311] on link "Edit" at bounding box center [642, 305] width 35 height 23
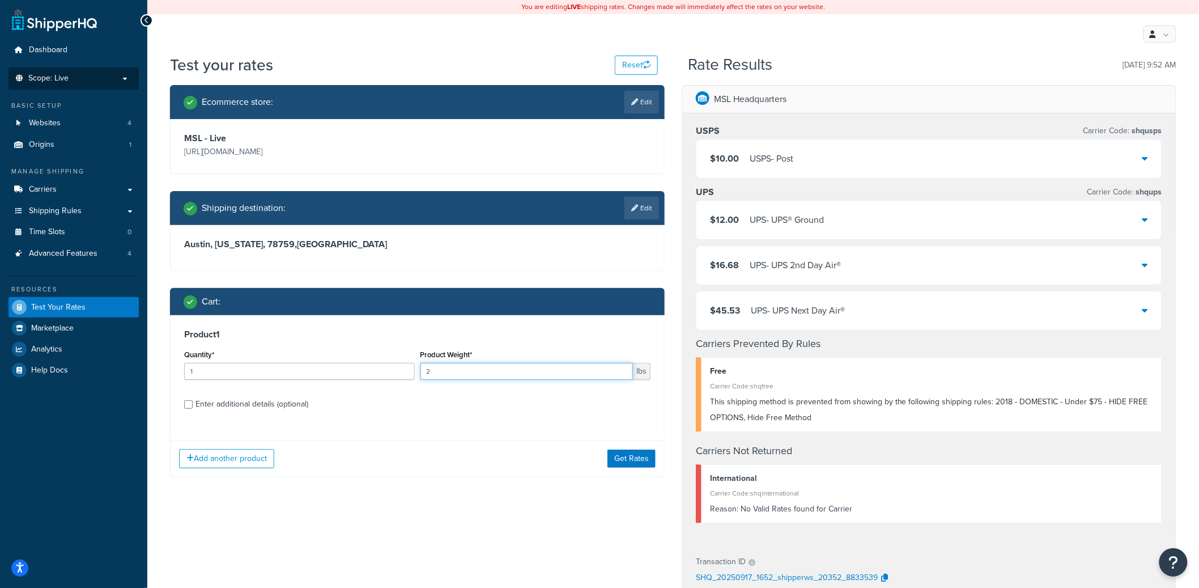
type input "2"
click at [620, 366] on input "2" at bounding box center [527, 371] width 213 height 17
click at [629, 455] on button "Get Rates" at bounding box center [632, 458] width 48 height 18
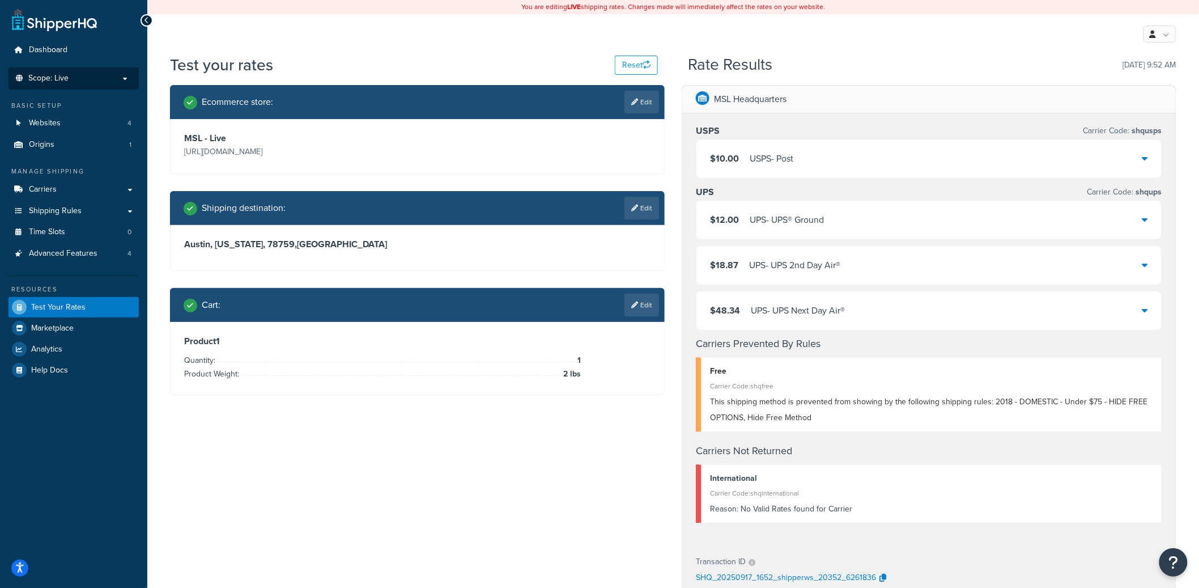
click at [758, 206] on div "$12.00 UPS - UPS® Ground" at bounding box center [929, 220] width 465 height 39
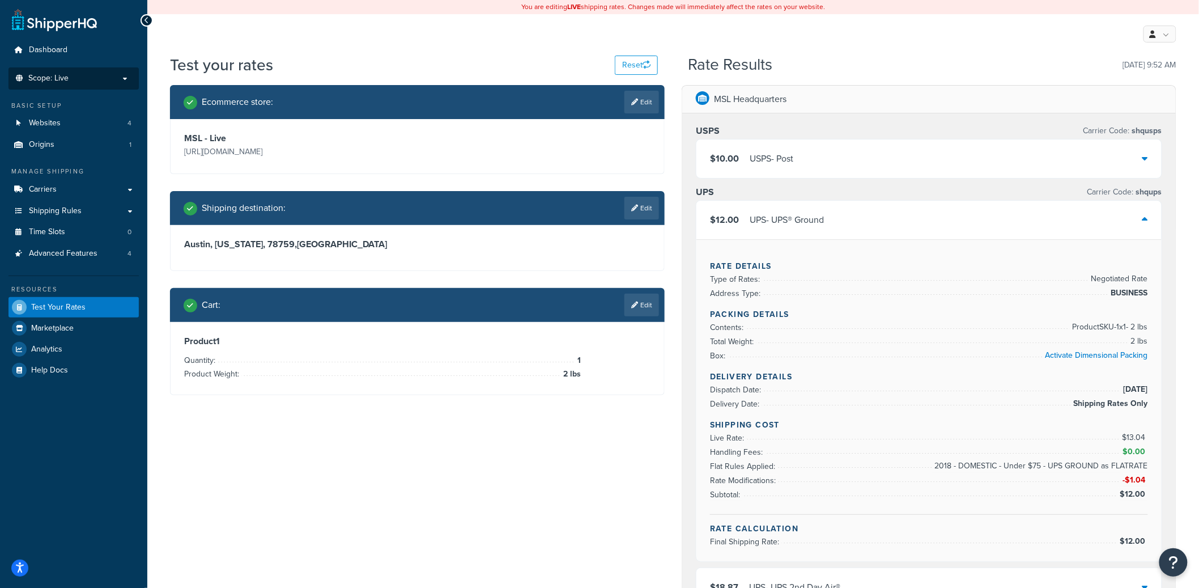
click at [770, 218] on div "UPS - UPS® Ground" at bounding box center [787, 220] width 74 height 16
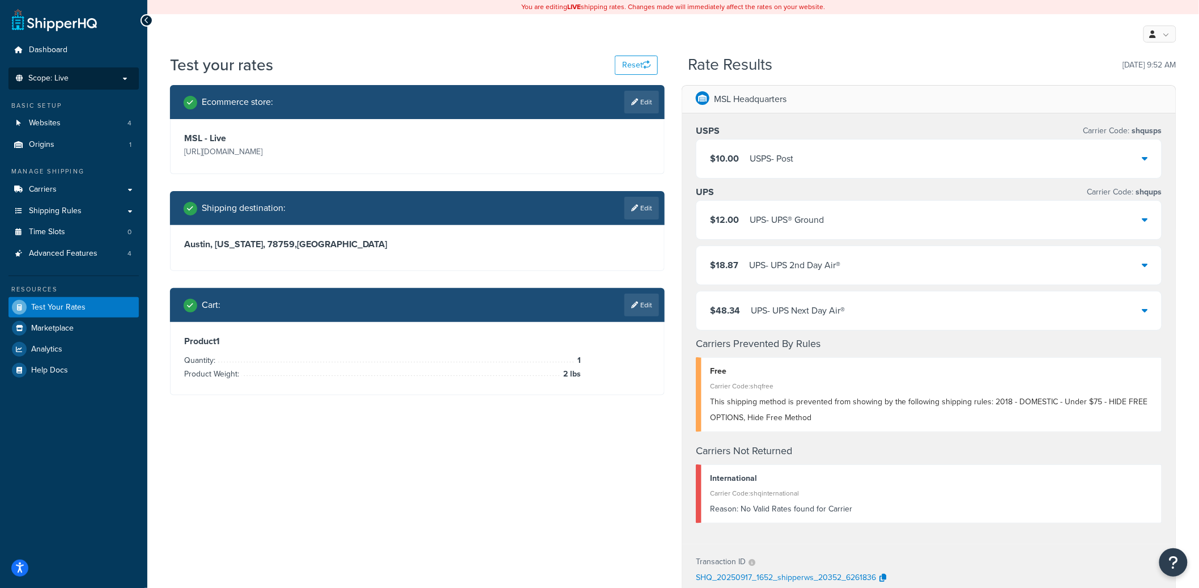
click at [103, 82] on p "Scope: Live" at bounding box center [74, 79] width 120 height 10
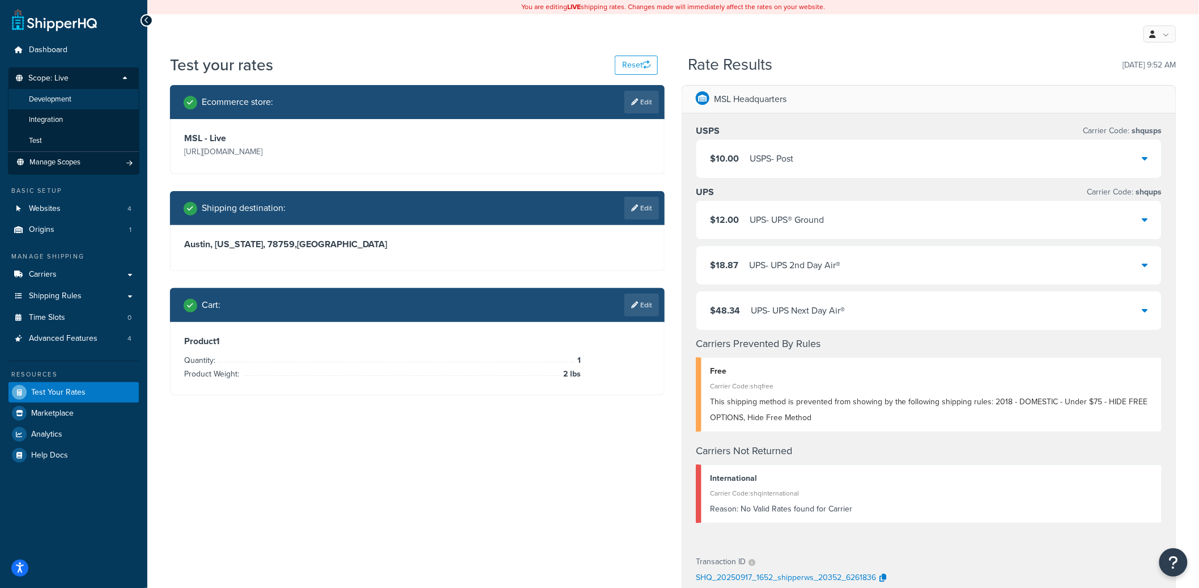
click at [96, 100] on li "Development" at bounding box center [73, 99] width 131 height 21
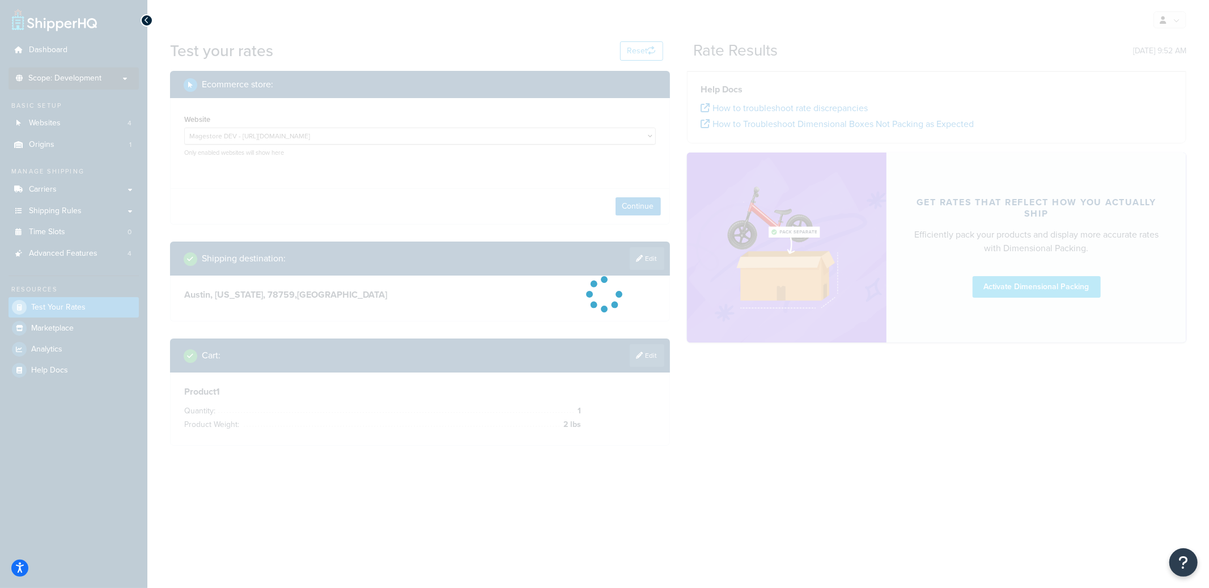
click at [340, 138] on div at bounding box center [604, 294] width 1209 height 588
click at [342, 133] on div at bounding box center [604, 294] width 1209 height 588
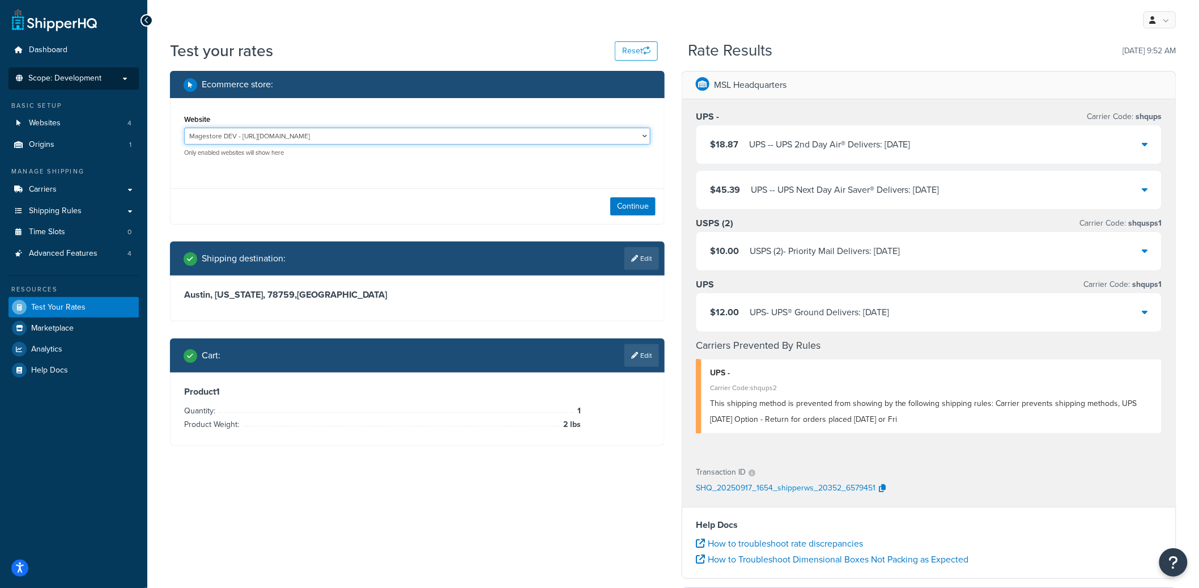
click at [342, 133] on select "Magestore DEV - https://p1054.dev.magestore.com/ MSL - Staging - https://mcstag…" at bounding box center [417, 136] width 466 height 17
select select "bb837055a2efe4766d9f26570ab435fa"
click at [184, 128] on select "Magestore DEV - https://p1054.dev.magestore.com/ MSL - Staging - https://mcstag…" at bounding box center [417, 136] width 466 height 17
click at [622, 203] on button "Continue" at bounding box center [632, 206] width 45 height 18
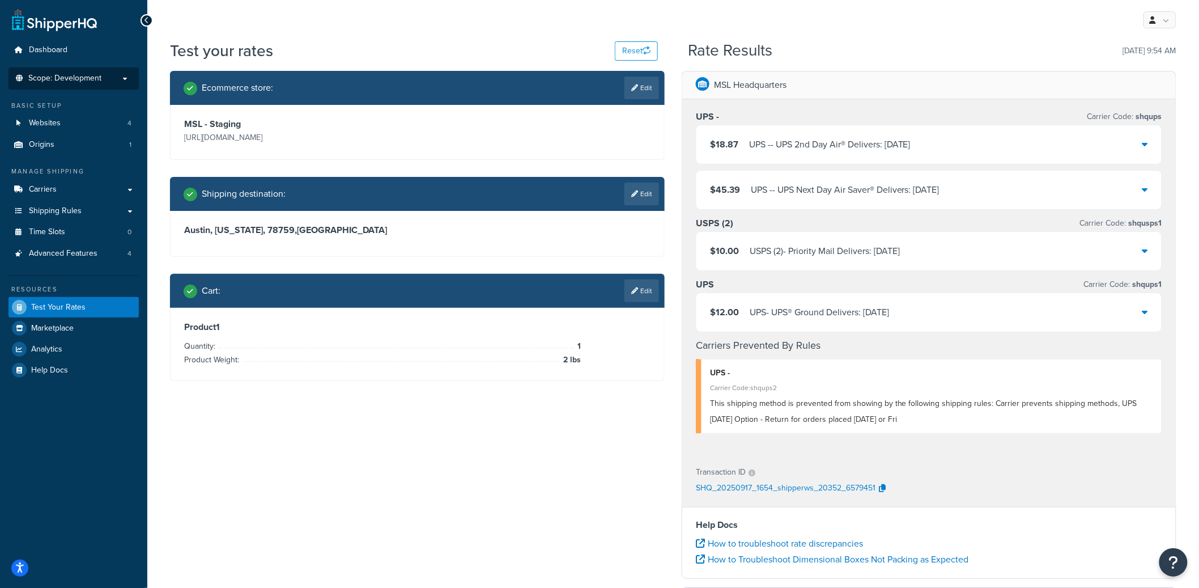
click at [834, 211] on div "UPS - Carrier Code: shqups $18.87 UPS - - UPS 2nd Day Air® Delivers: 9/19/2025 …" at bounding box center [929, 276] width 494 height 355
click at [836, 198] on div "$45.39 UPS - - UPS Next Day Air Saver® Delivers: 9/18/2025" at bounding box center [929, 190] width 465 height 39
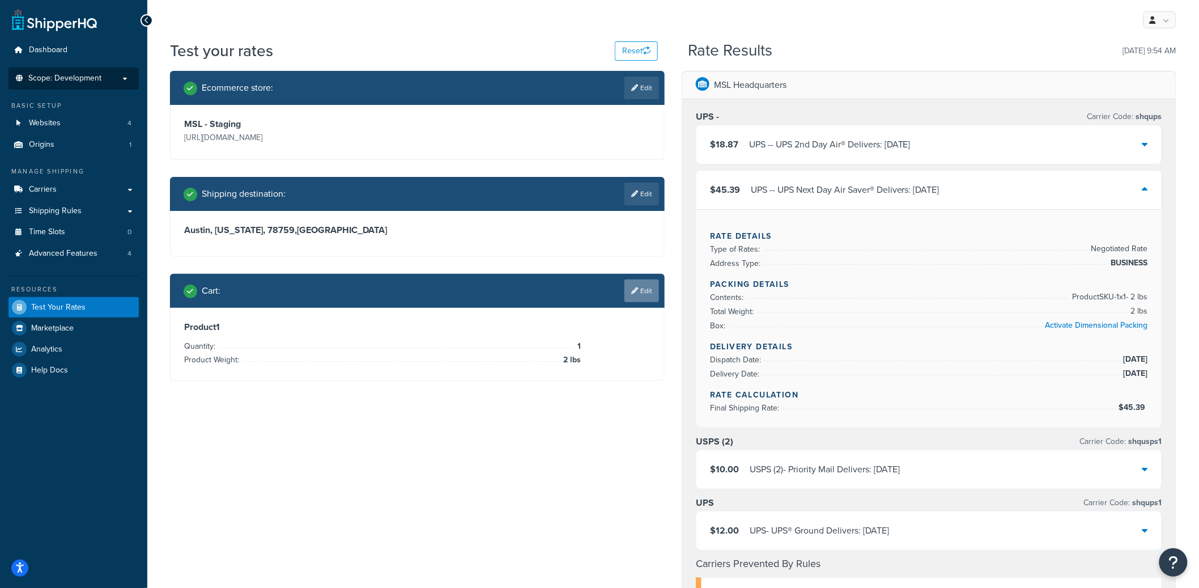
click at [636, 298] on link "Edit" at bounding box center [642, 290] width 35 height 23
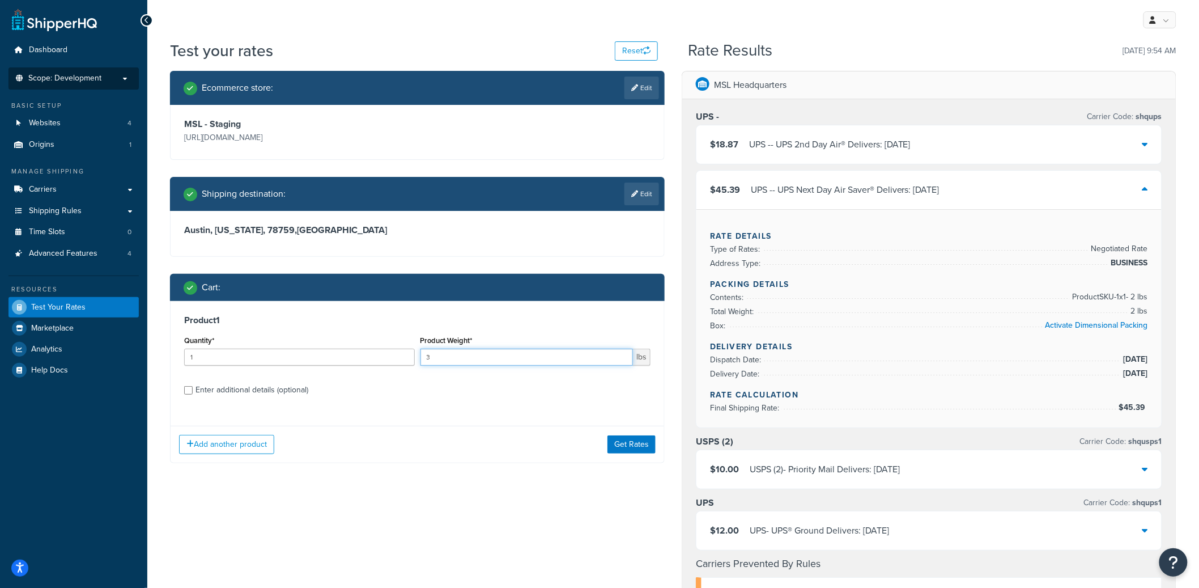
type input "3"
click at [625, 356] on input "3" at bounding box center [527, 357] width 213 height 17
click at [629, 442] on button "Get Rates" at bounding box center [632, 444] width 48 height 18
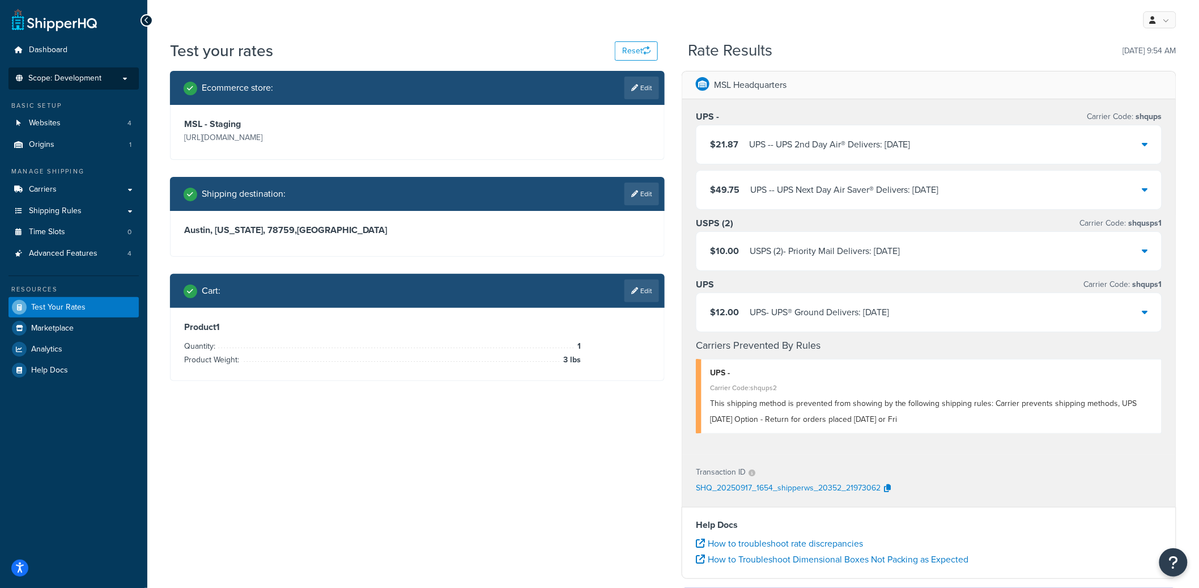
click at [789, 320] on div "UPS - UPS® Ground Delivers: 9/23/2025" at bounding box center [819, 312] width 139 height 16
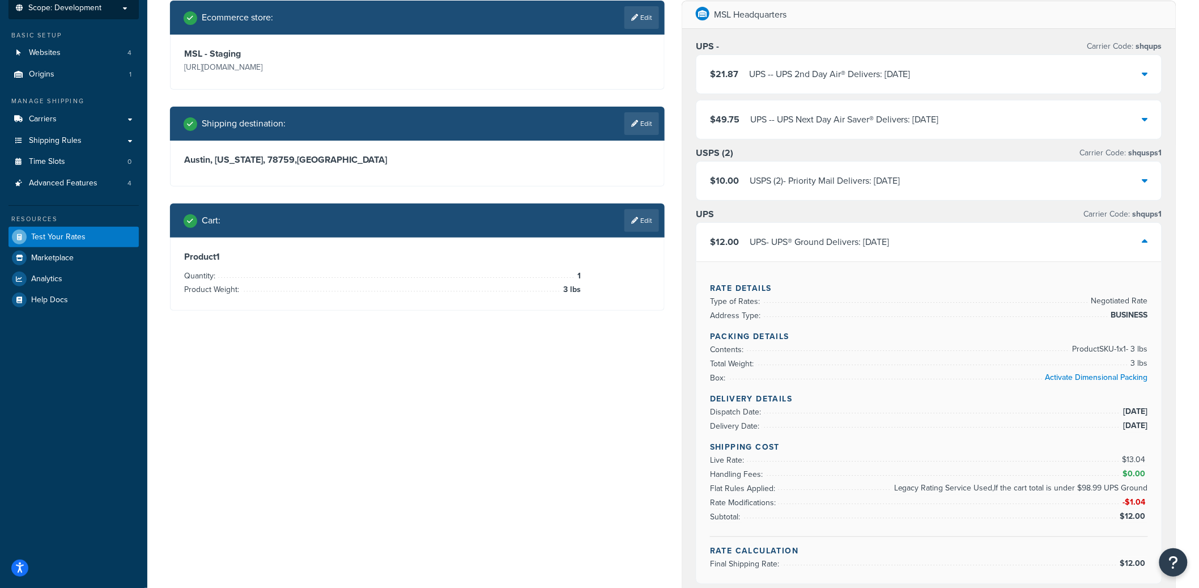
scroll to position [88, 0]
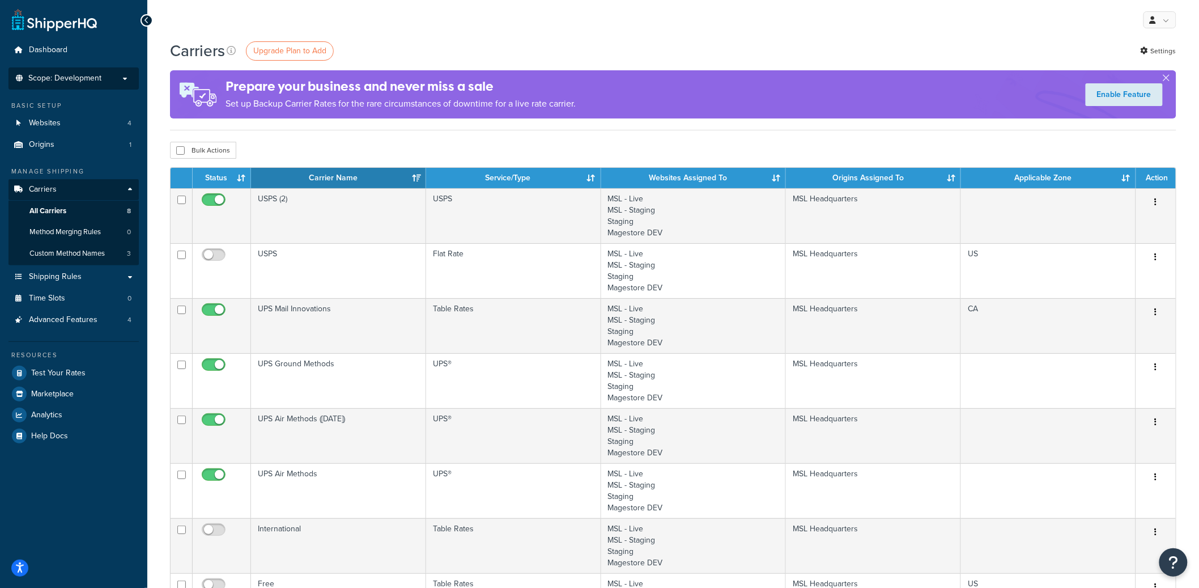
click at [107, 80] on p "Scope: Development" at bounding box center [74, 79] width 120 height 10
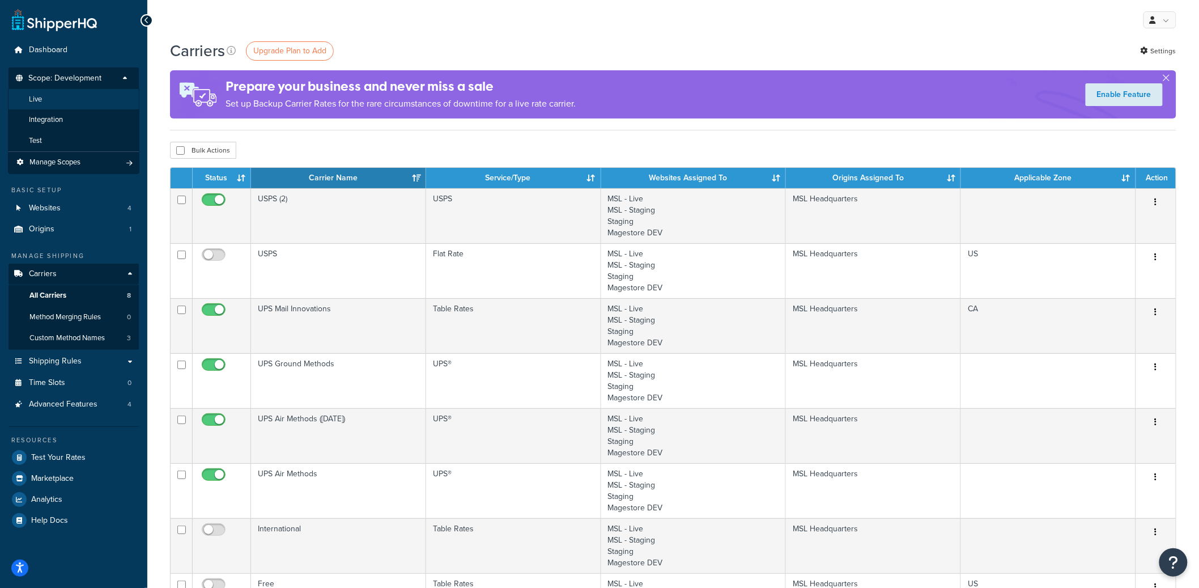
click at [93, 97] on li "Live" at bounding box center [73, 99] width 131 height 21
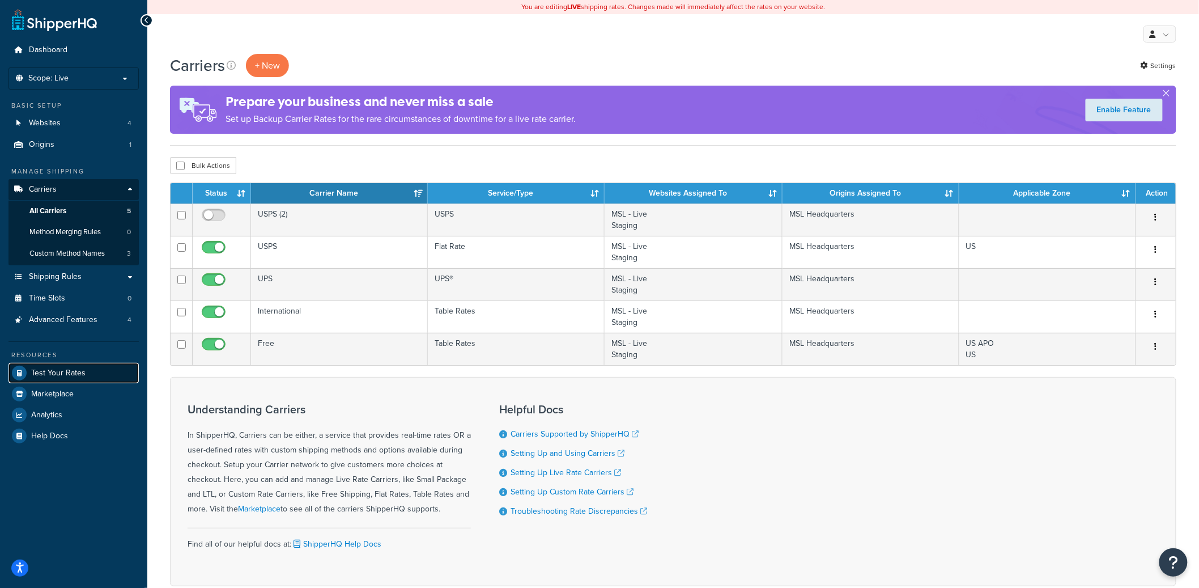
click at [84, 373] on link "Test Your Rates" at bounding box center [74, 373] width 130 height 20
